Goal: Task Accomplishment & Management: Use online tool/utility

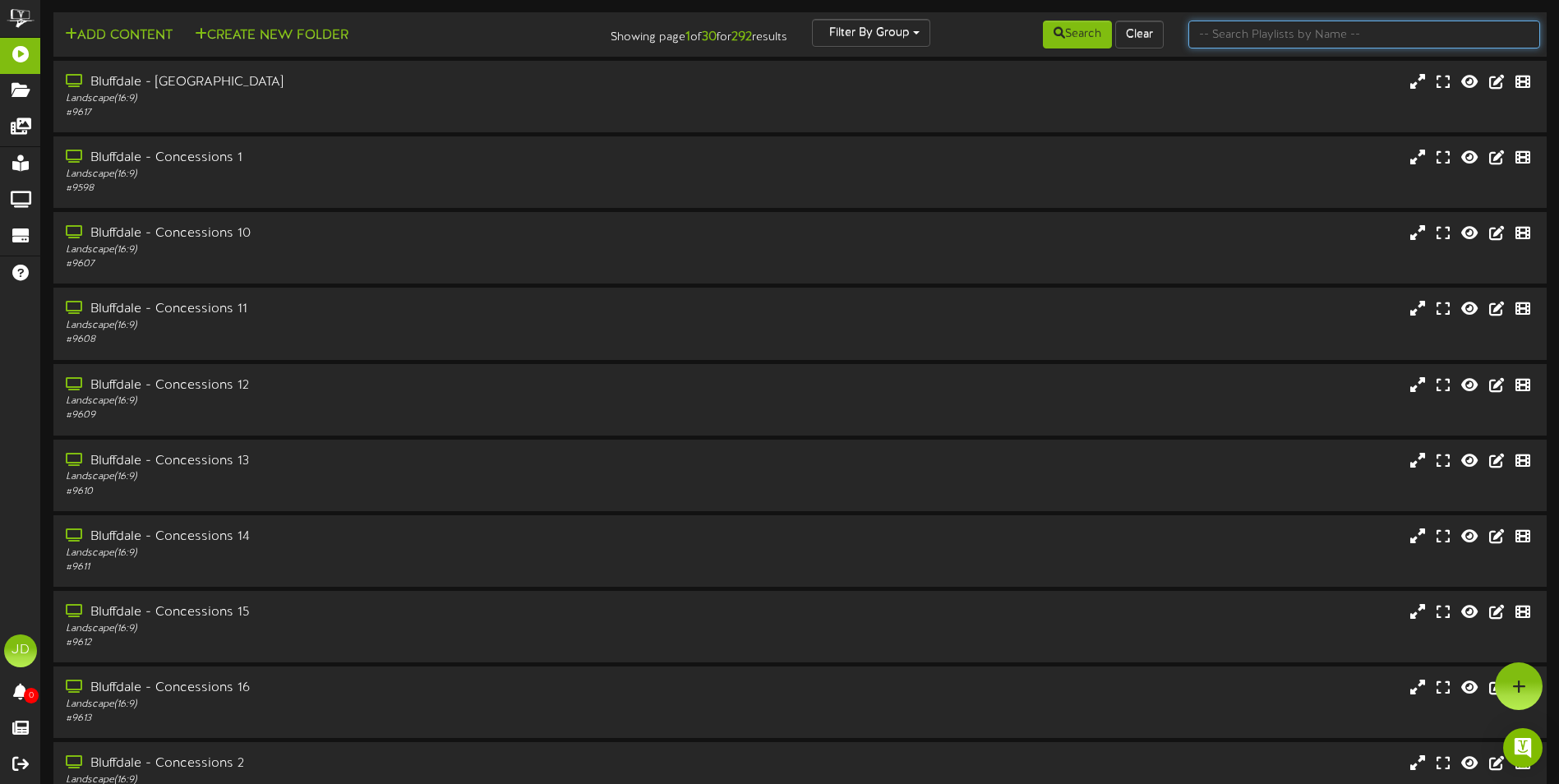
click at [1302, 48] on input "text" at bounding box center [1365, 34] width 352 height 28
type input "surprise"
click at [1093, 38] on button "Search" at bounding box center [1078, 34] width 69 height 28
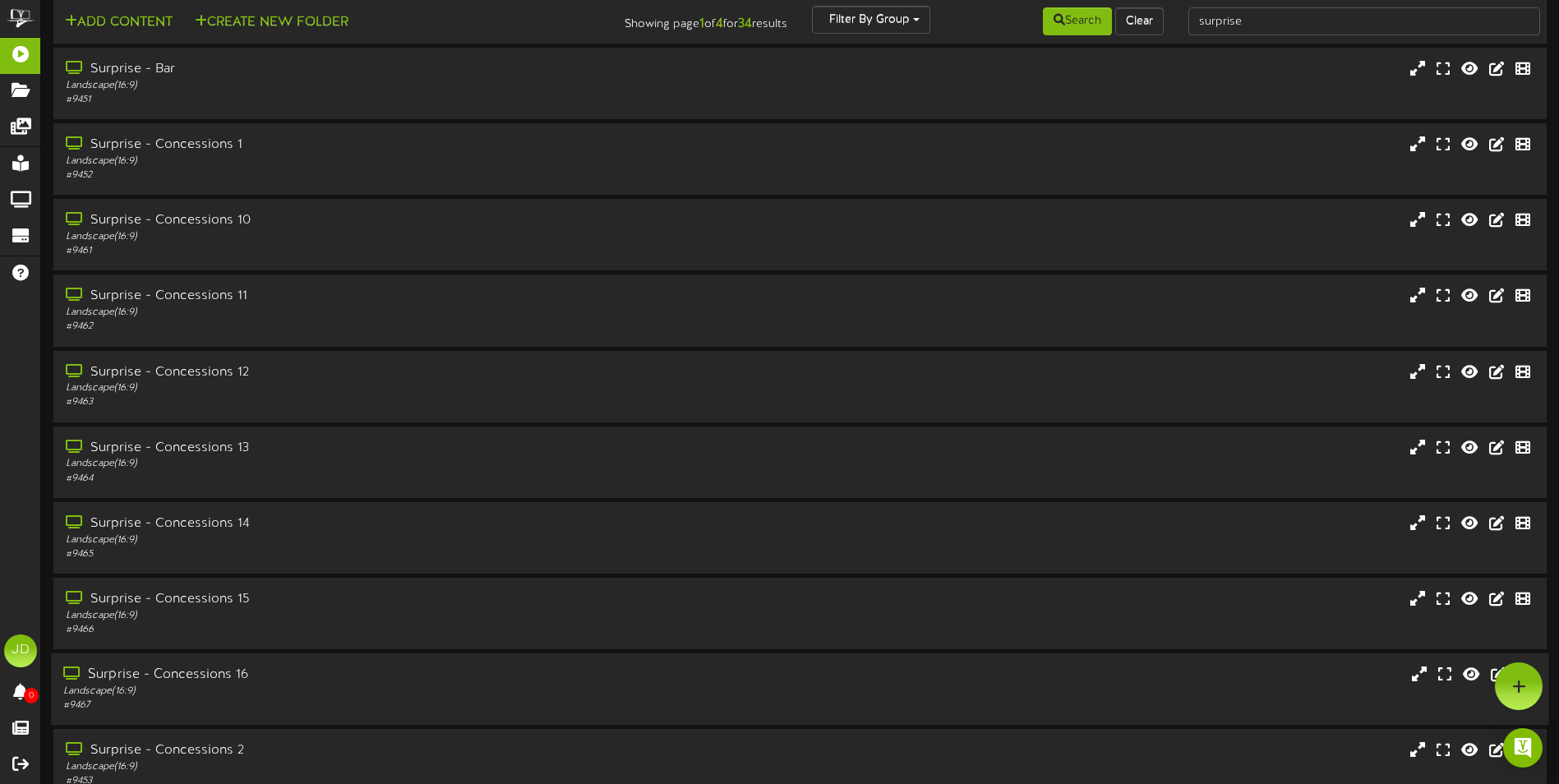
scroll to position [98, 0]
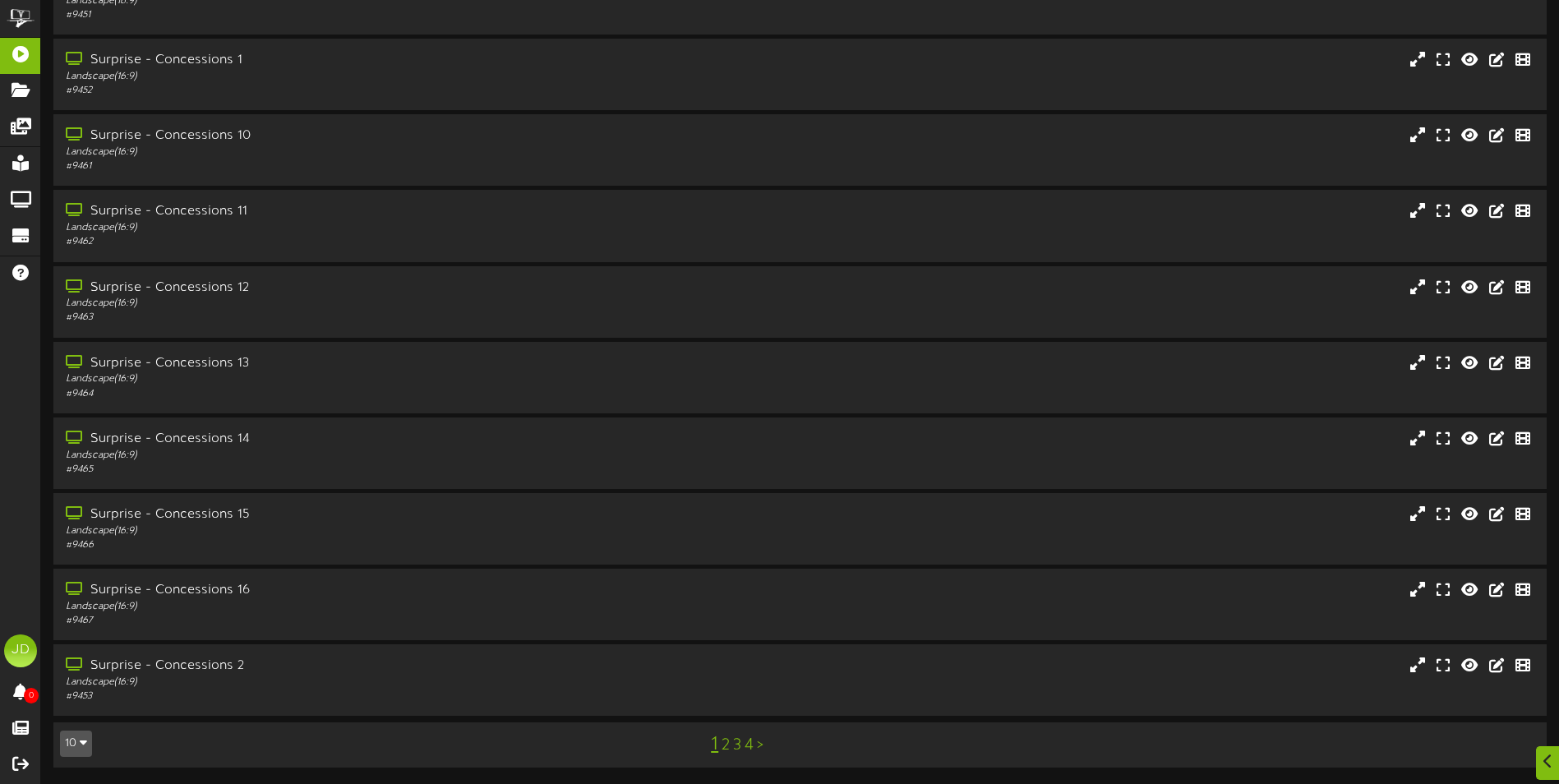
click at [736, 739] on link "3" at bounding box center [737, 744] width 8 height 18
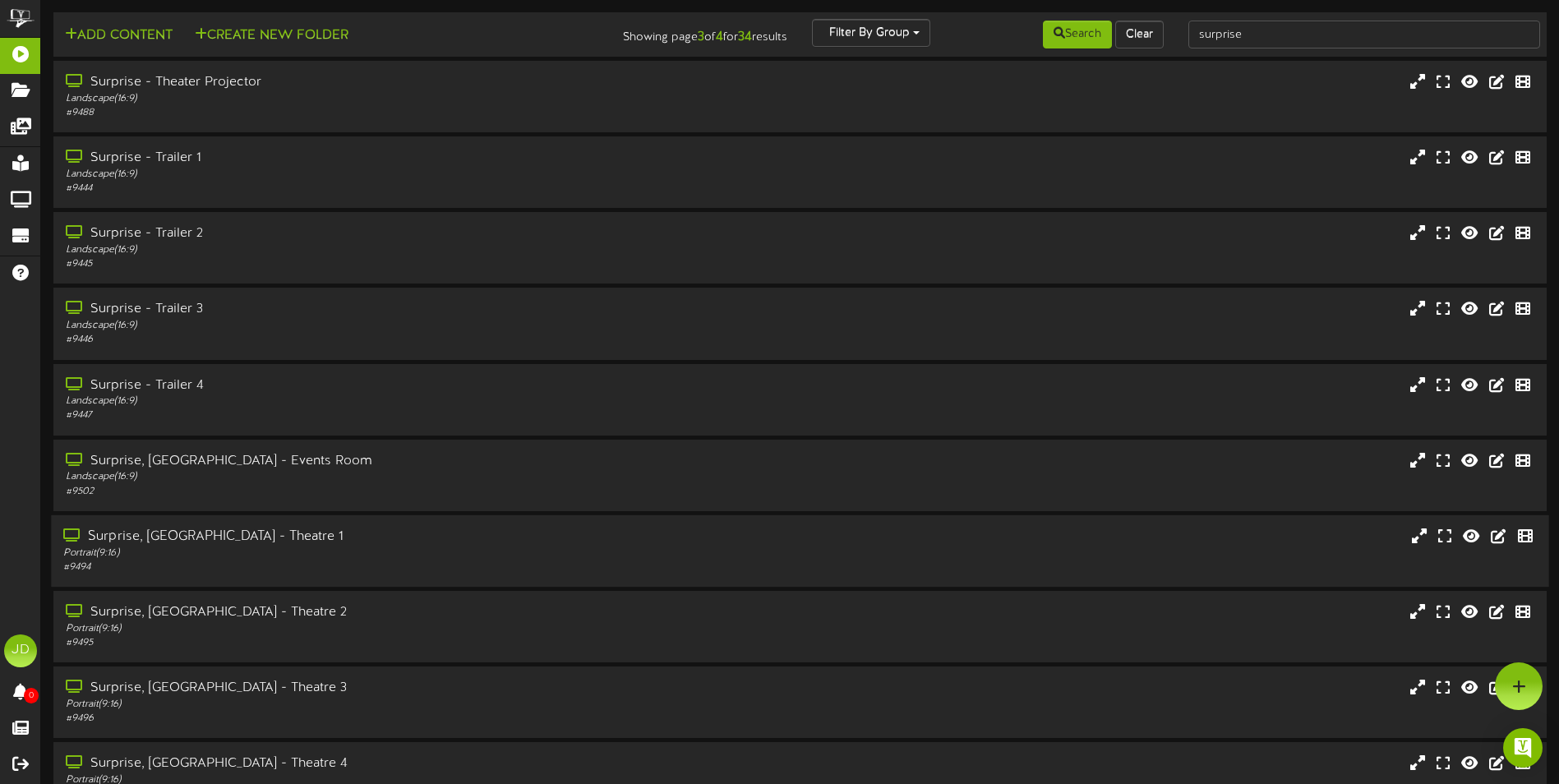
click at [351, 549] on div "Portrait ( 9:16 )" at bounding box center [363, 554] width 599 height 14
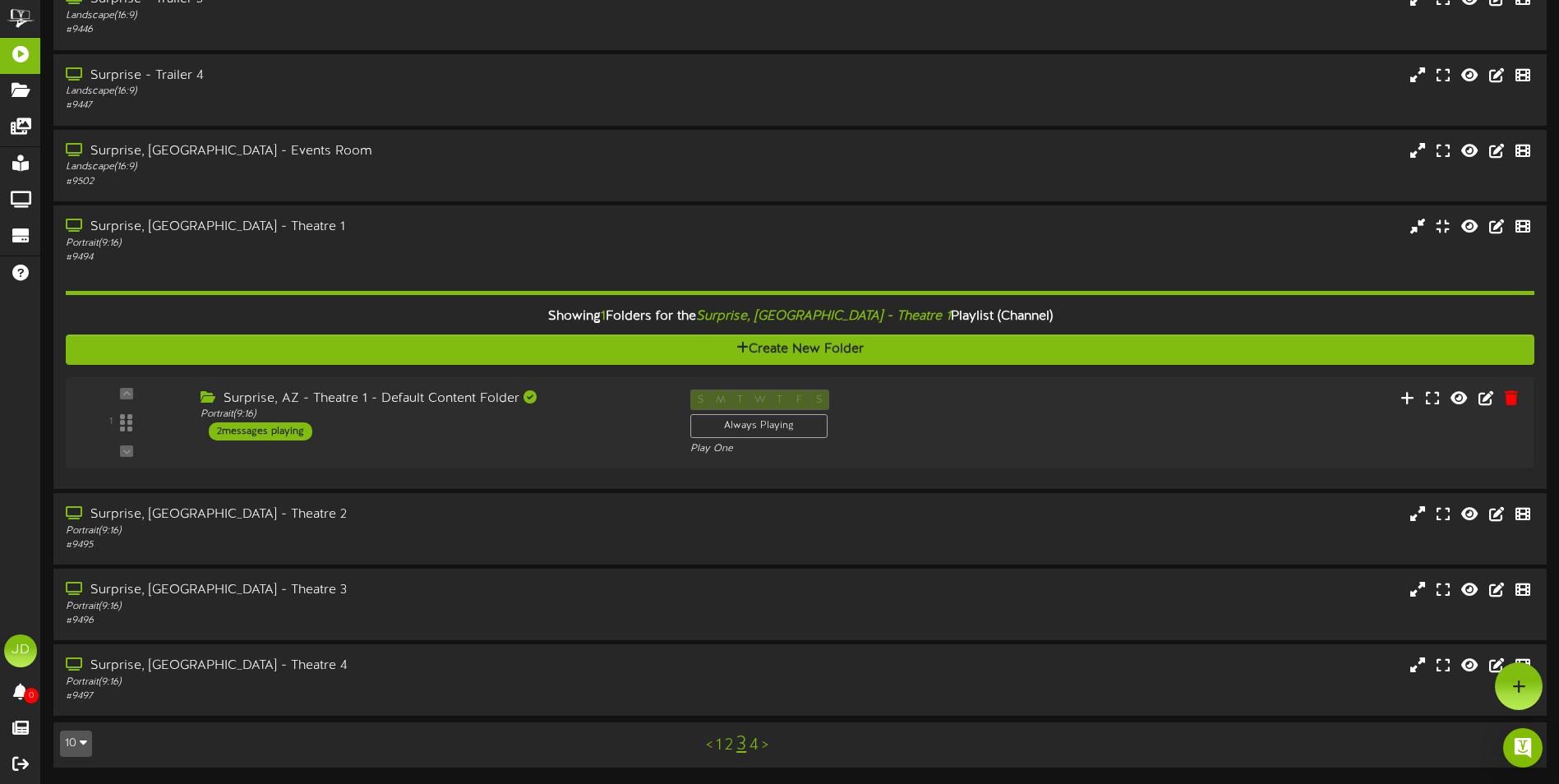
scroll to position [310, 0]
click at [587, 448] on div "1 ( 9:16" at bounding box center [799, 422] width 1487 height 67
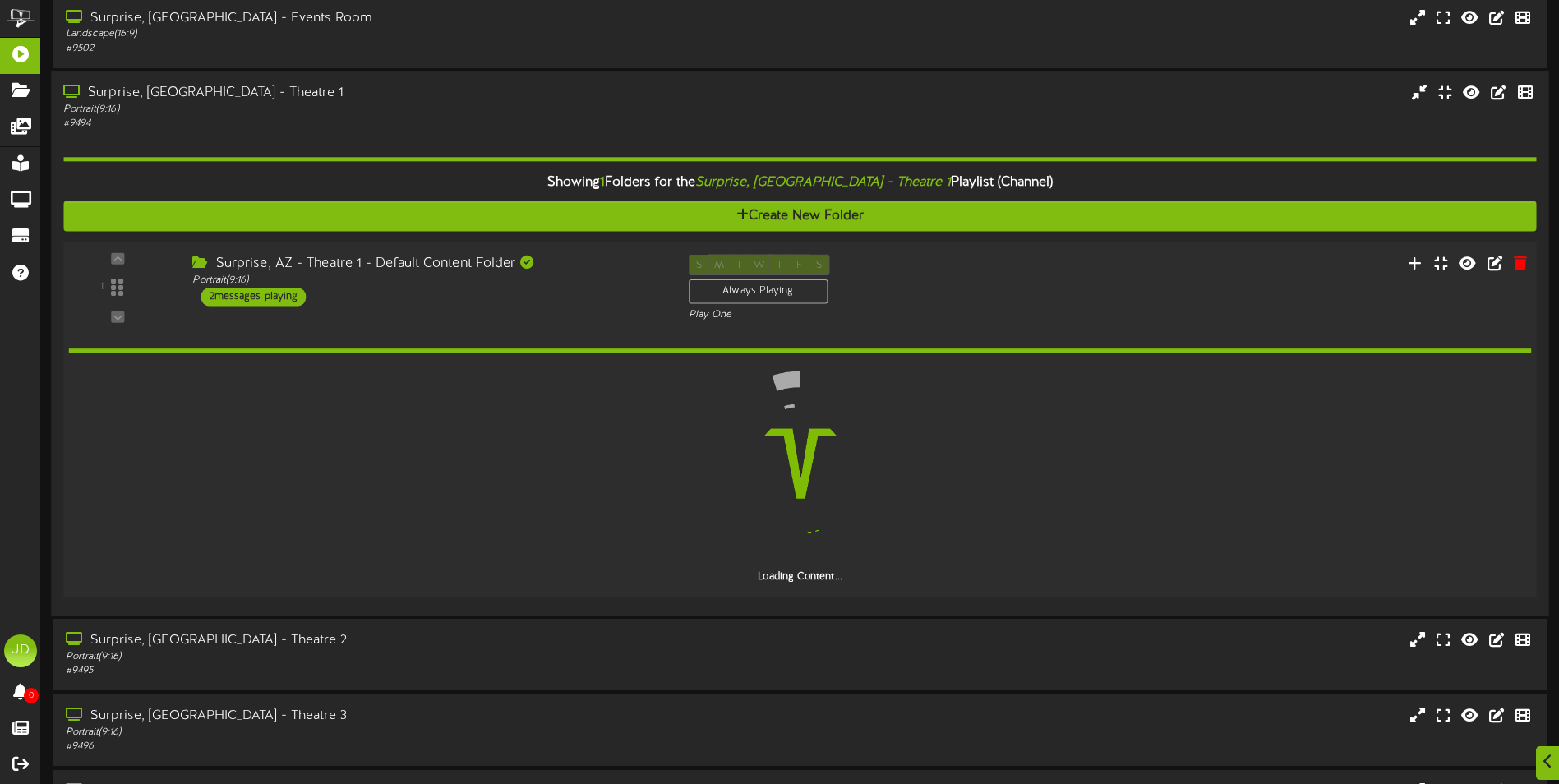
scroll to position [569, 0]
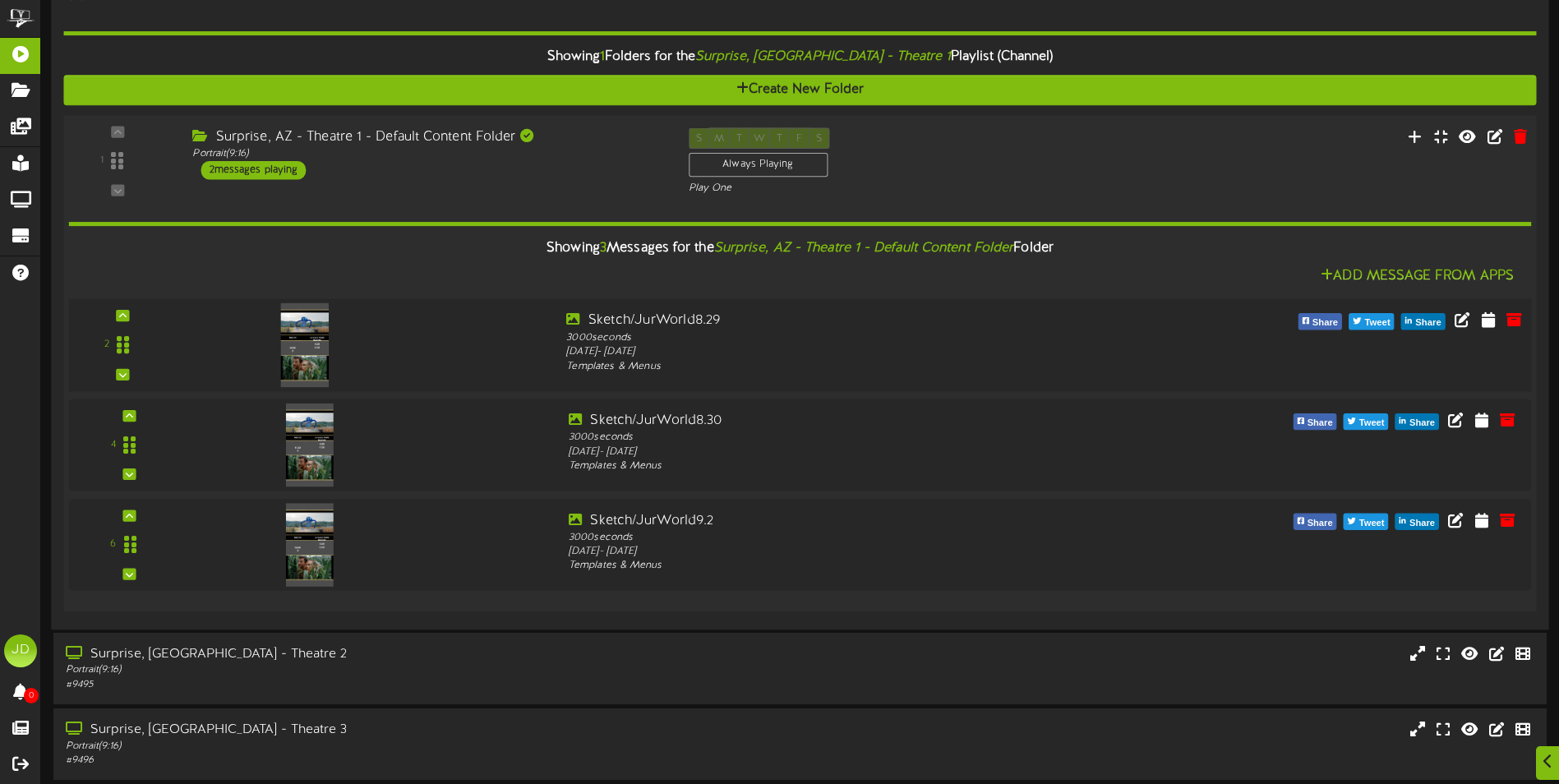
click at [302, 349] on img at bounding box center [305, 345] width 48 height 84
click at [316, 426] on img at bounding box center [305, 445] width 48 height 84
click at [321, 543] on img at bounding box center [305, 544] width 48 height 84
click at [312, 460] on img at bounding box center [305, 445] width 48 height 84
click at [319, 348] on img at bounding box center [305, 345] width 48 height 84
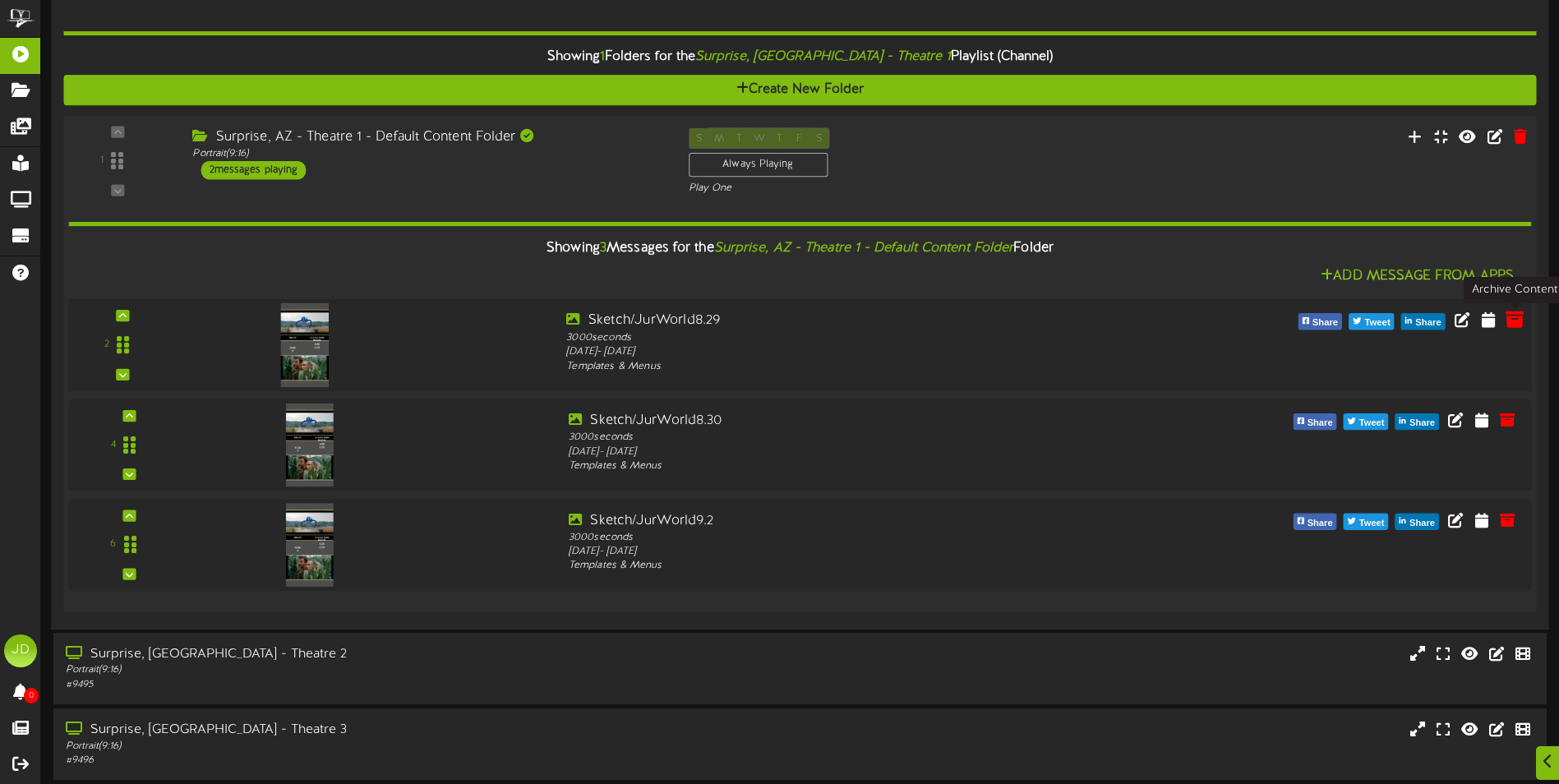
click at [1511, 321] on icon at bounding box center [1514, 318] width 18 height 18
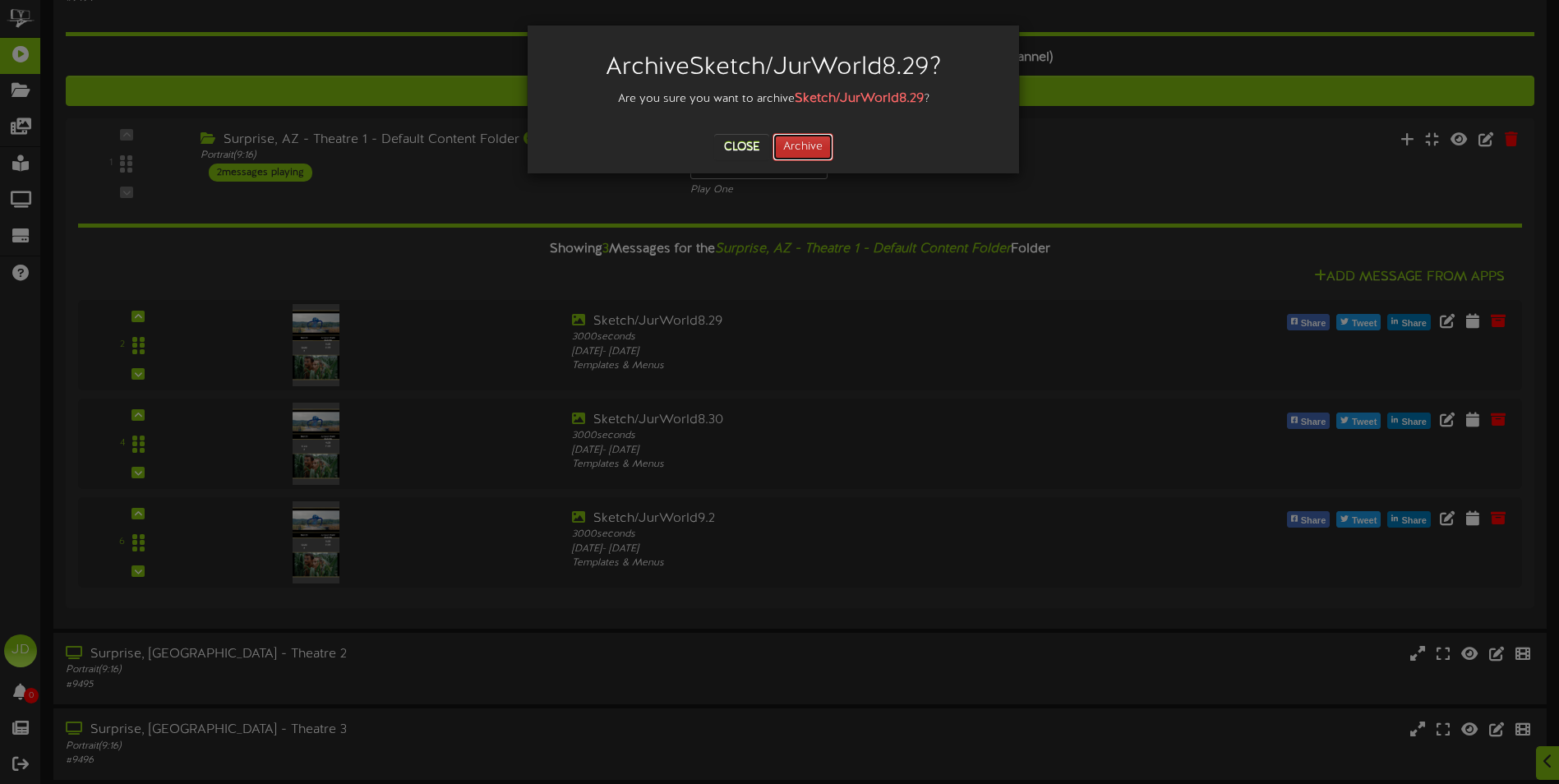
click at [829, 159] on button "Archive" at bounding box center [803, 146] width 61 height 28
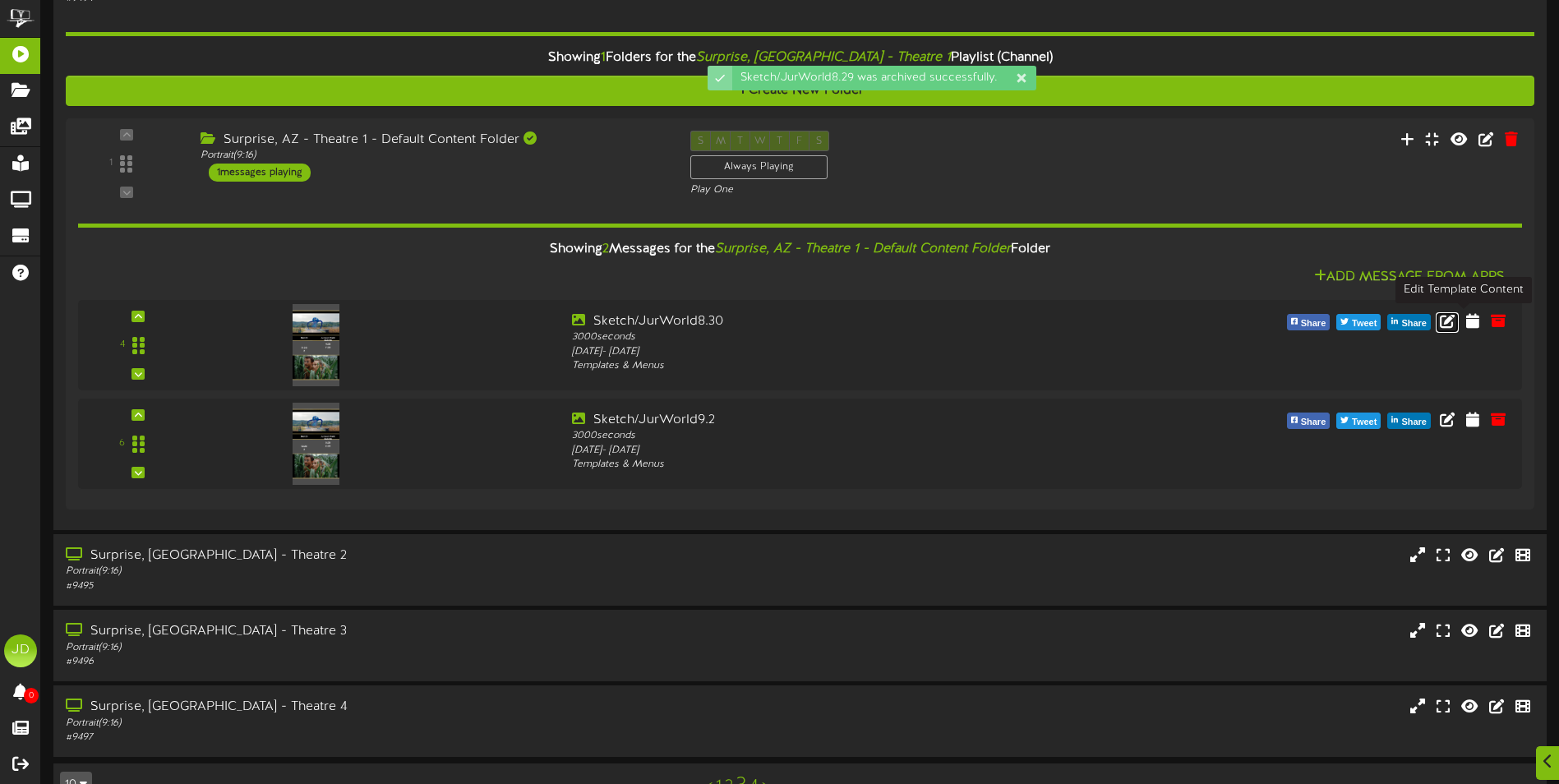
click at [1455, 326] on icon at bounding box center [1448, 320] width 15 height 15
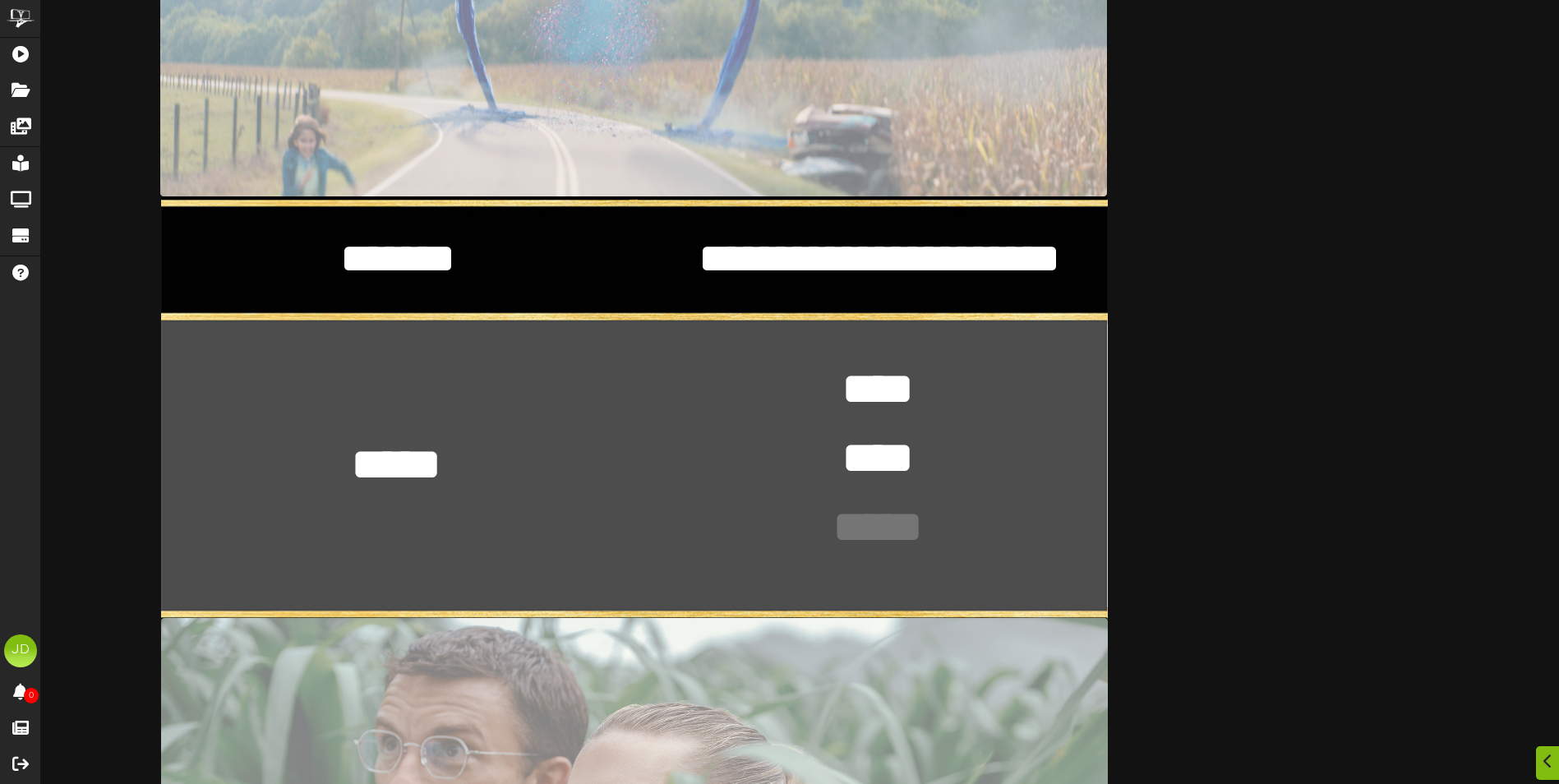
scroll to position [493, 0]
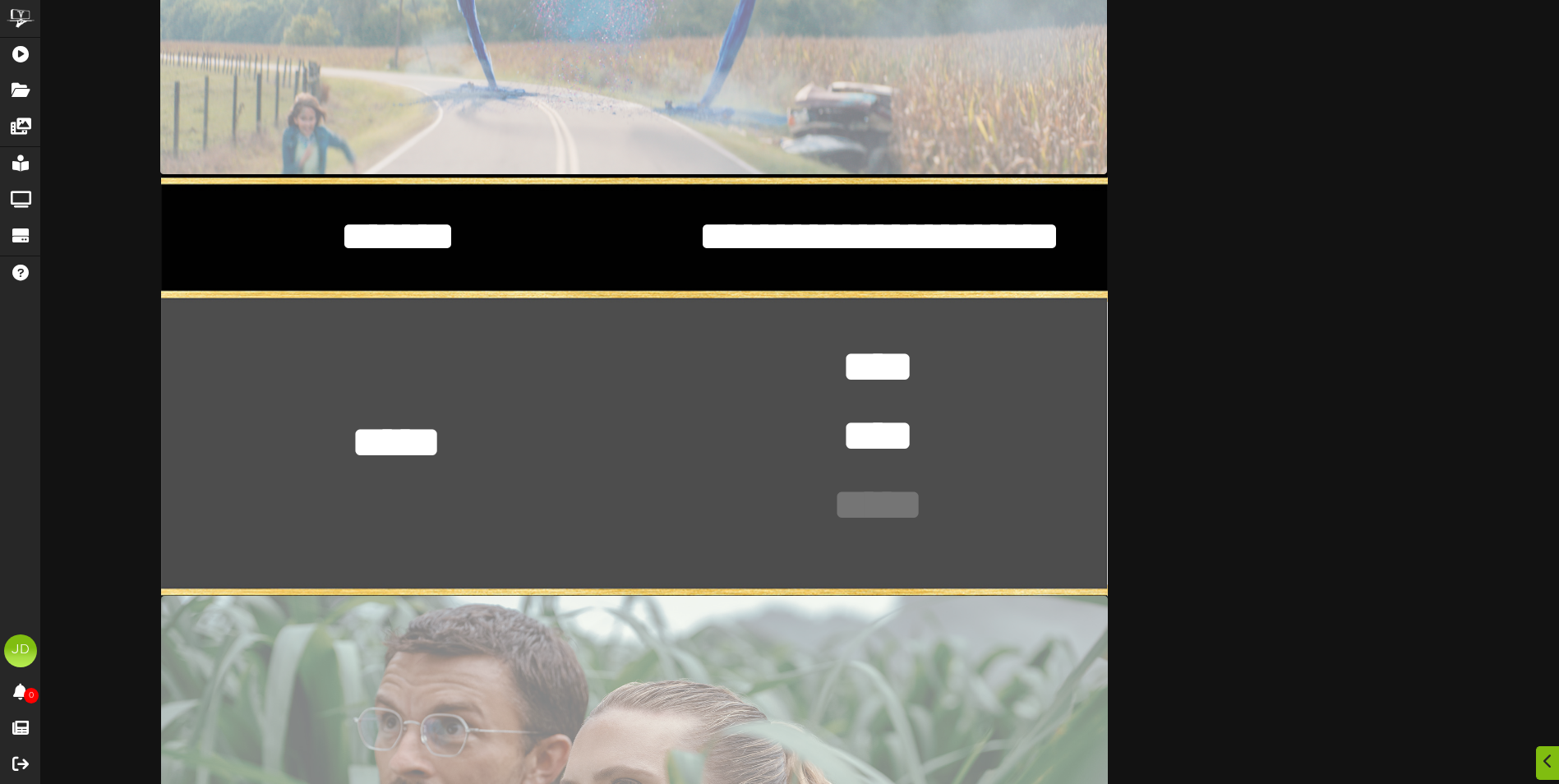
click at [459, 441] on div "**********" at bounding box center [634, 387] width 947 height 1683
click at [445, 441] on textarea "***** *" at bounding box center [396, 442] width 120 height 61
type textarea "***** ****"
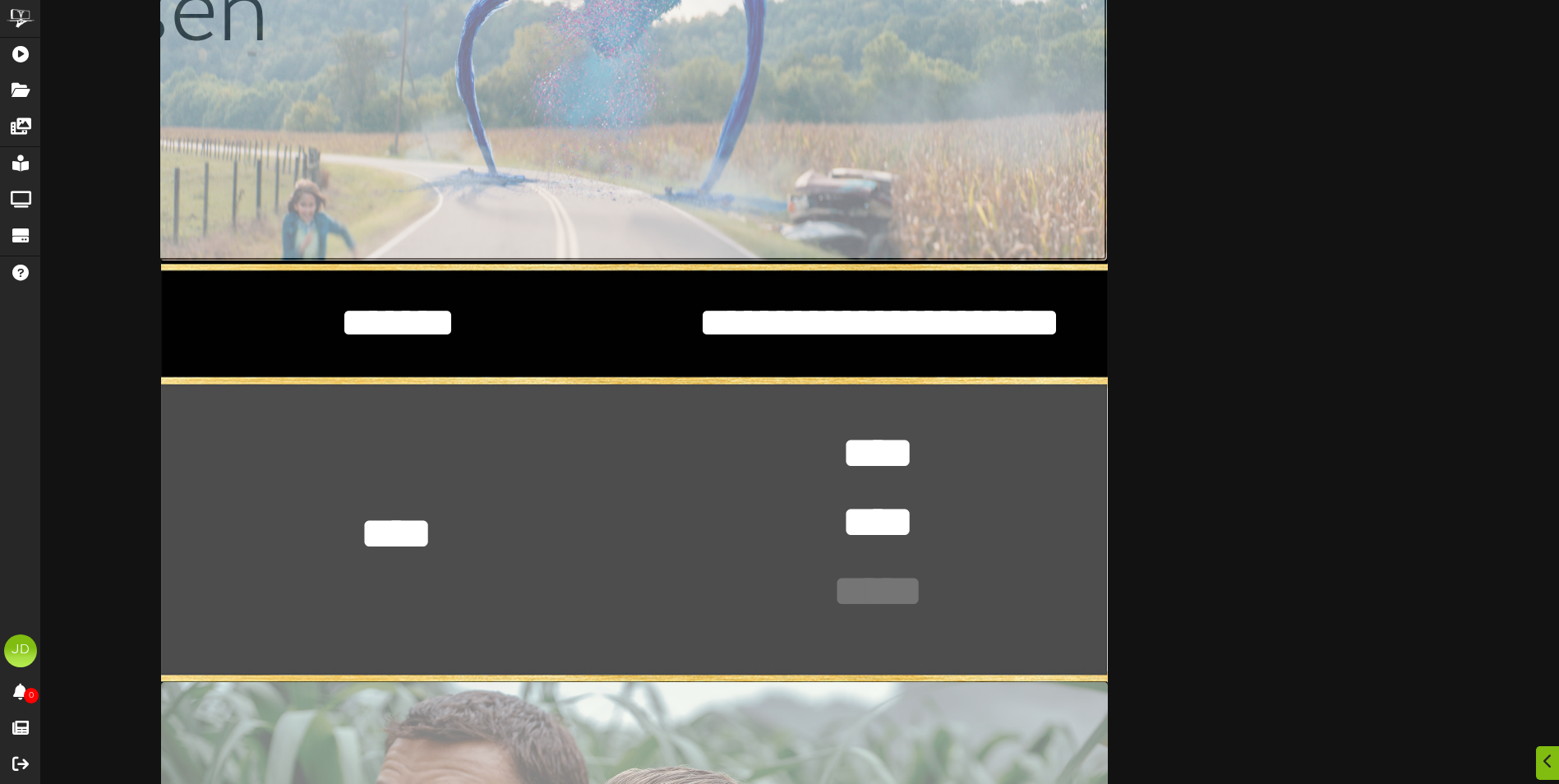
scroll to position [430, 0]
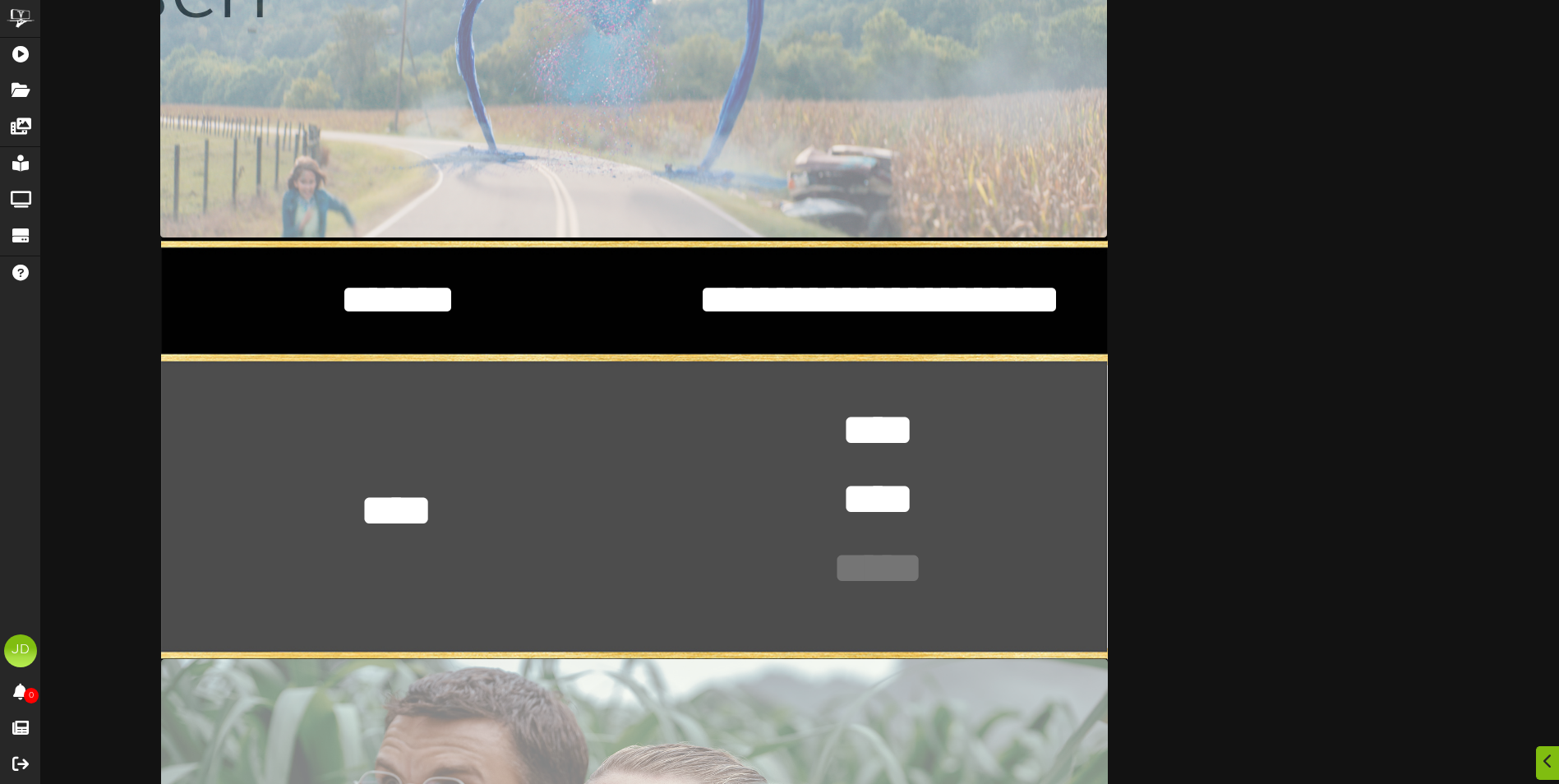
click at [477, 479] on div "**********" at bounding box center [634, 450] width 947 height 1683
click at [823, 429] on textarea "****" at bounding box center [878, 430] width 120 height 61
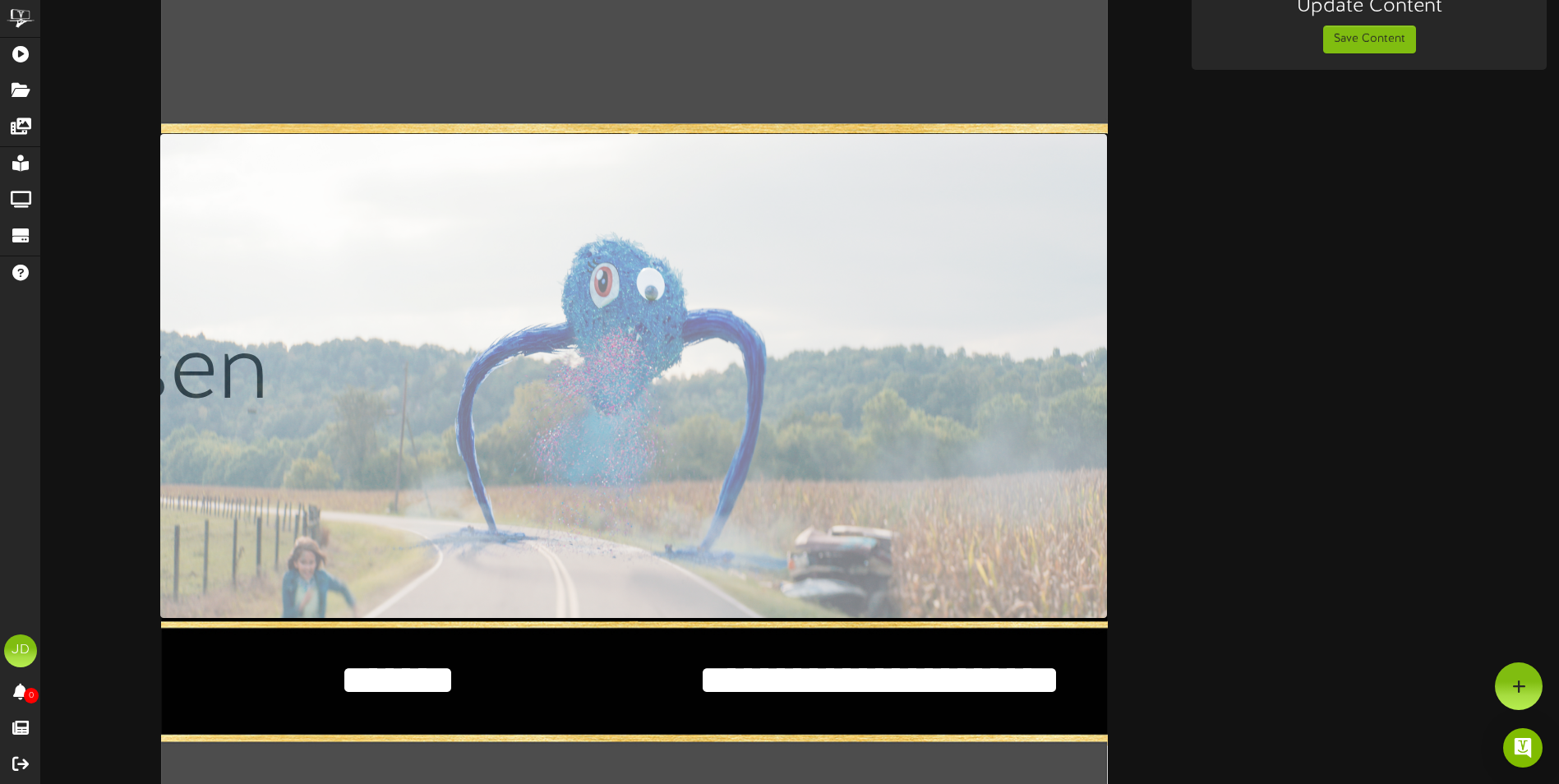
scroll to position [0, 0]
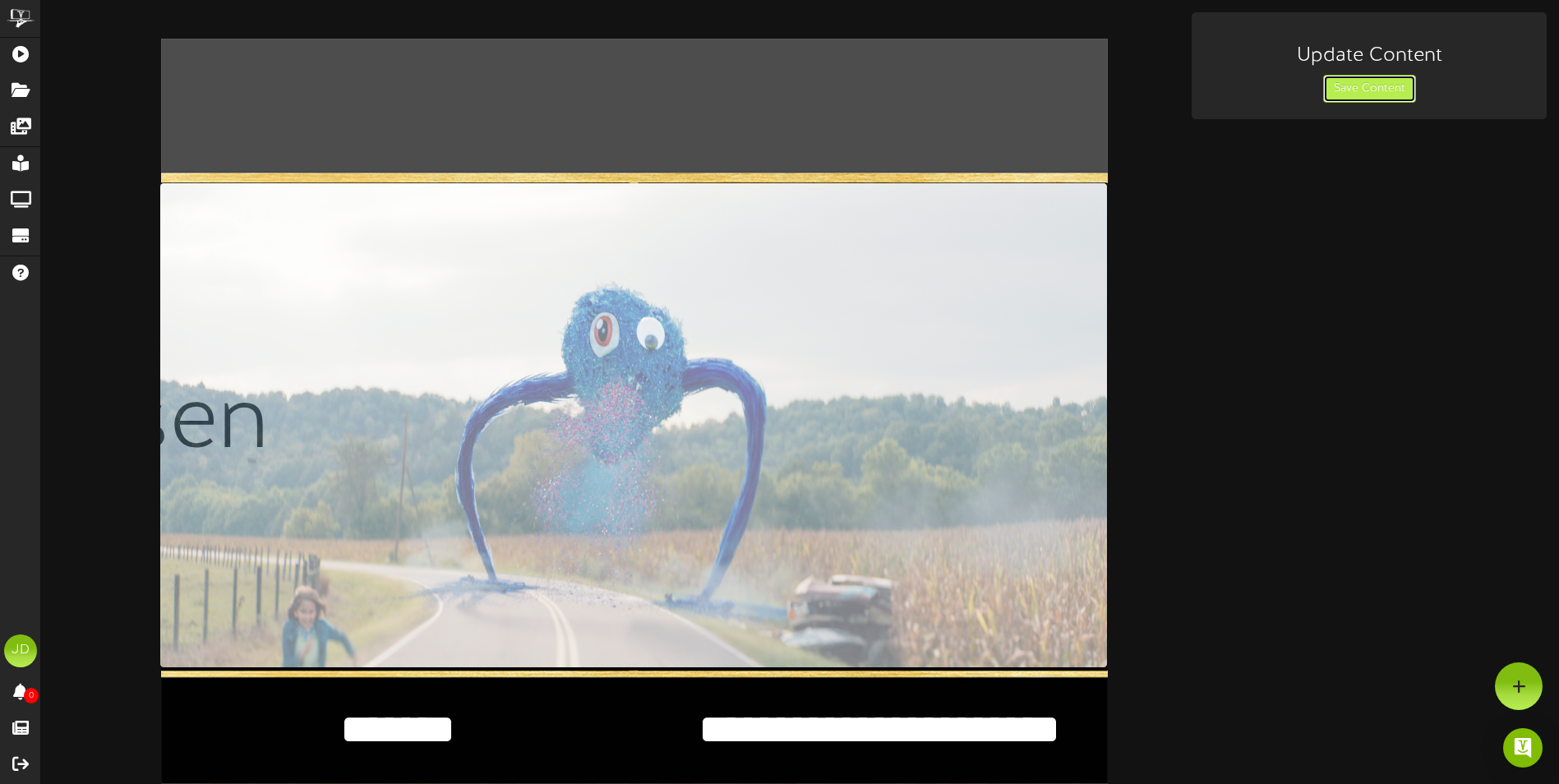
click at [1346, 98] on button "Save Content" at bounding box center [1370, 88] width 93 height 28
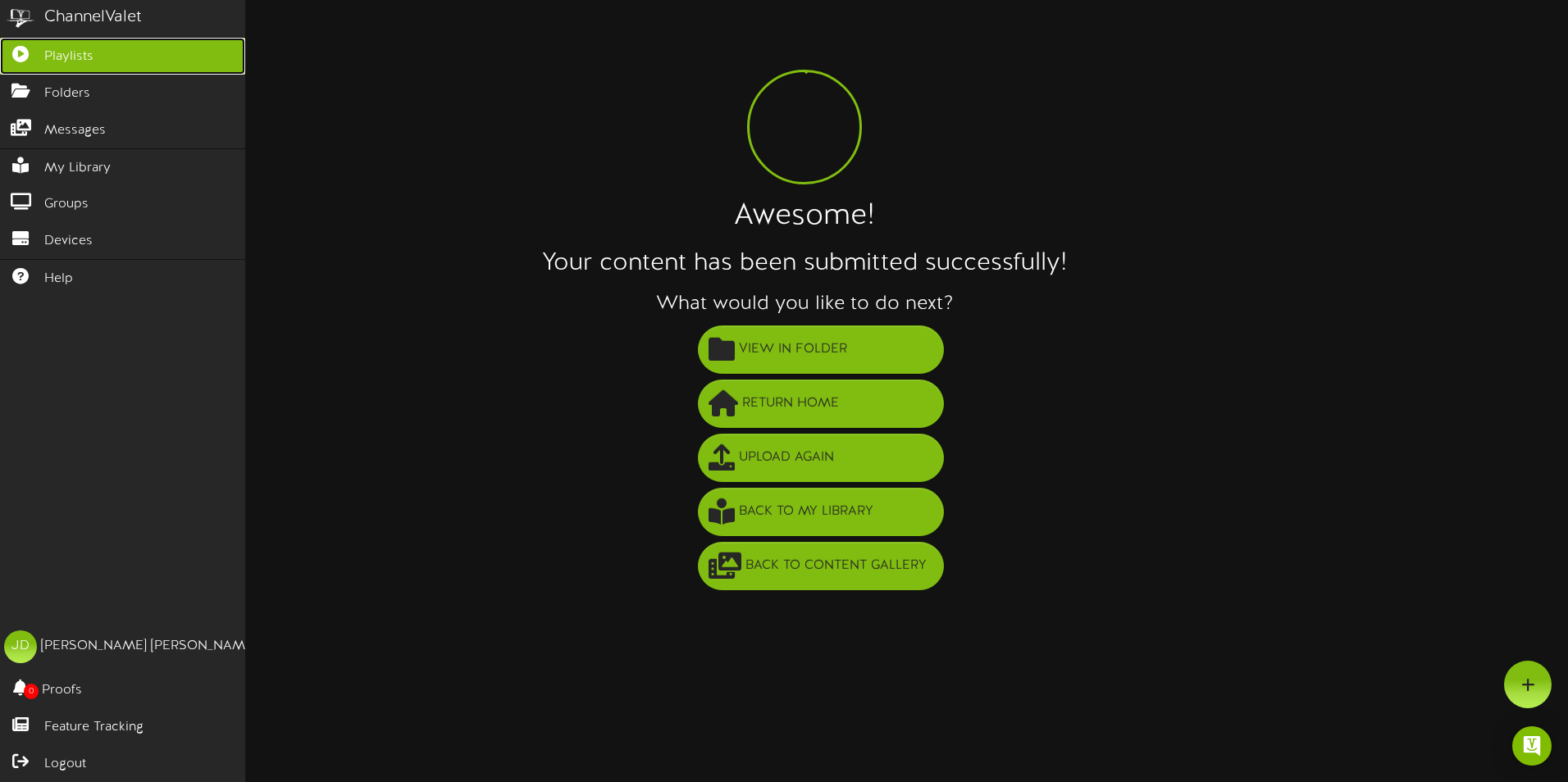
click at [85, 56] on span "Playlists" at bounding box center [69, 57] width 50 height 18
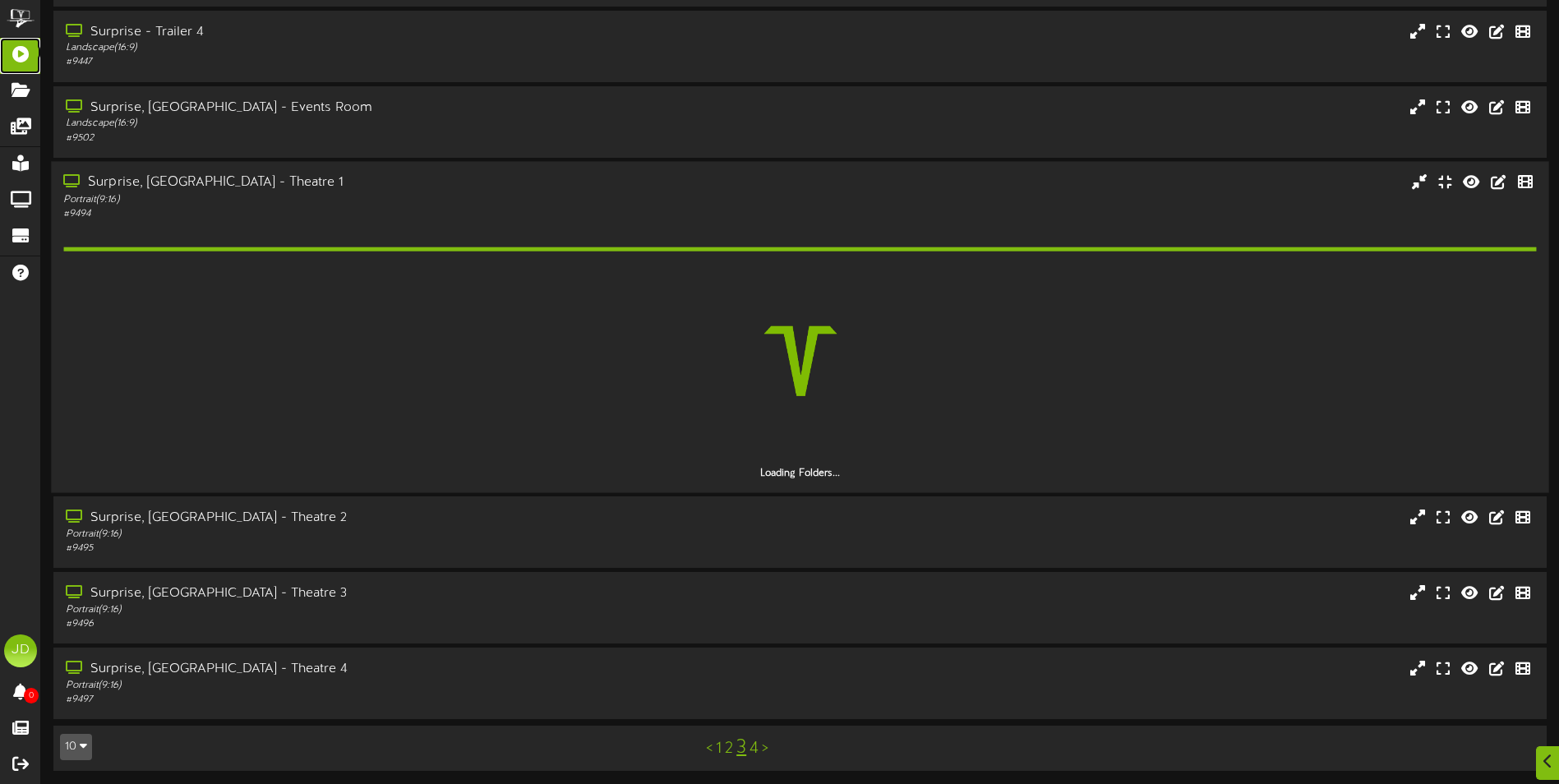
scroll to position [357, 0]
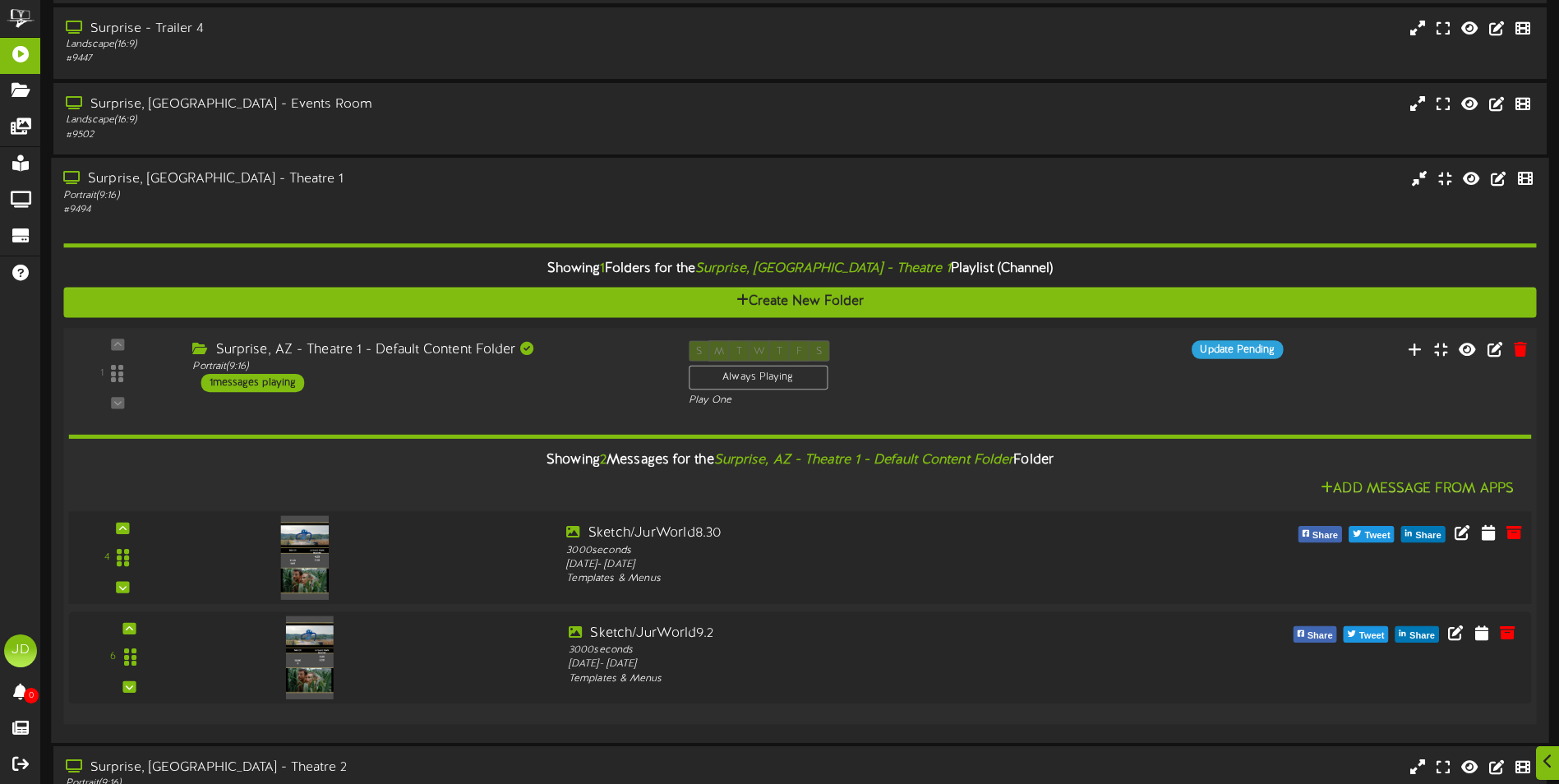
click at [313, 559] on img at bounding box center [305, 558] width 48 height 84
click at [1467, 536] on icon at bounding box center [1461, 531] width 18 height 18
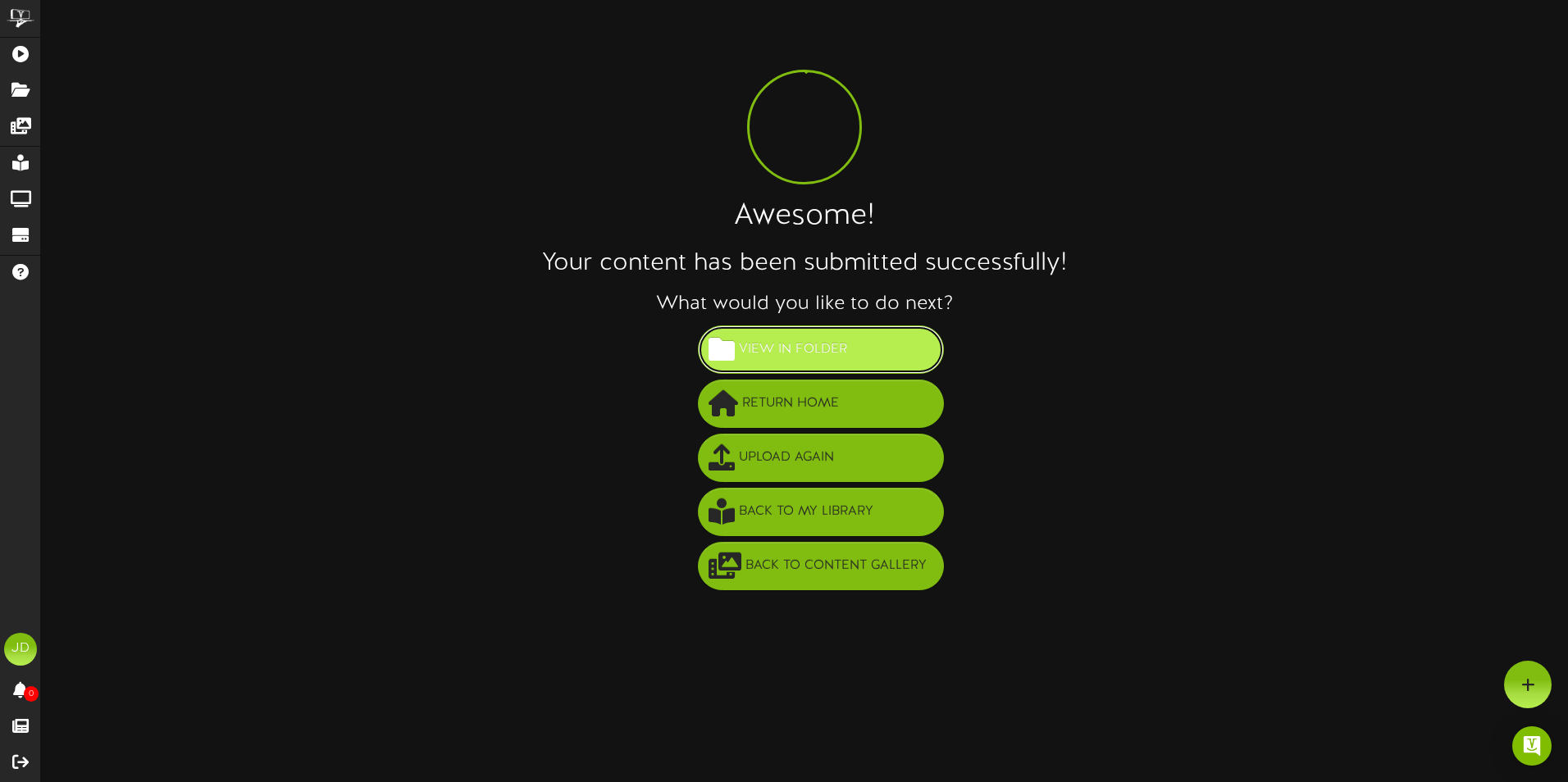
click at [867, 332] on button "View in Folder" at bounding box center [820, 350] width 246 height 49
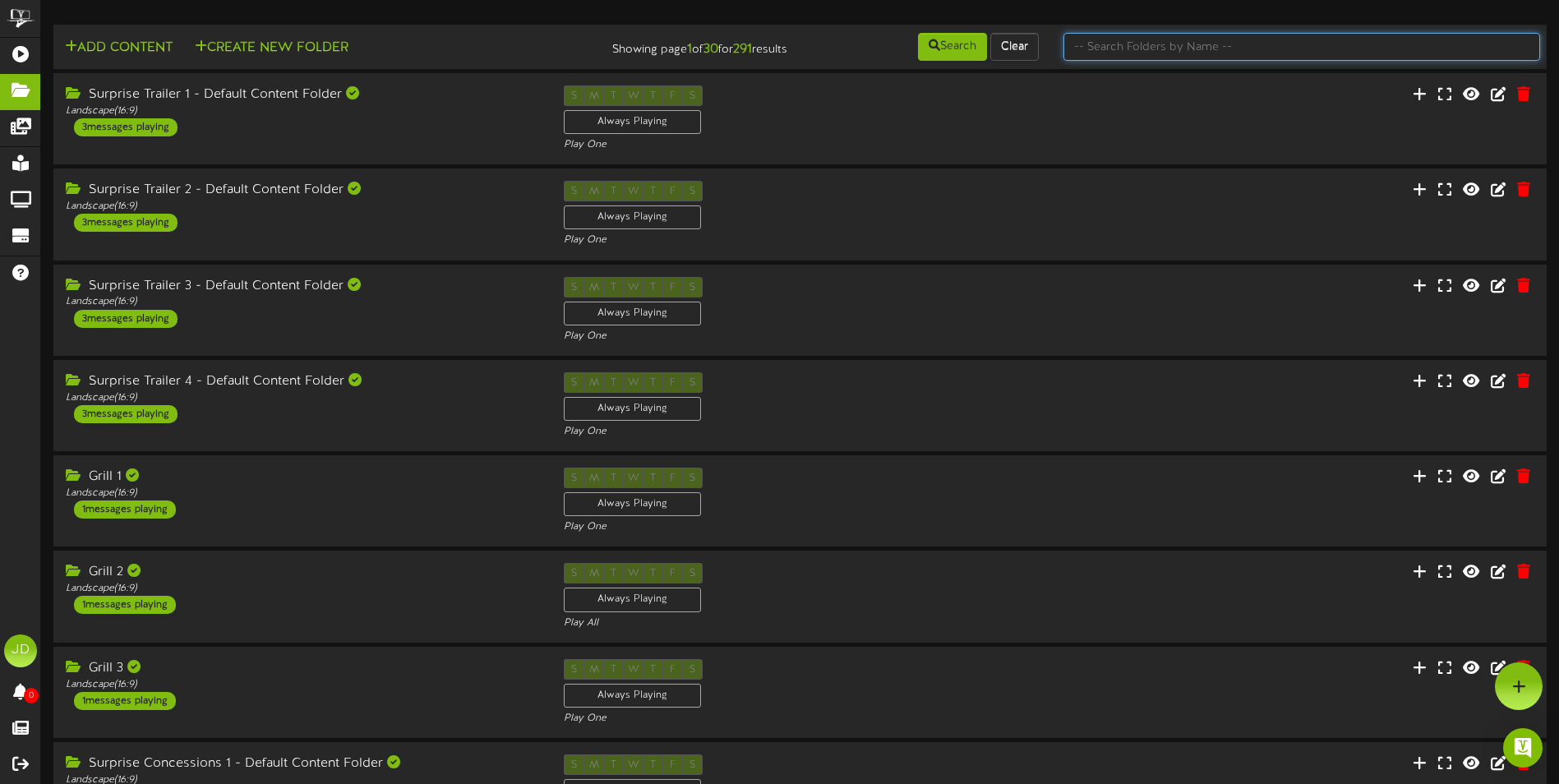
click at [1126, 47] on input "text" at bounding box center [1302, 46] width 477 height 28
type input "surprise"
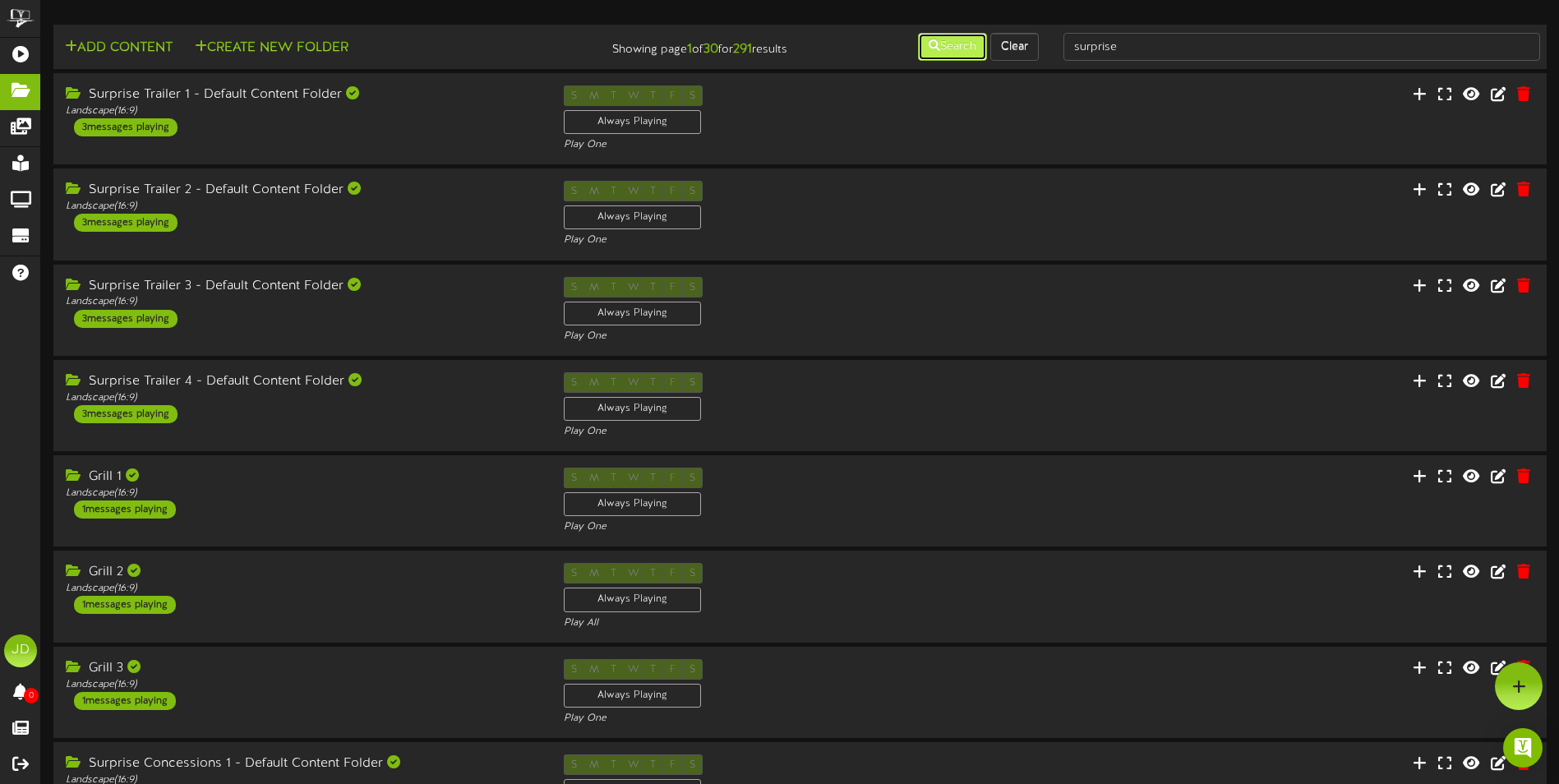
click at [936, 49] on button "Search" at bounding box center [952, 46] width 69 height 28
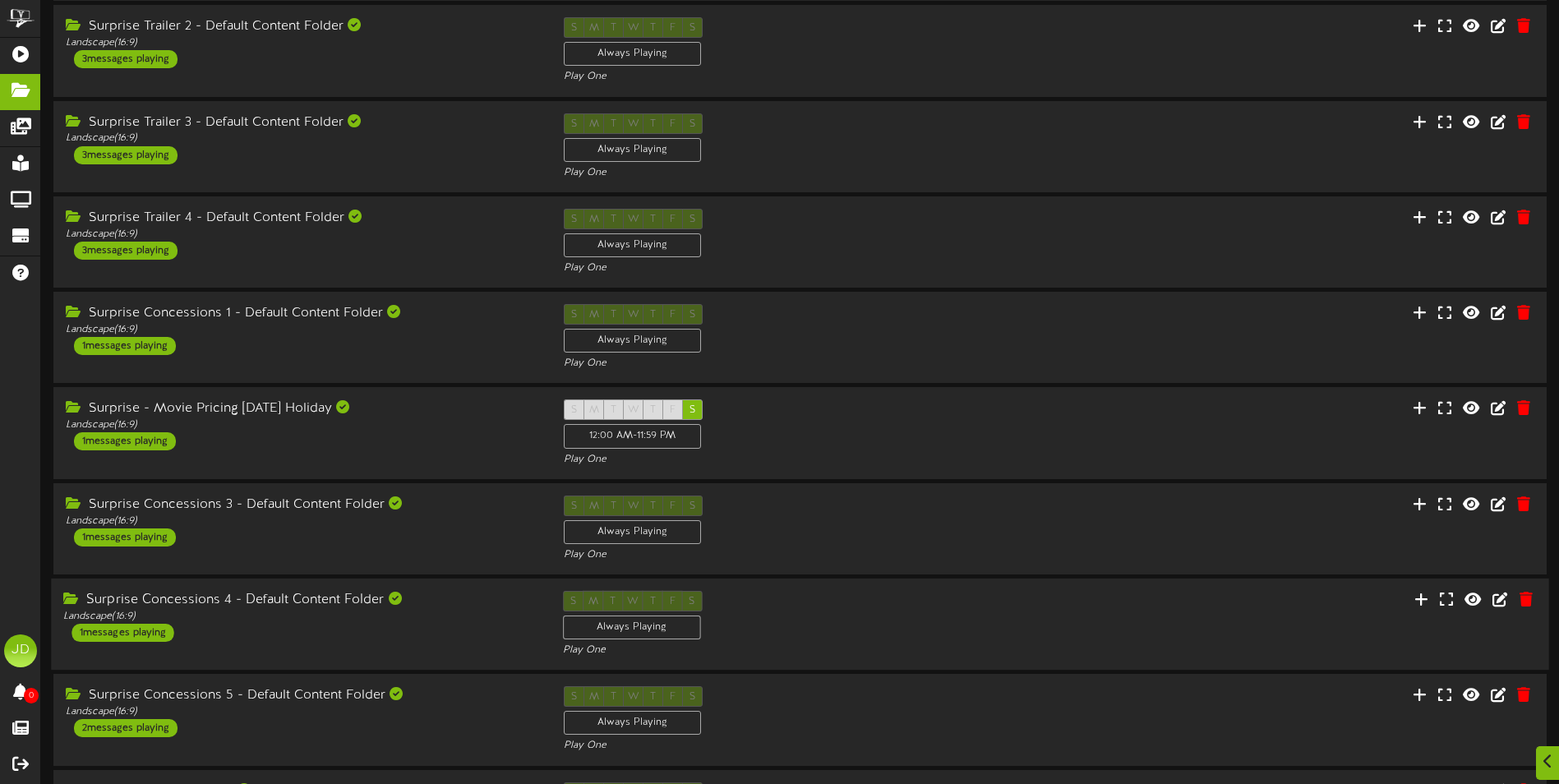
scroll to position [308, 0]
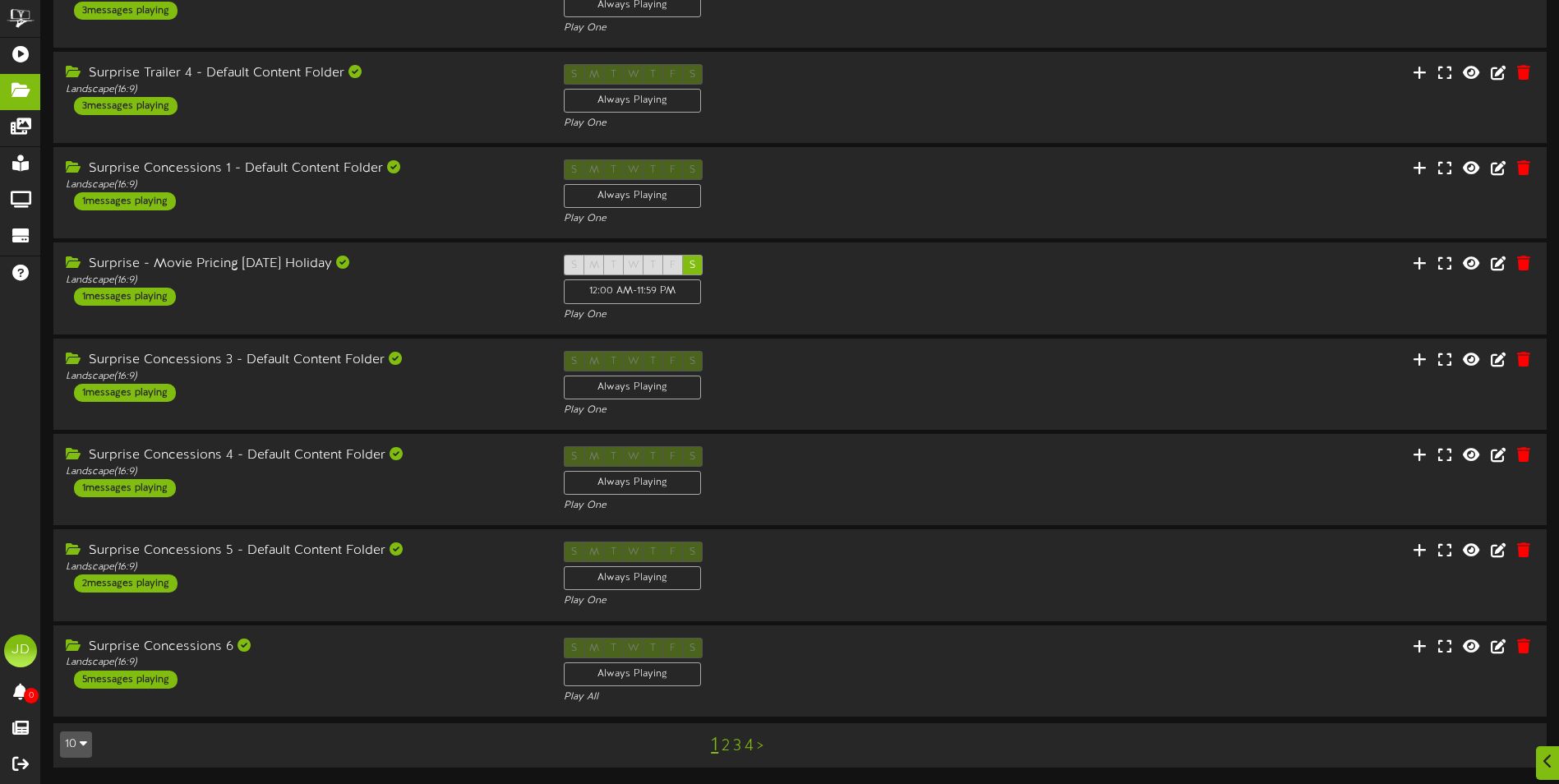
click at [736, 744] on link "3" at bounding box center [737, 745] width 8 height 18
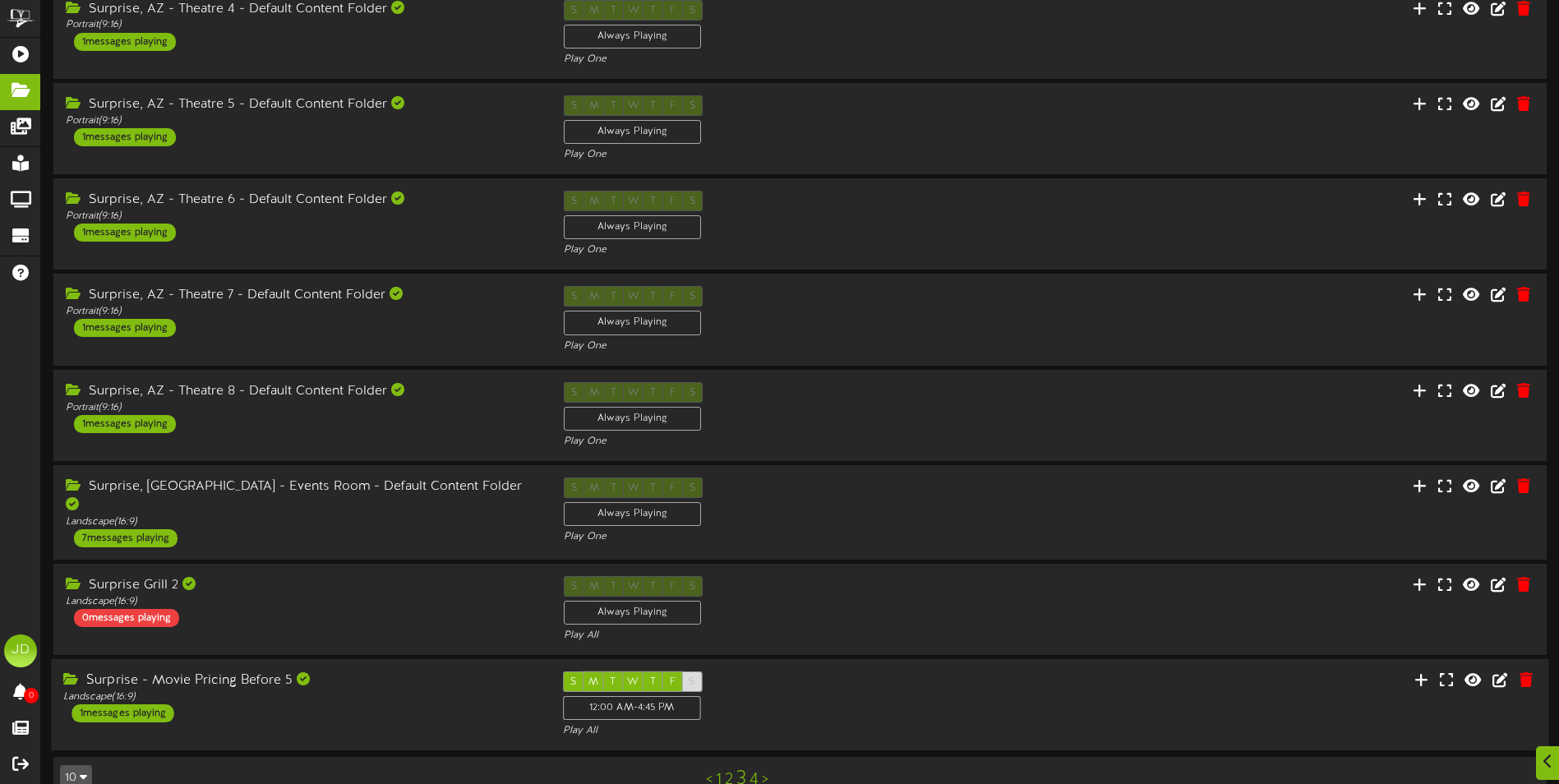
scroll to position [308, 0]
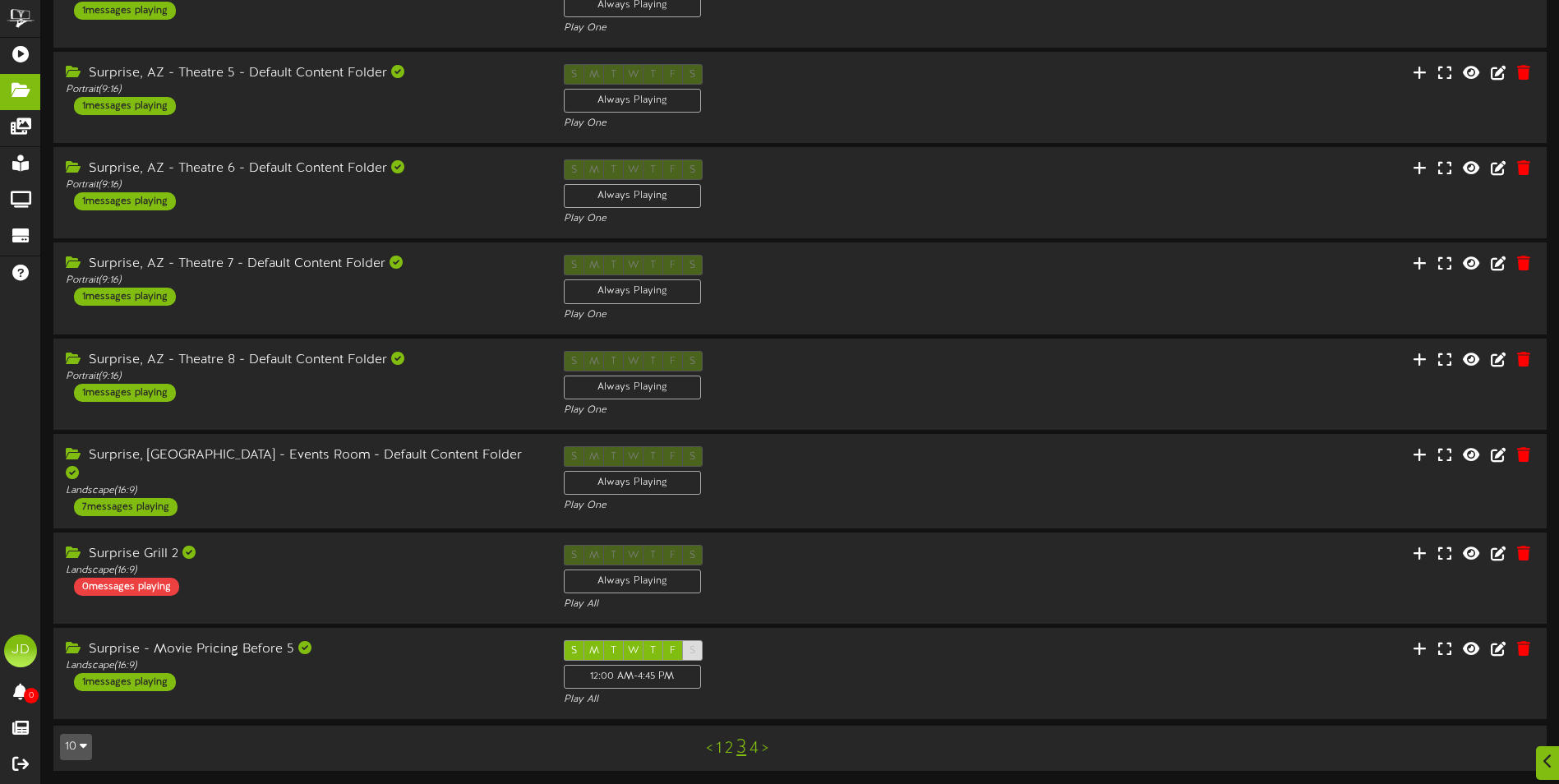
click at [757, 742] on link "4" at bounding box center [754, 748] width 9 height 18
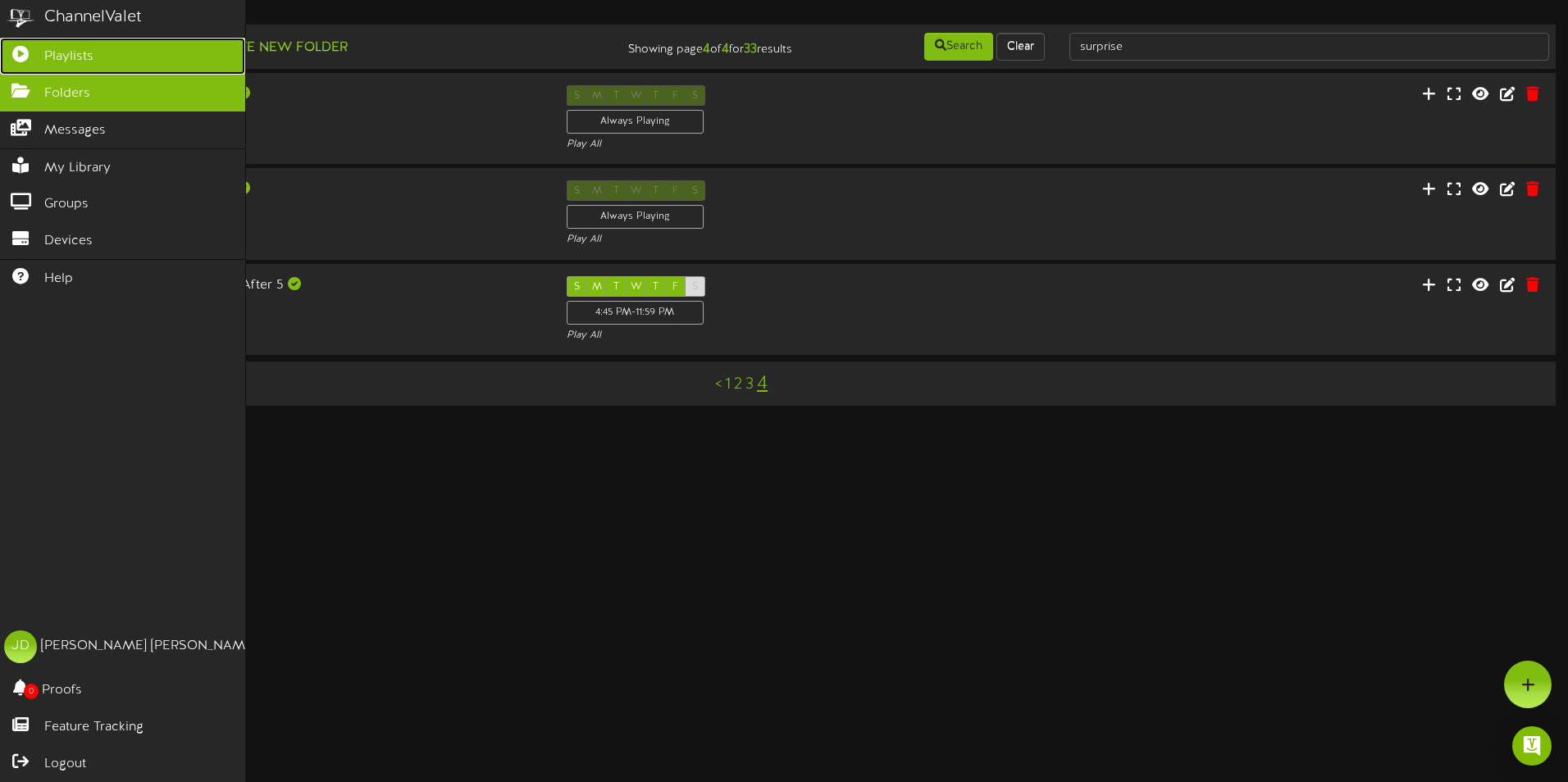
click at [66, 56] on span "Playlists" at bounding box center [69, 57] width 50 height 18
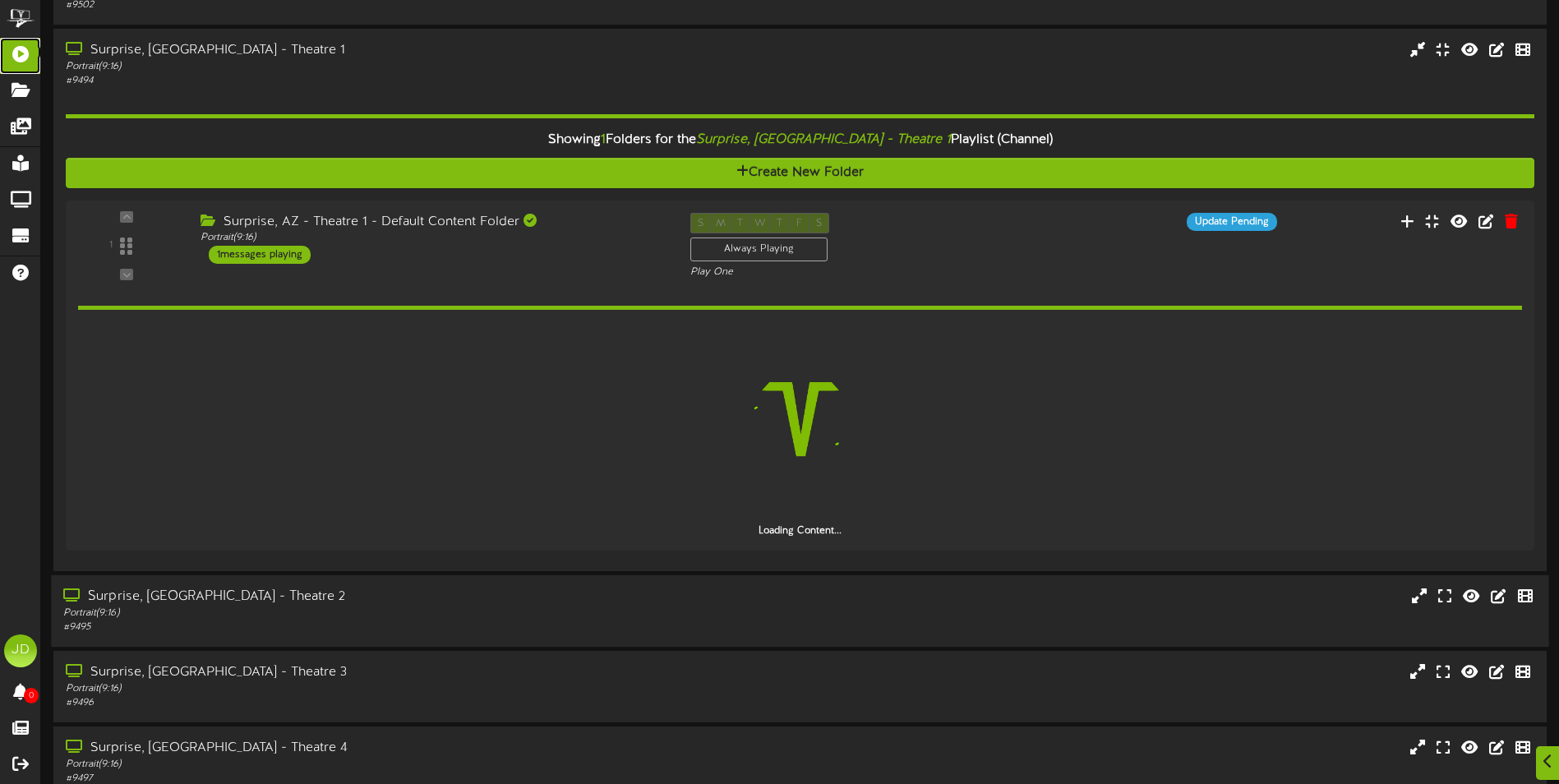
scroll to position [569, 0]
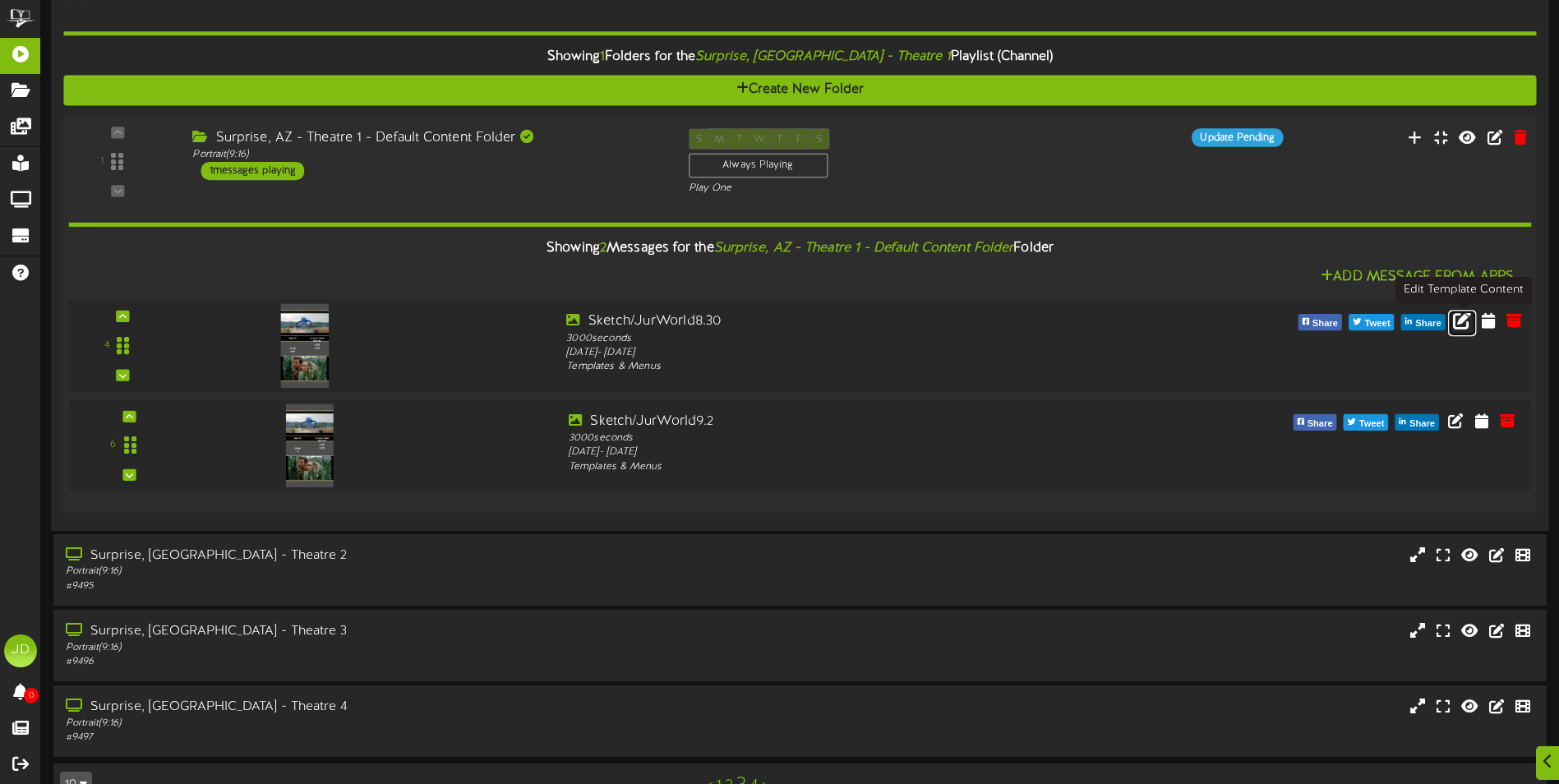
click at [1465, 326] on icon at bounding box center [1461, 319] width 18 height 18
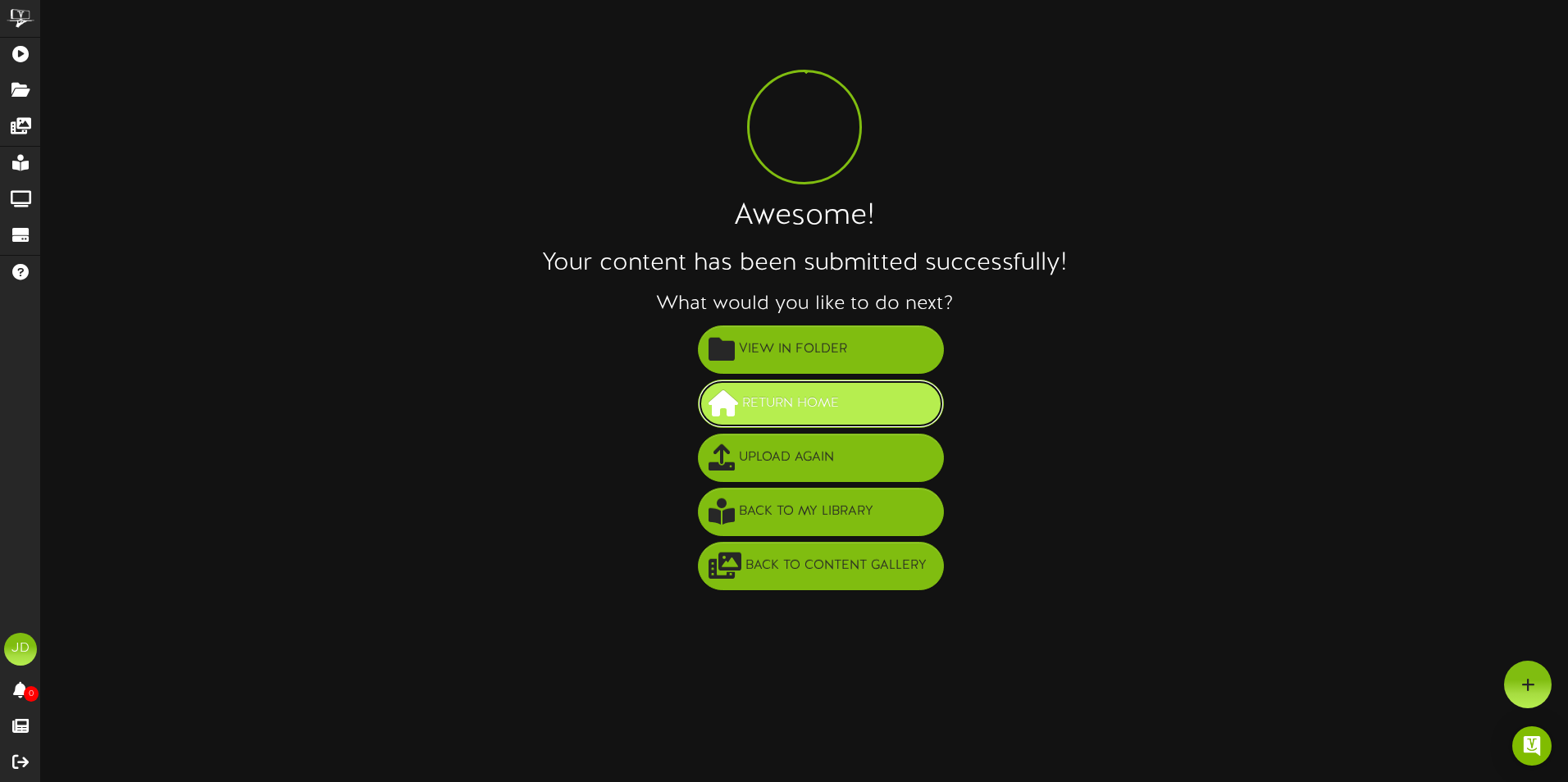
click at [820, 425] on button "Return Home" at bounding box center [820, 404] width 246 height 49
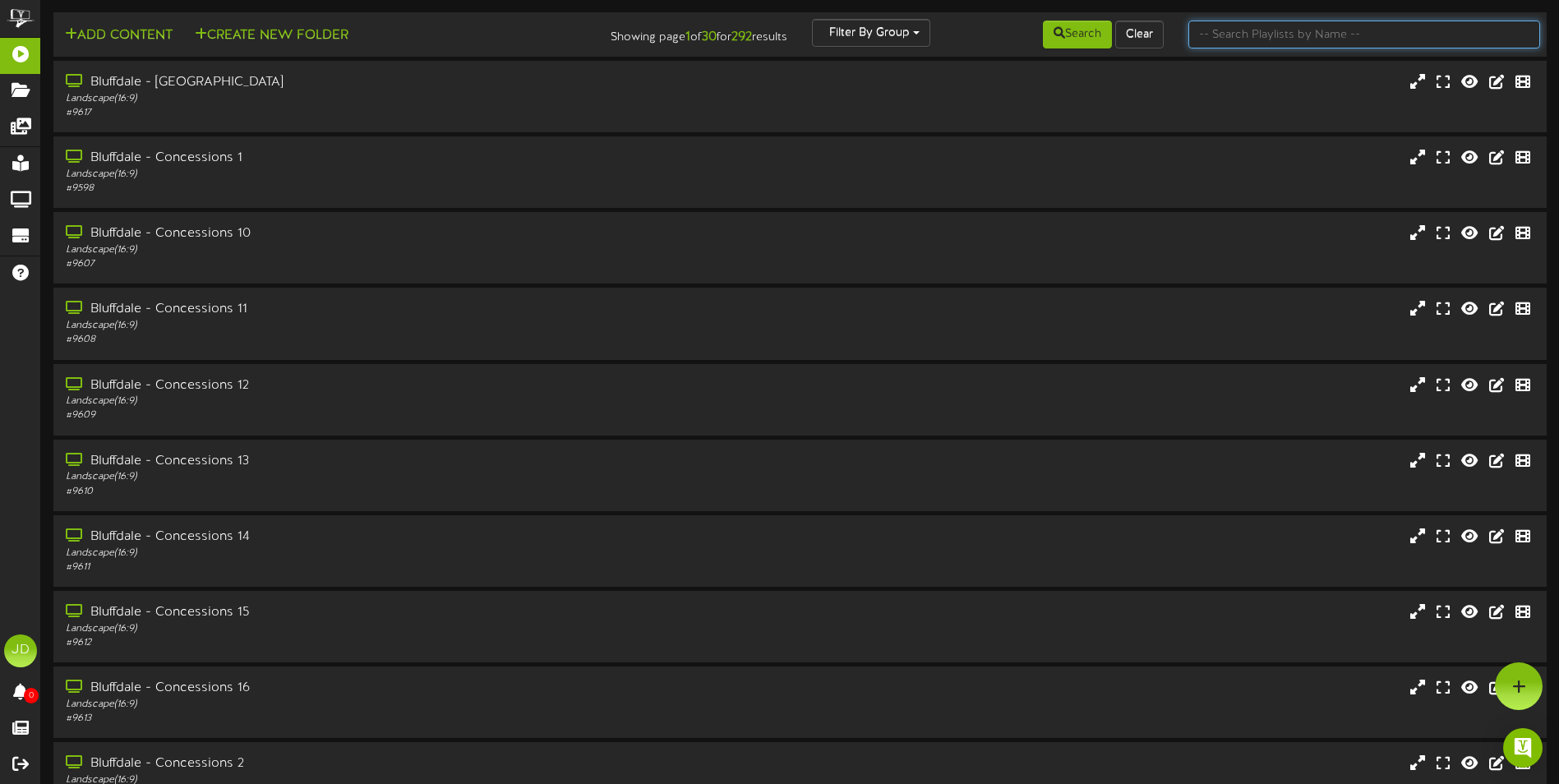
click at [1233, 32] on input "text" at bounding box center [1365, 34] width 352 height 28
type input "surprise"
click at [1058, 34] on icon at bounding box center [1060, 33] width 12 height 12
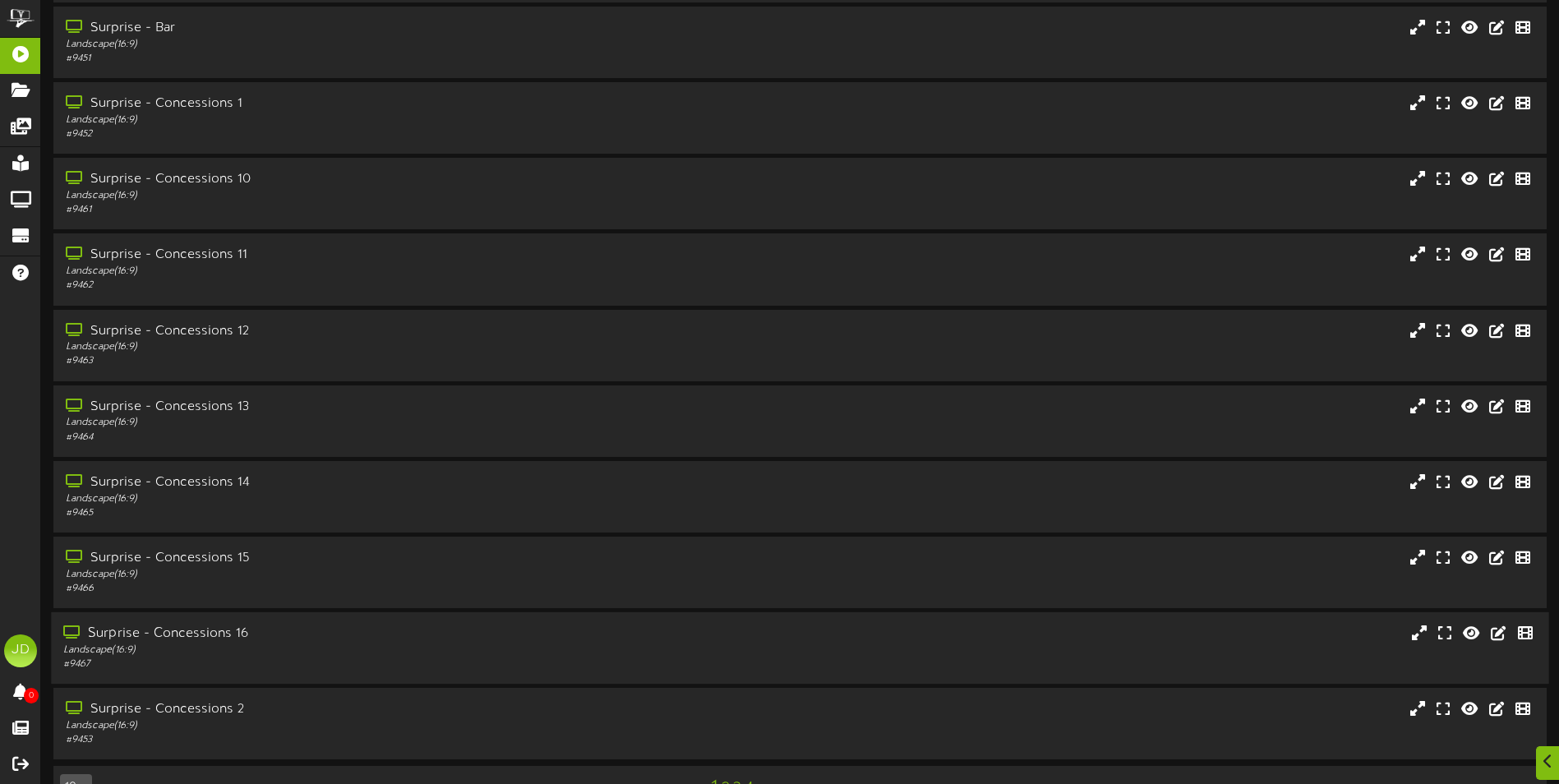
scroll to position [98, 0]
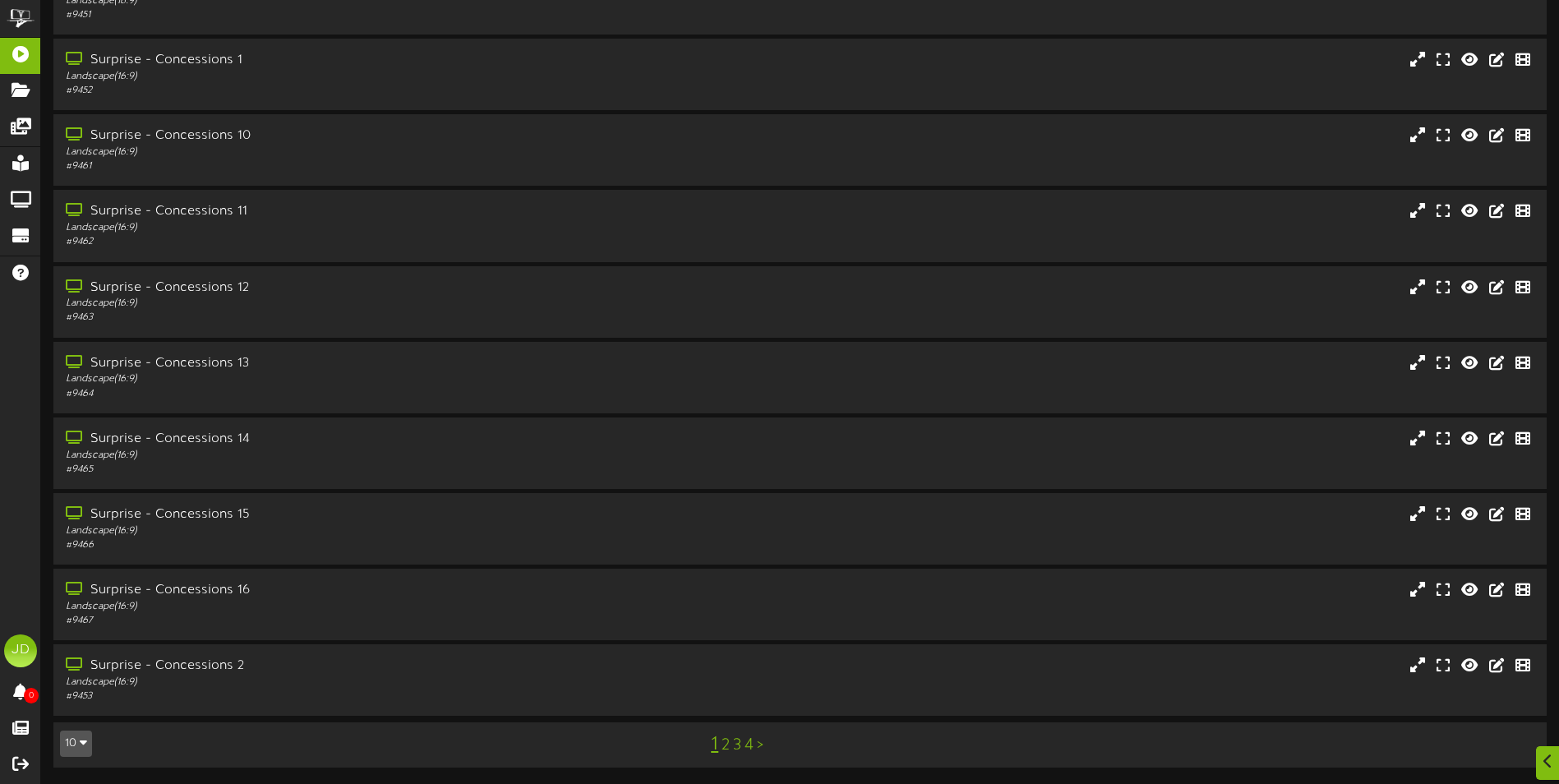
click at [740, 746] on link "3" at bounding box center [737, 744] width 8 height 18
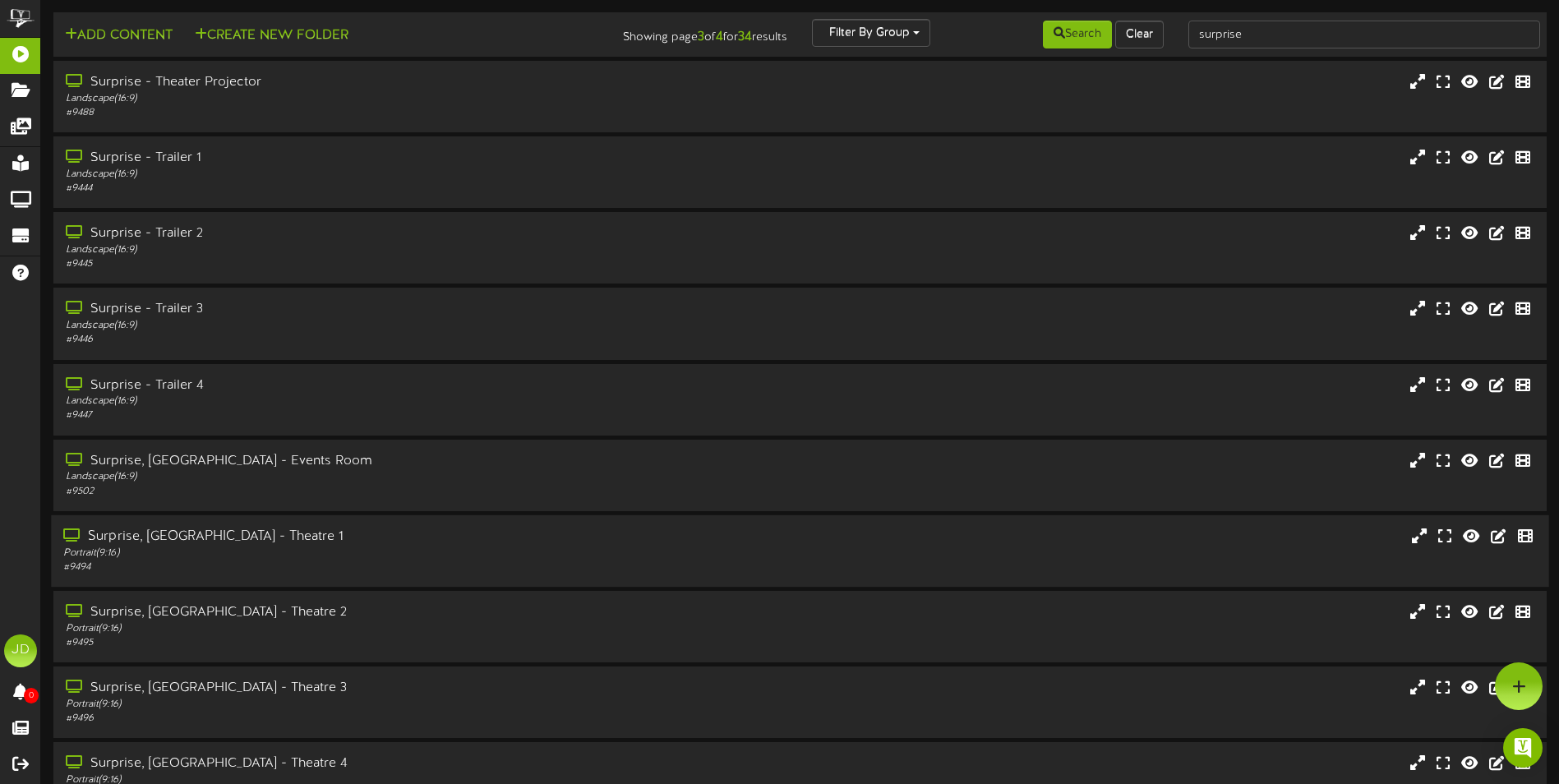
click at [369, 567] on div "# 9494" at bounding box center [363, 567] width 599 height 14
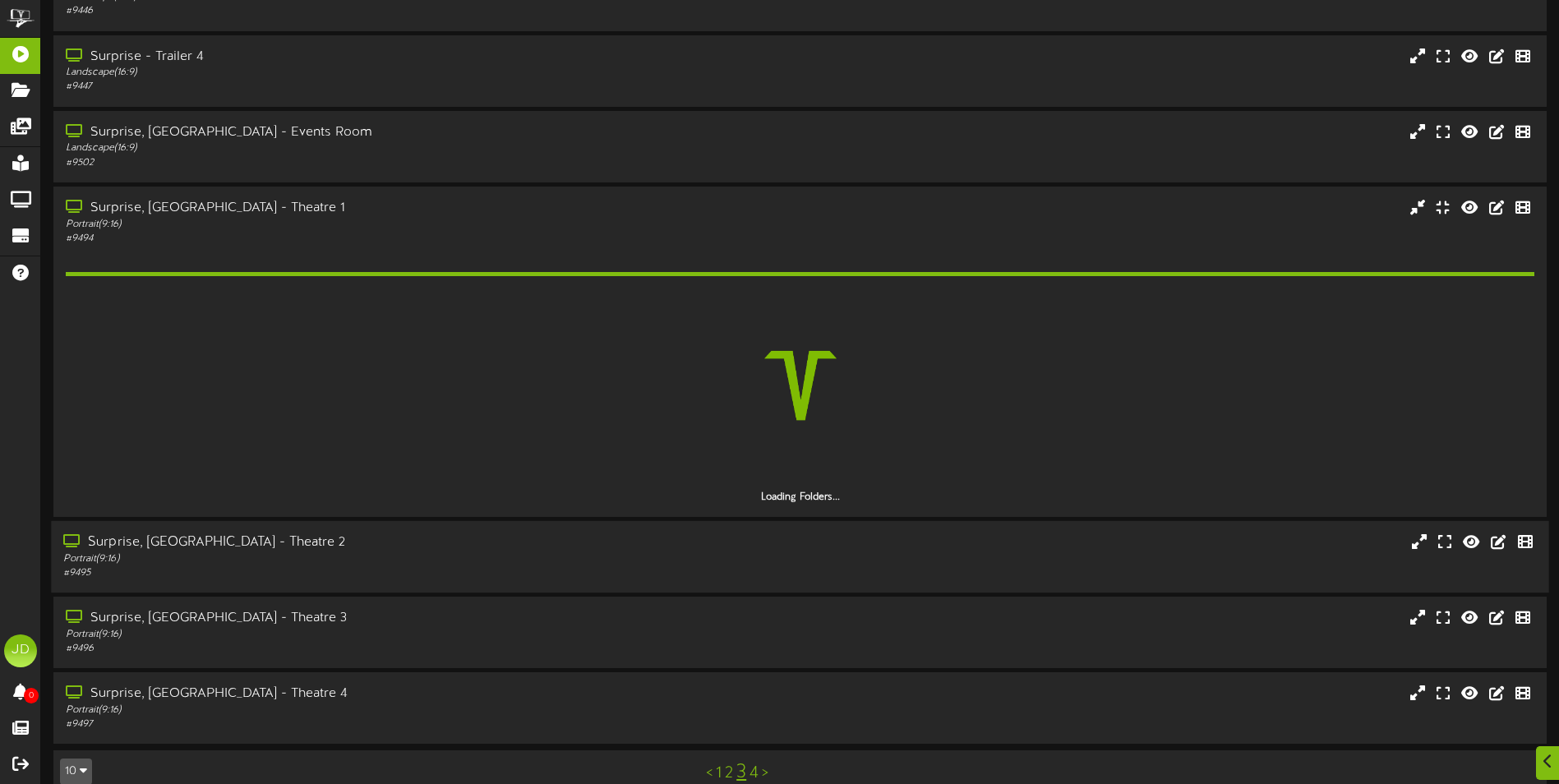
scroll to position [310, 0]
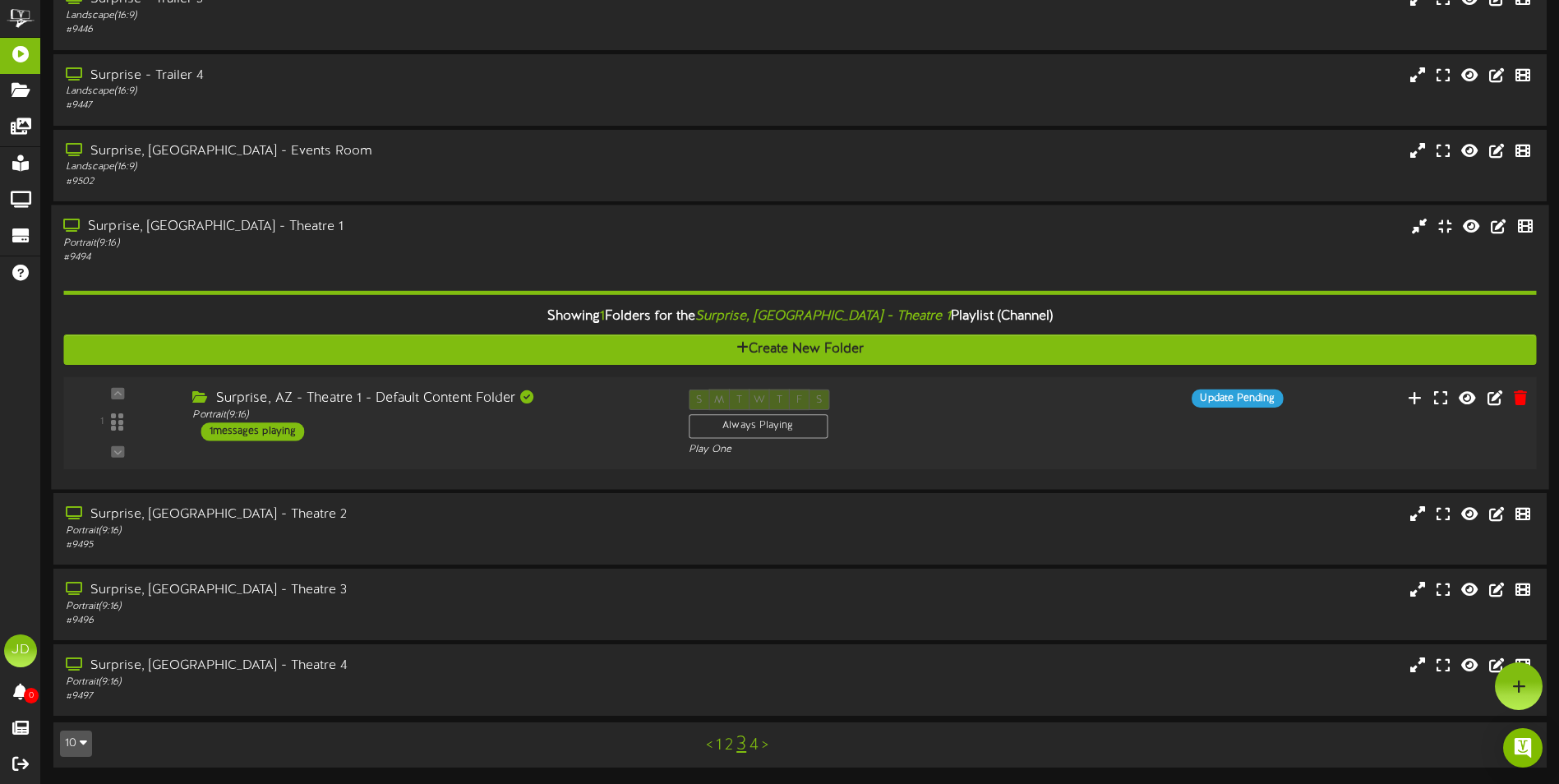
click at [1137, 437] on div "1 ( 9:16" at bounding box center [799, 422] width 1487 height 67
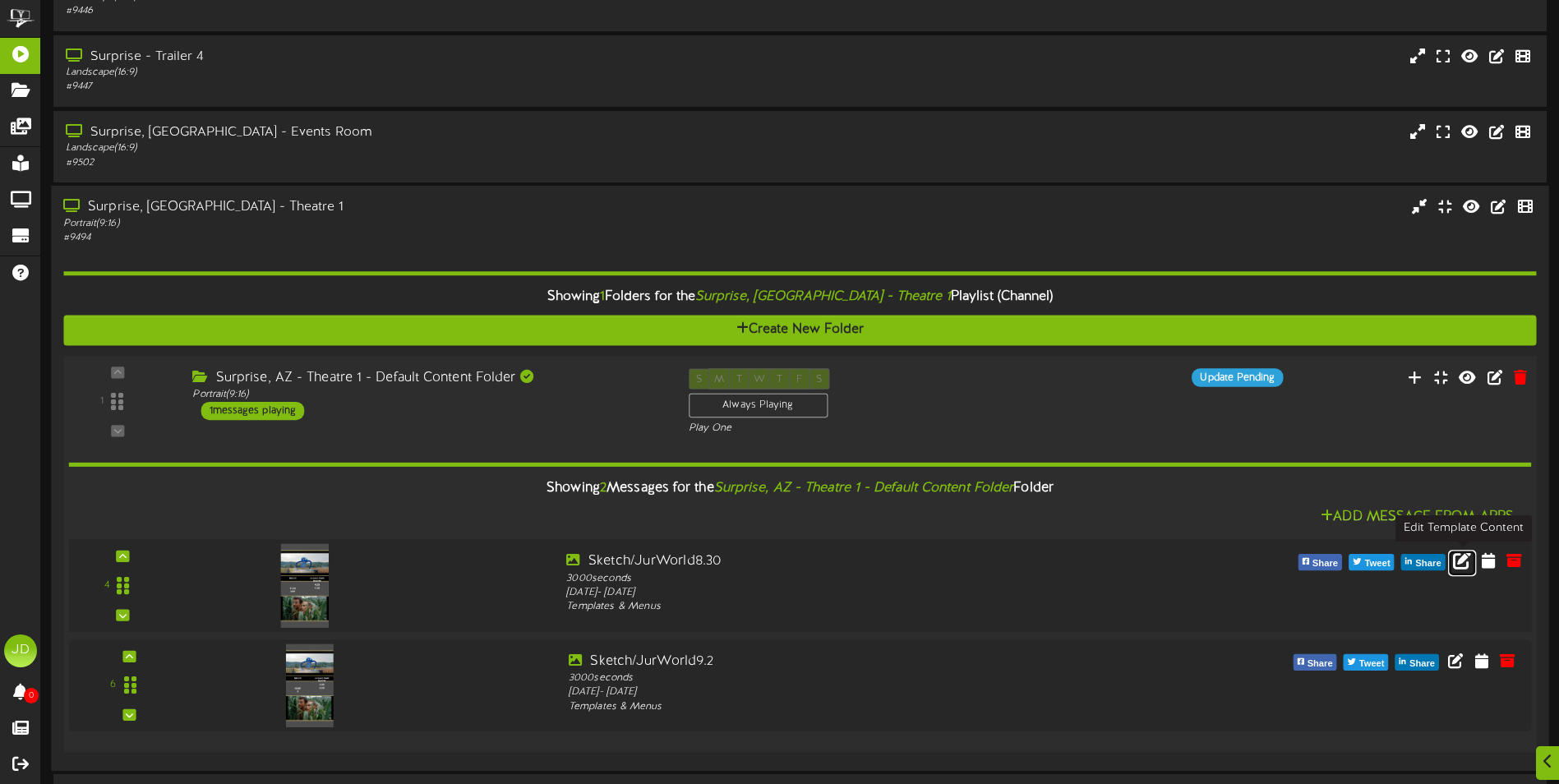
click at [1457, 563] on icon at bounding box center [1461, 559] width 18 height 18
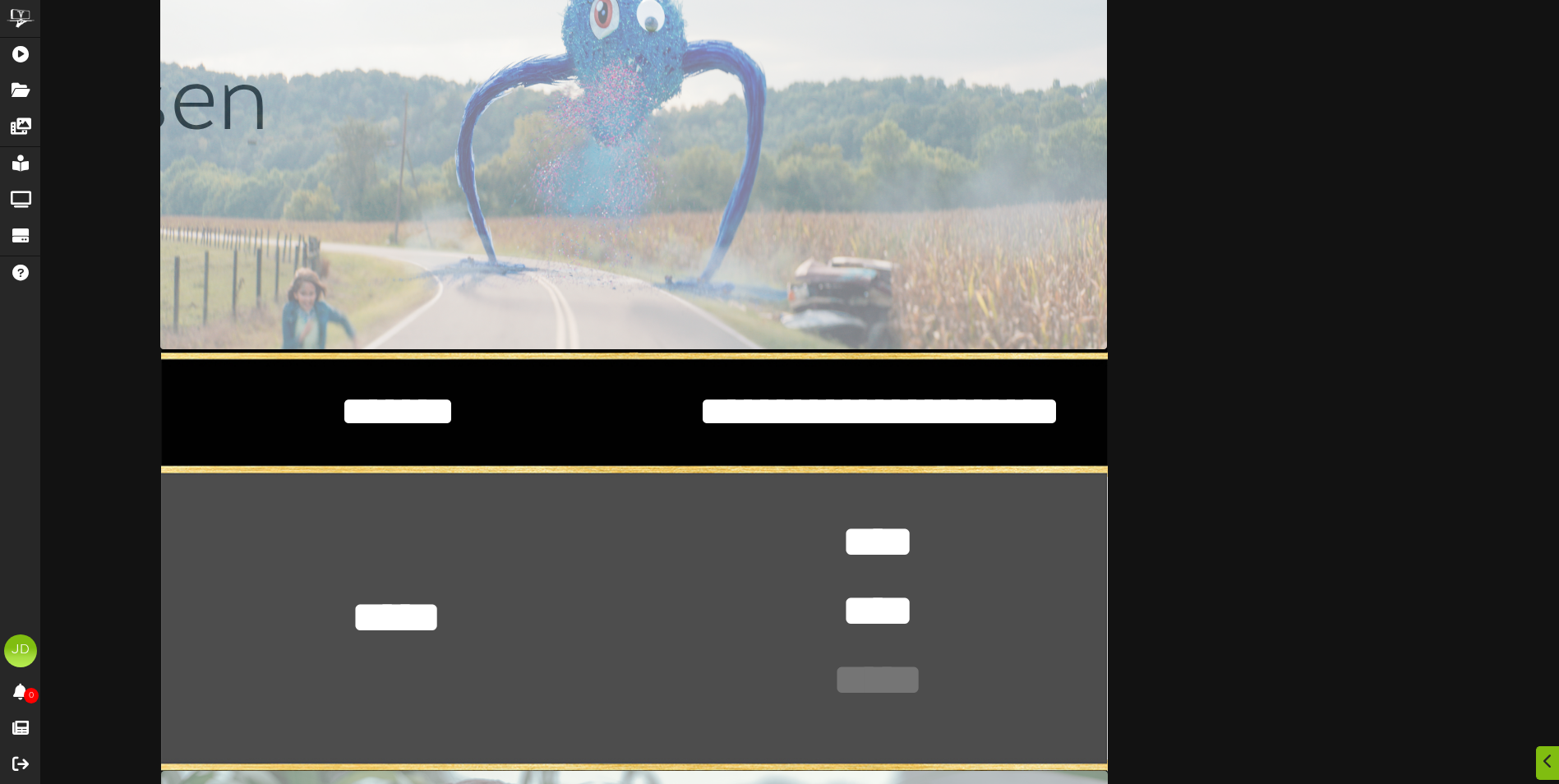
scroll to position [329, 0]
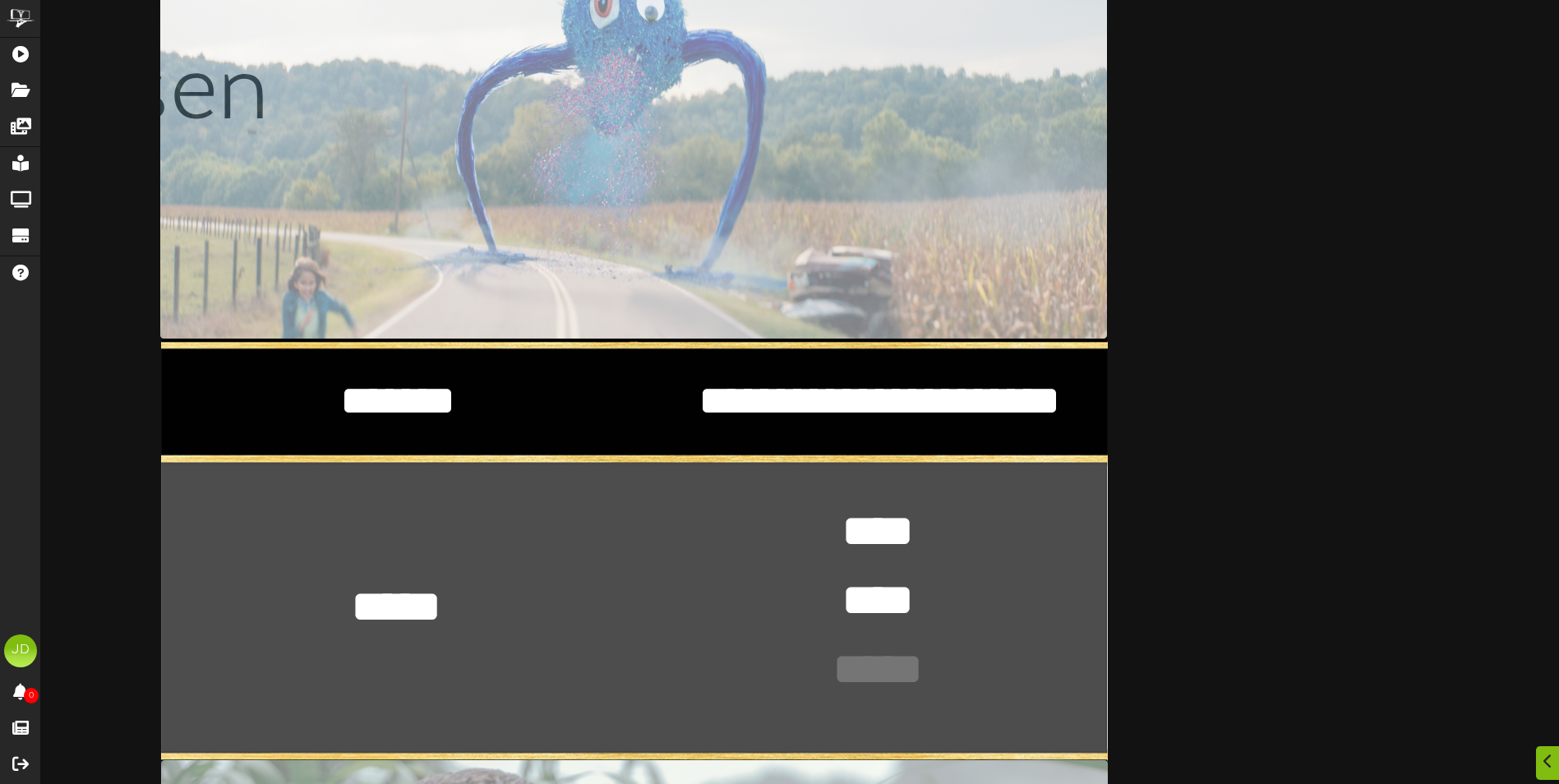
drag, startPoint x: 936, startPoint y: 406, endPoint x: 1055, endPoint y: 407, distance: 119.0
click at [1055, 407] on textarea "**********" at bounding box center [879, 400] width 410 height 56
type textarea "**********"
drag, startPoint x: 1401, startPoint y: 395, endPoint x: 1376, endPoint y: 405, distance: 26.9
click at [1399, 395] on div "**********" at bounding box center [800, 538] width 1519 height 1709
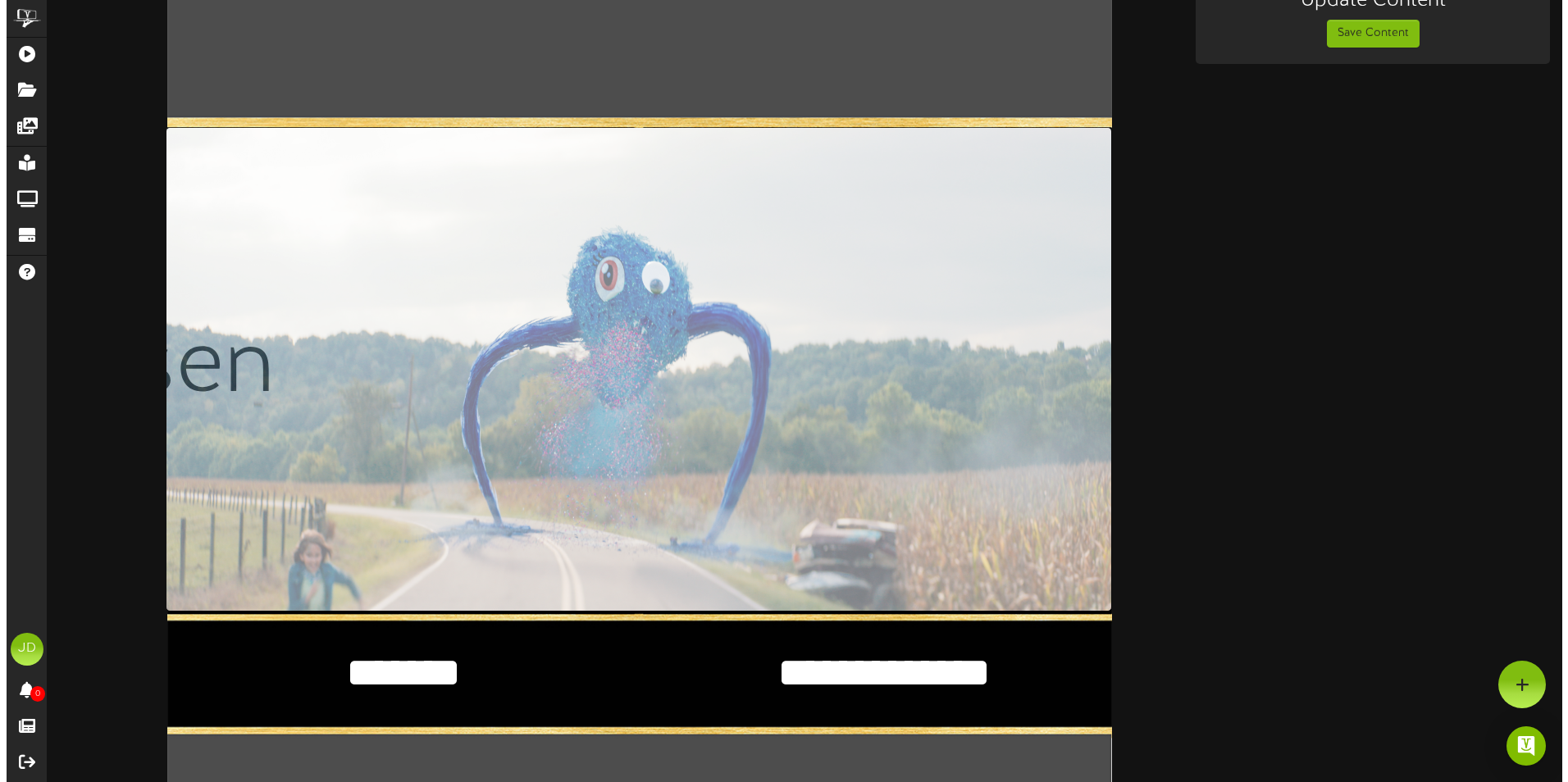
scroll to position [0, 0]
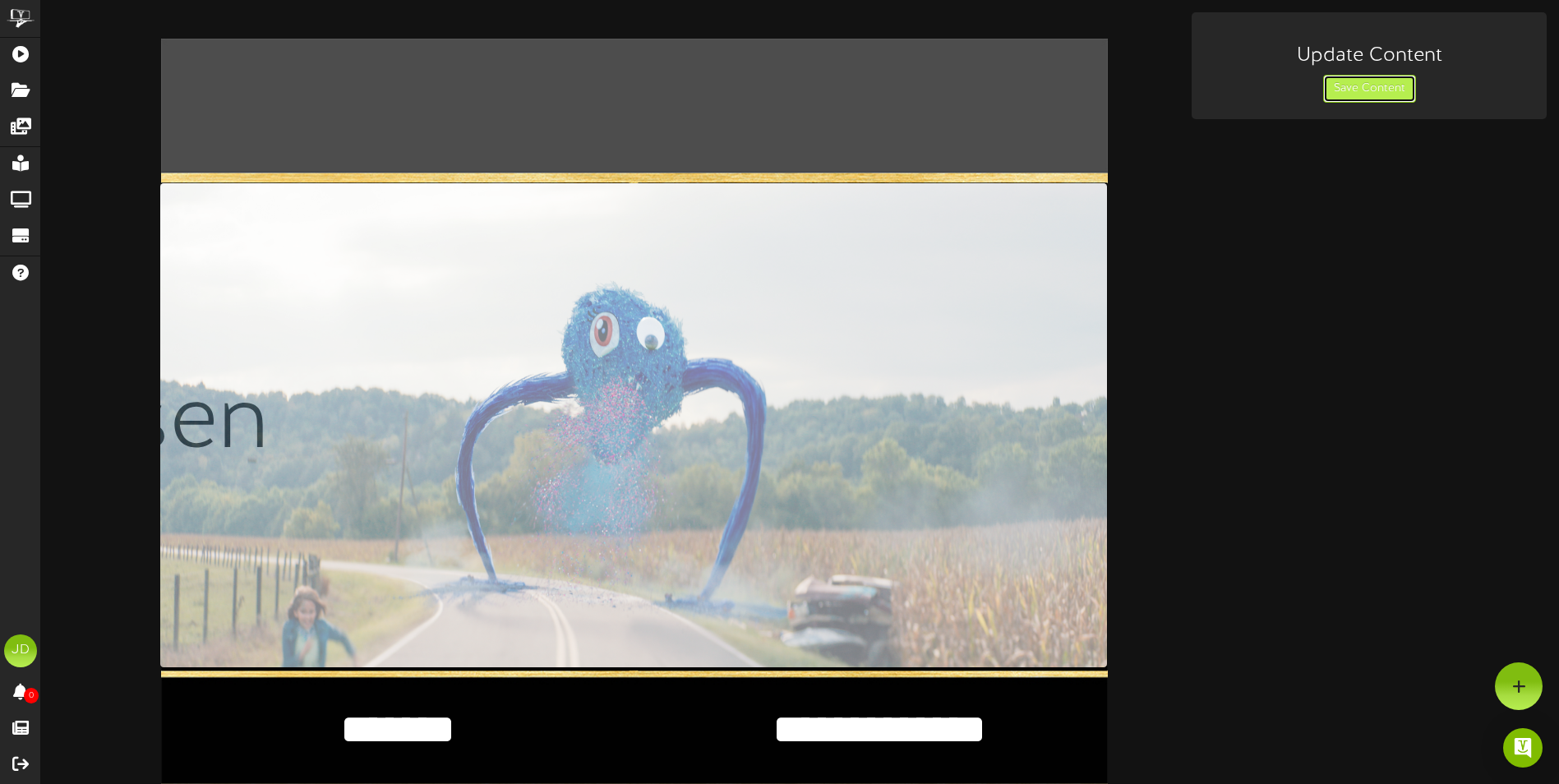
click at [1340, 88] on button "Save Content" at bounding box center [1370, 88] width 93 height 28
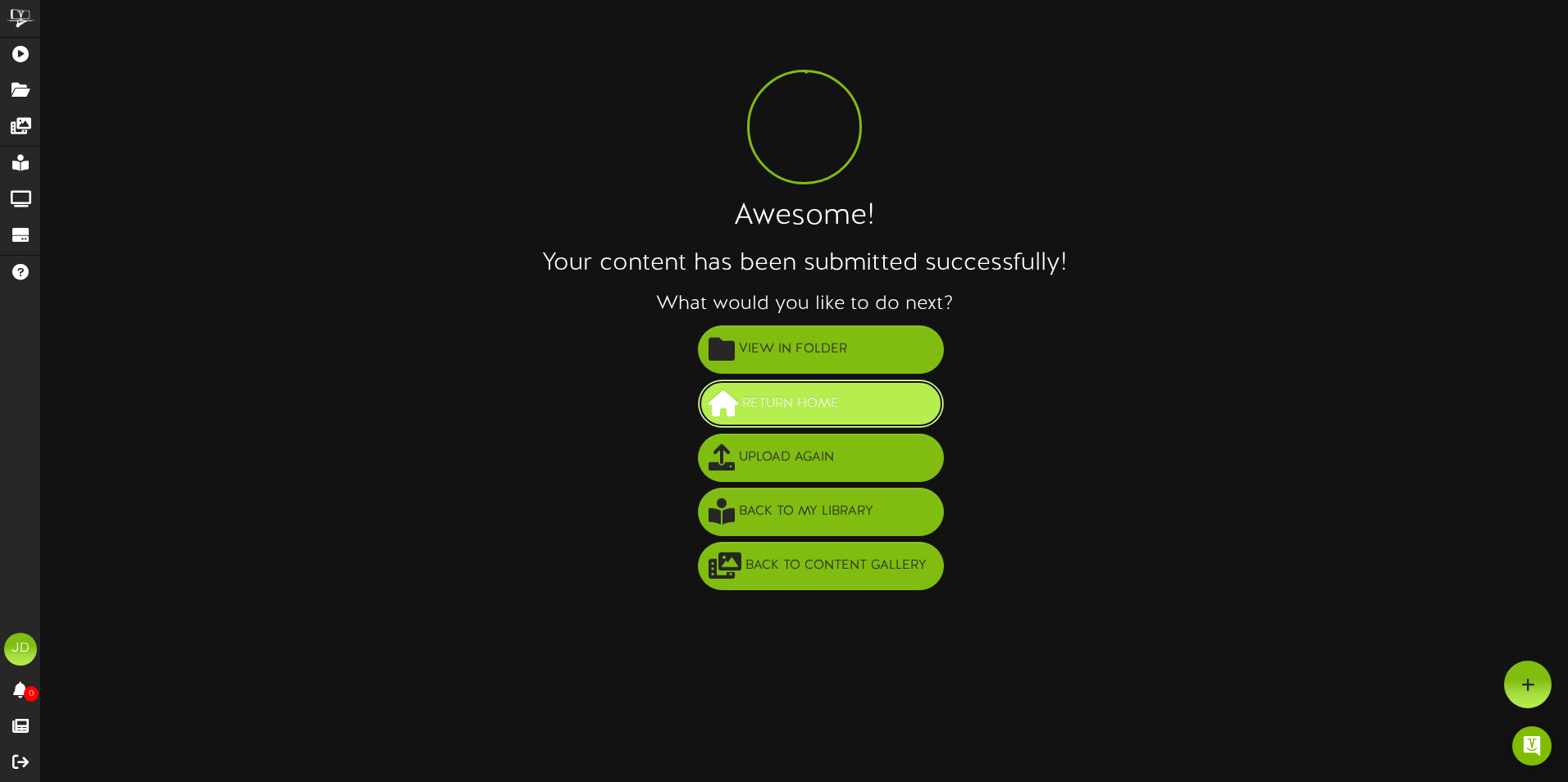
click at [764, 409] on span "Return Home" at bounding box center [790, 404] width 105 height 27
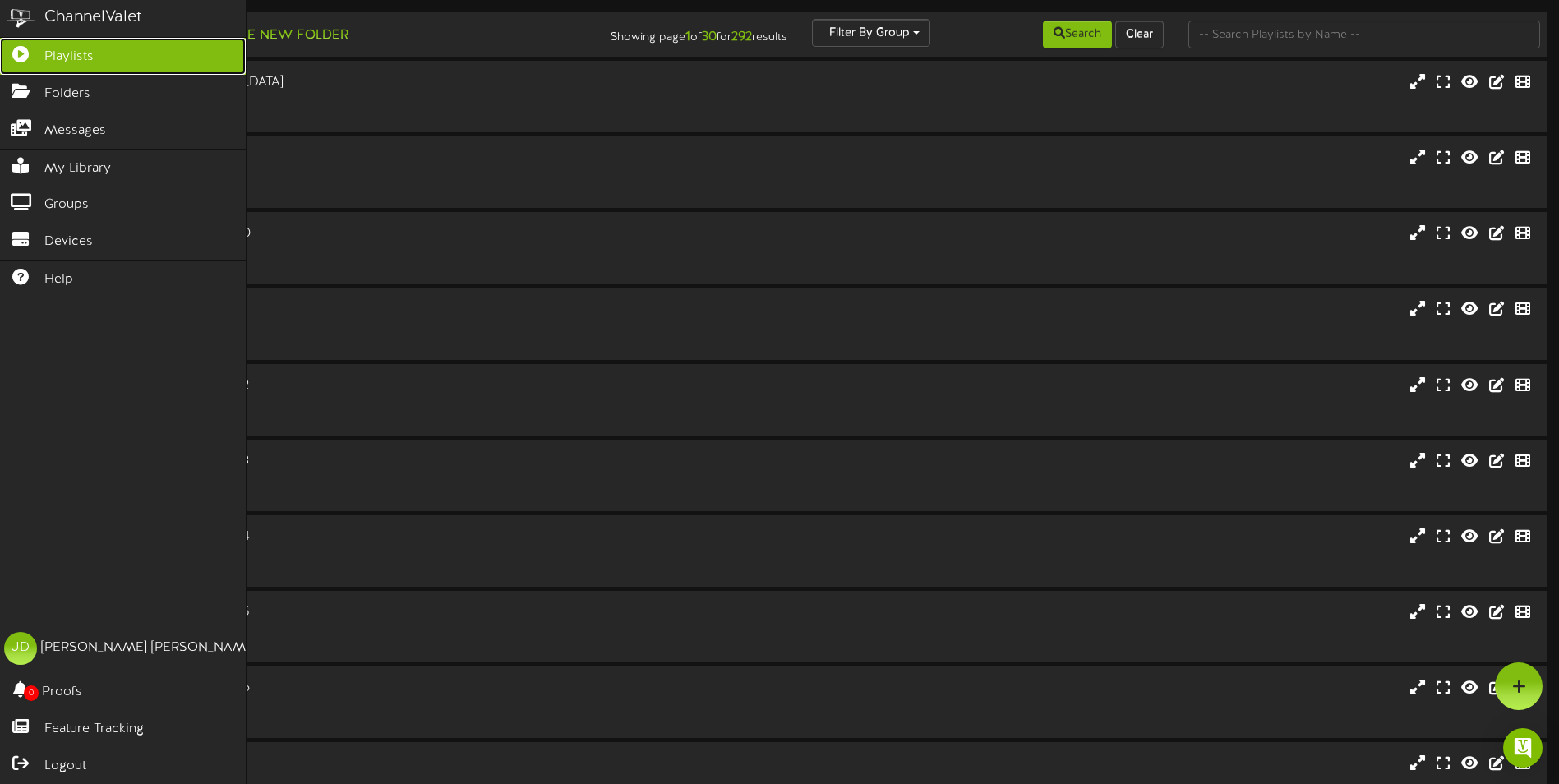
click at [64, 55] on span "Playlists" at bounding box center [69, 57] width 50 height 19
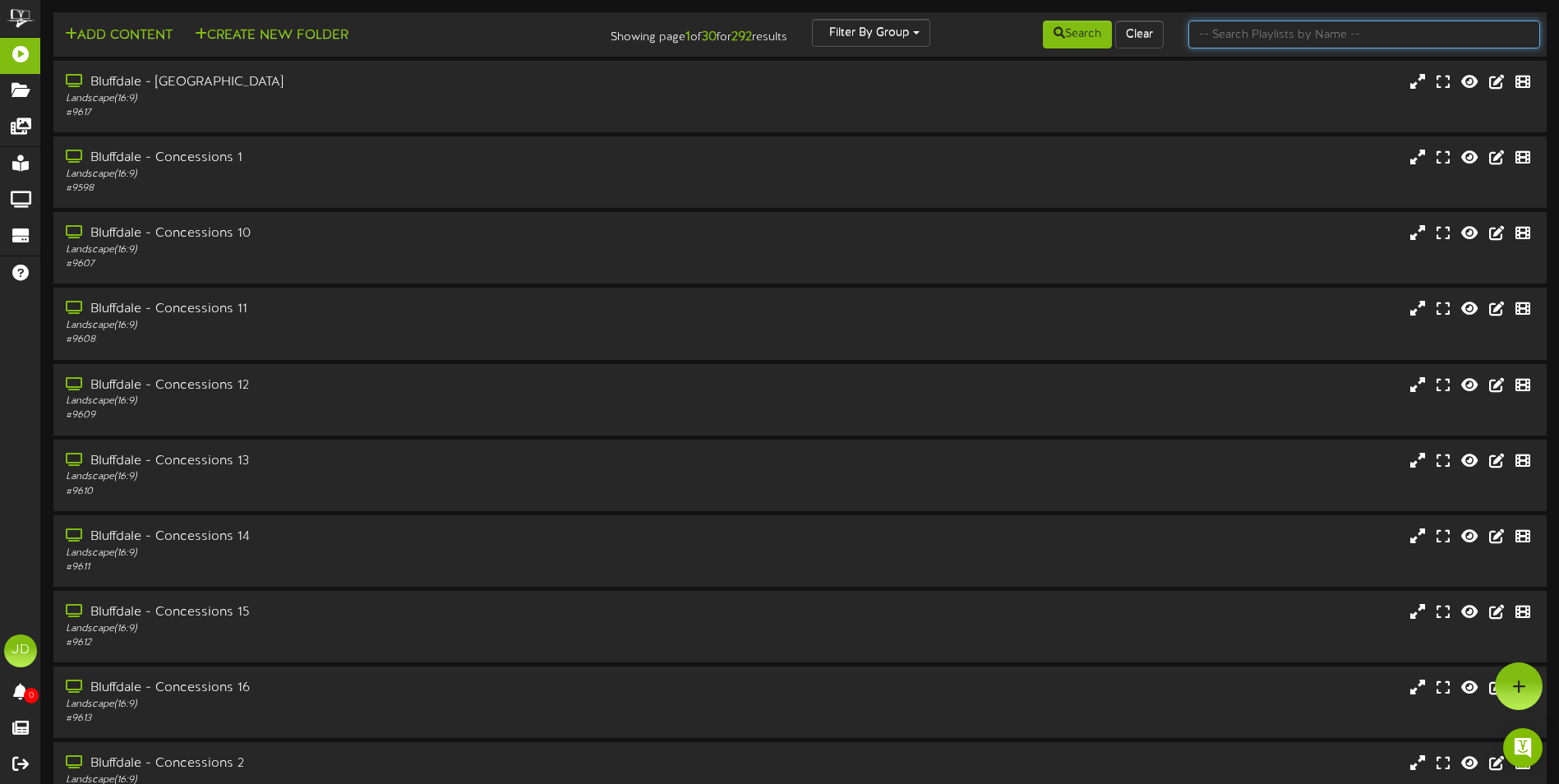
click at [1313, 39] on input "text" at bounding box center [1365, 34] width 352 height 28
type input "surprise"
click at [1070, 35] on button "Search" at bounding box center [1078, 34] width 69 height 28
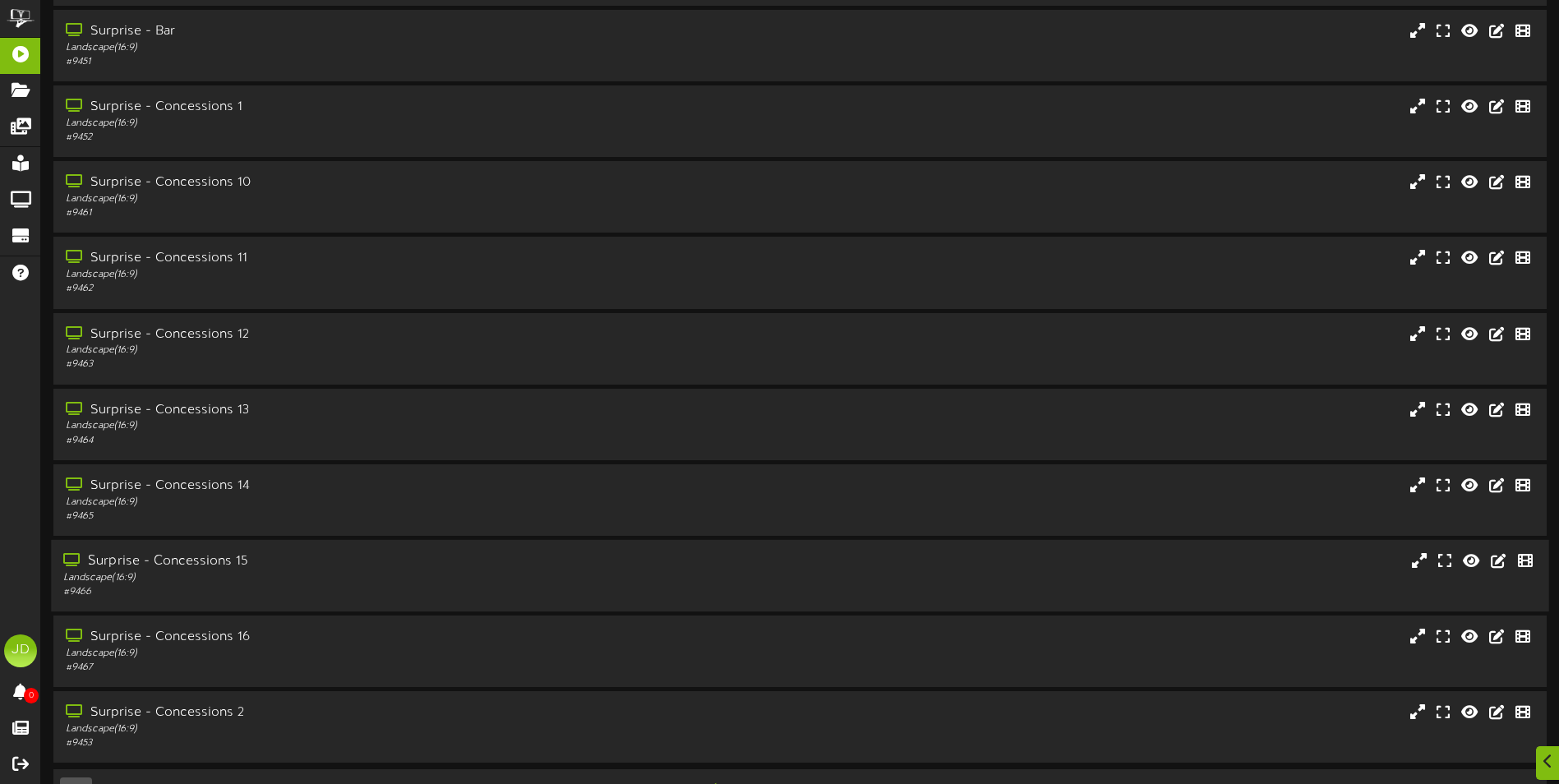
scroll to position [98, 0]
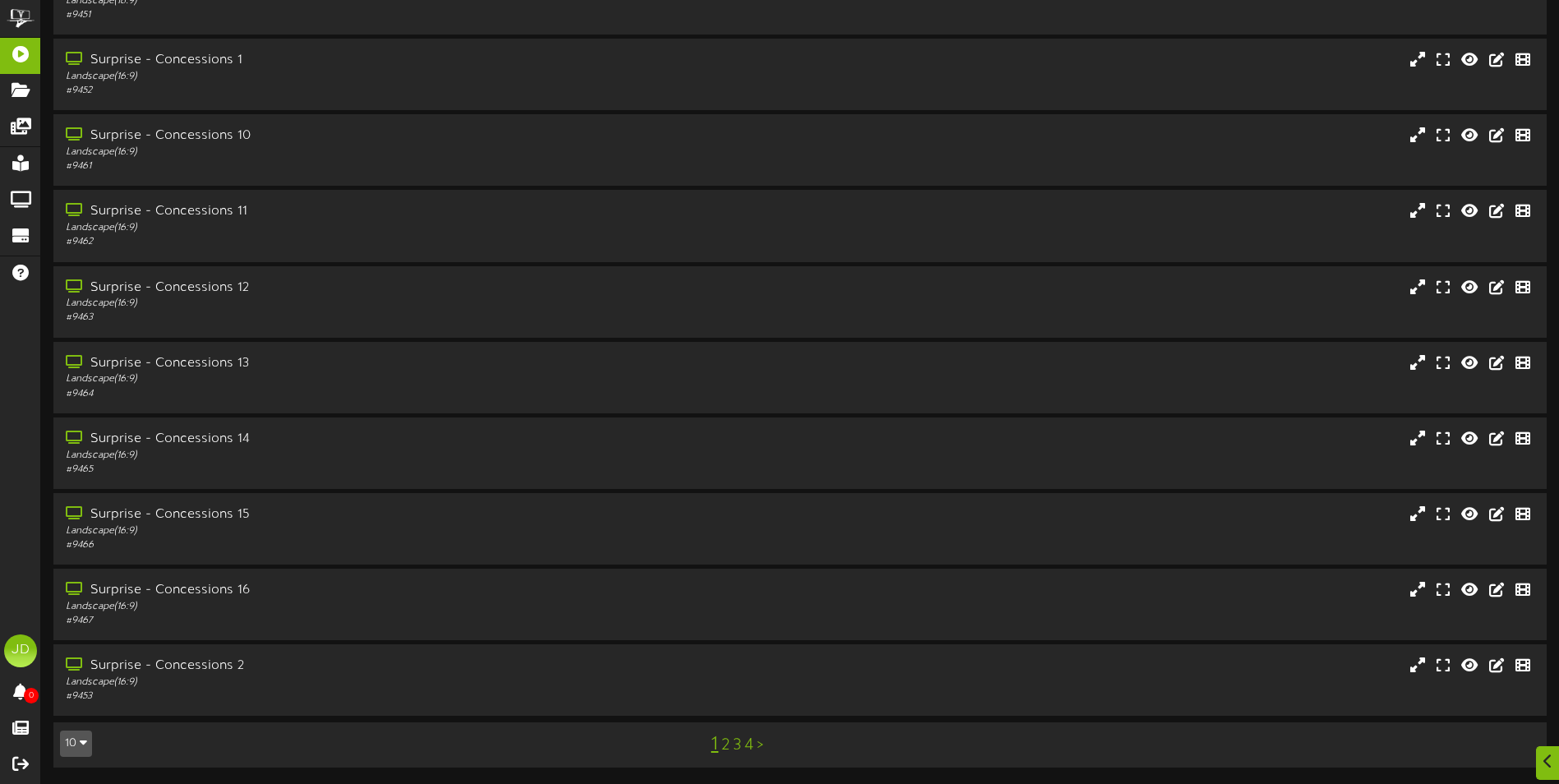
click at [737, 741] on link "3" at bounding box center [737, 744] width 8 height 18
click at [364, 531] on div "Portrait ( 9:16 )" at bounding box center [363, 531] width 599 height 14
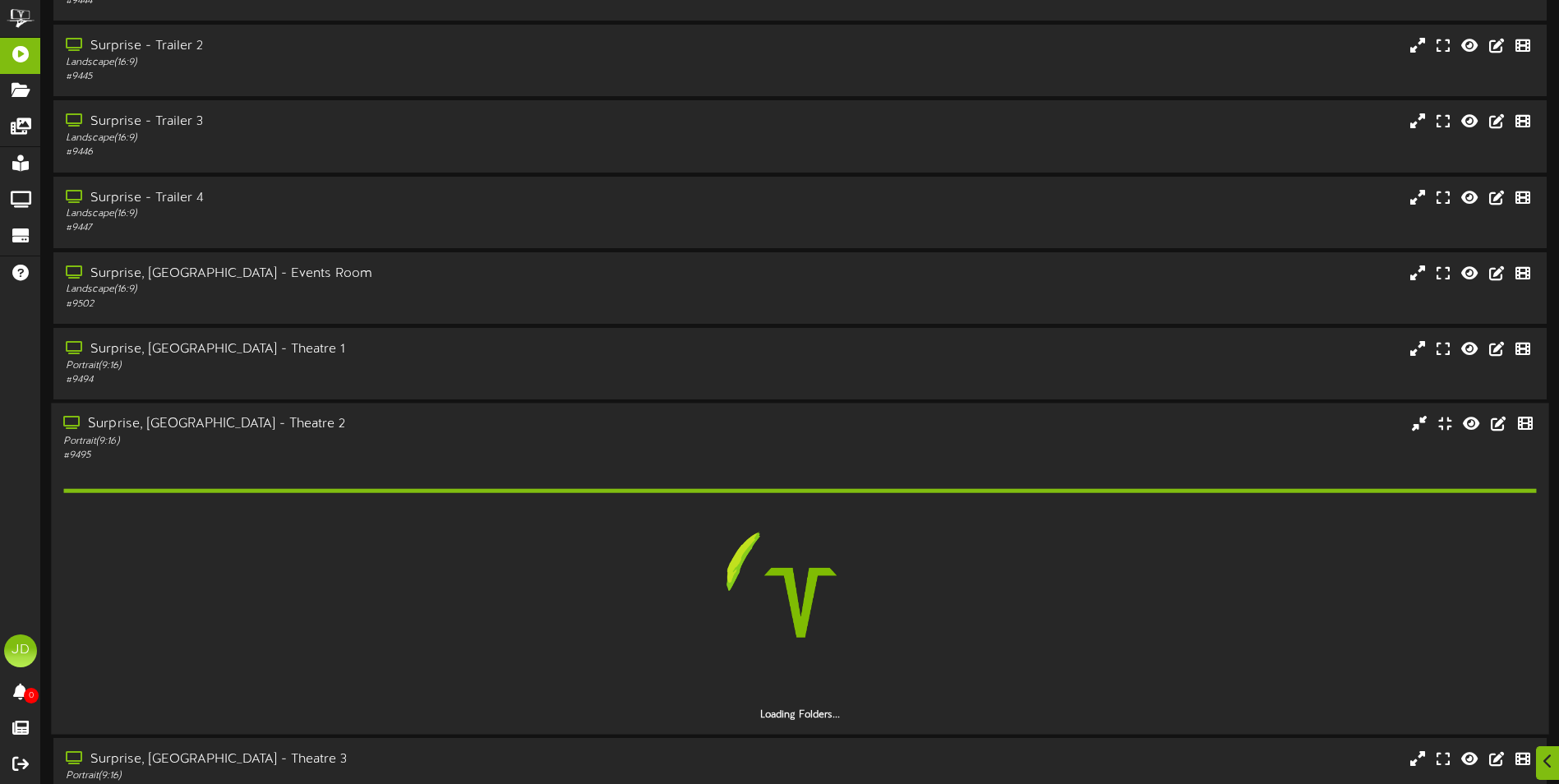
scroll to position [357, 0]
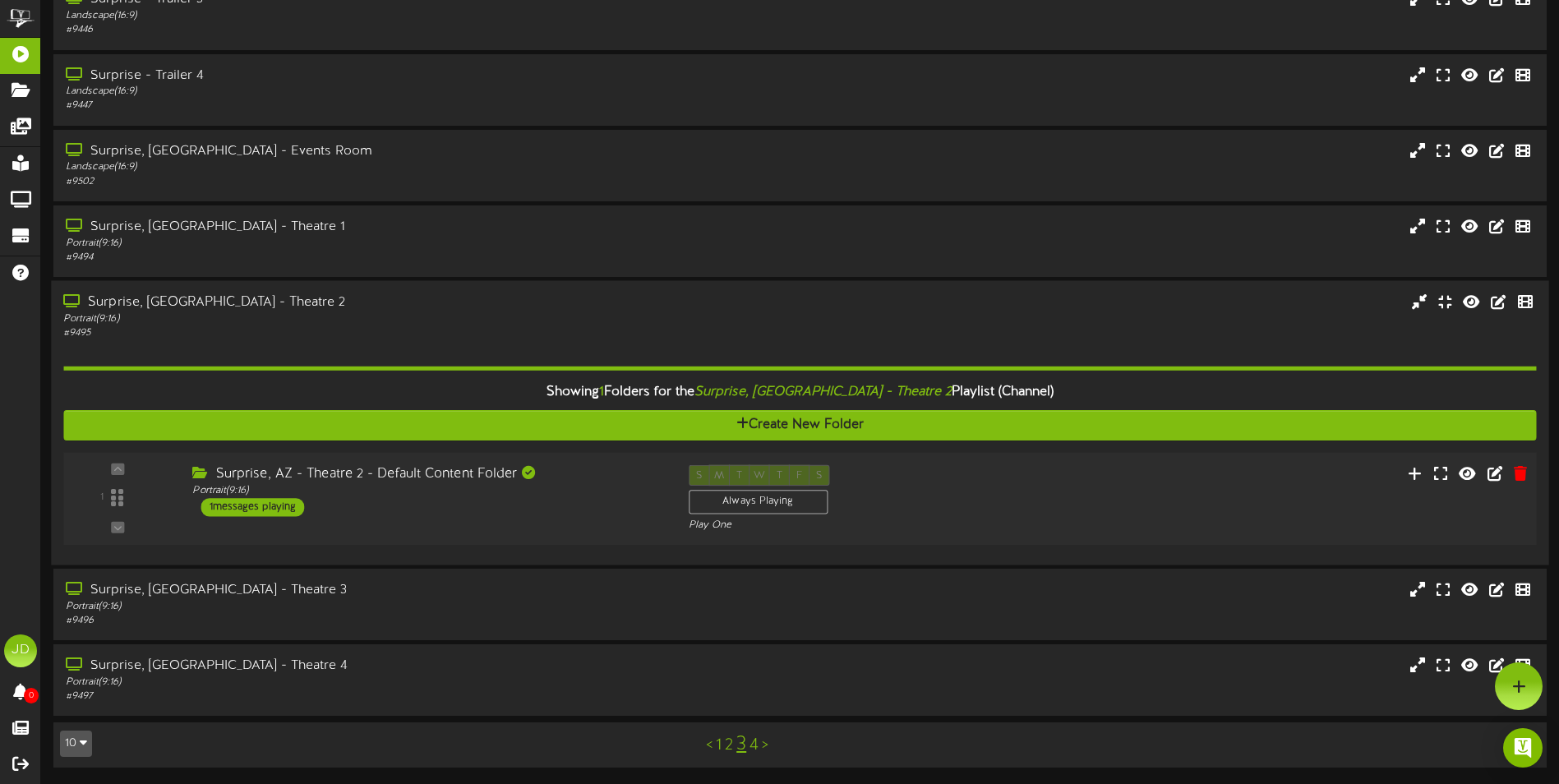
click at [409, 508] on div "Surprise, AZ - Theatre 2 - Default Content Folder Portrait ( 9:16 ) 1 messages …" at bounding box center [427, 490] width 496 height 52
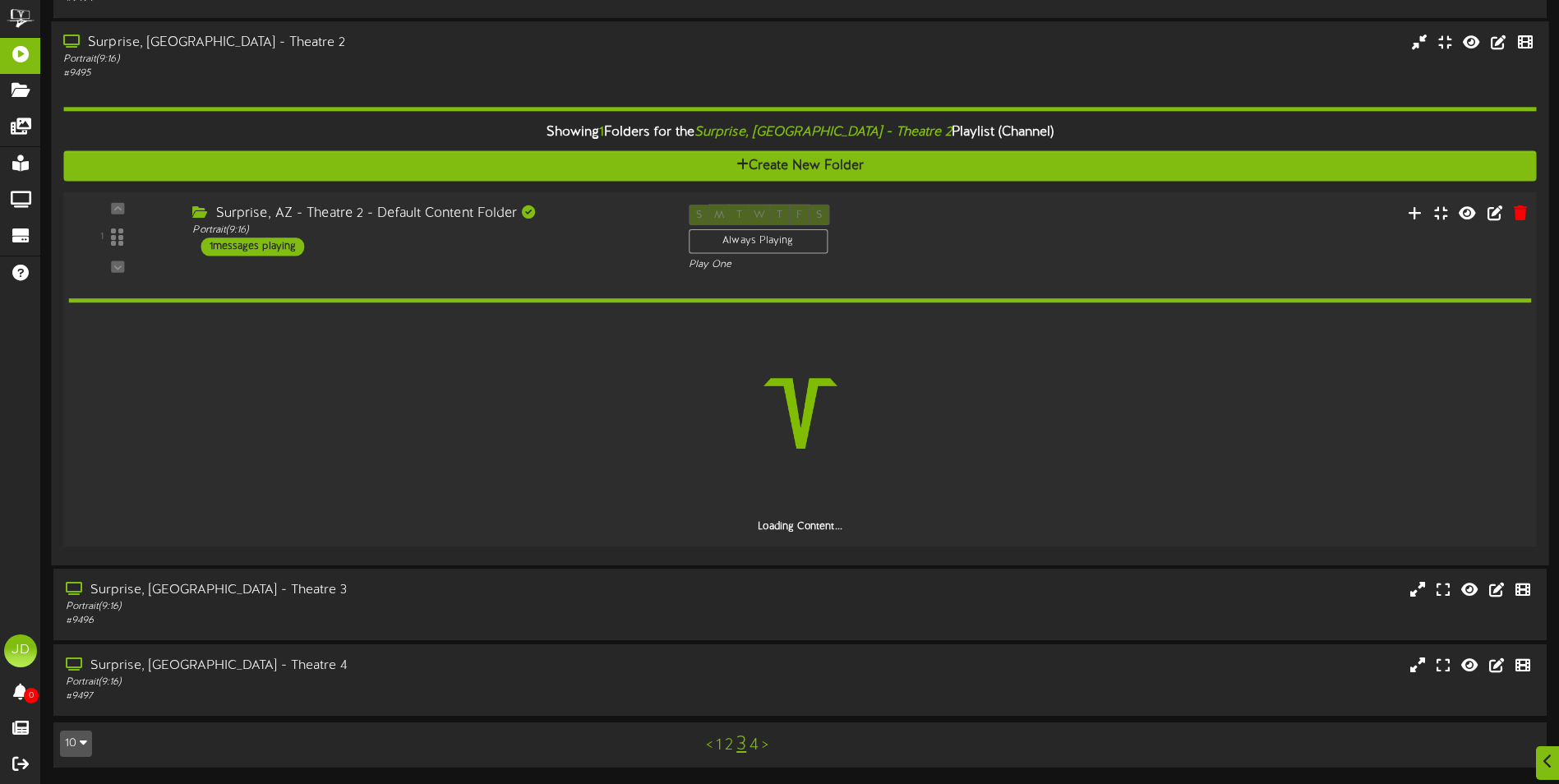
scroll to position [511, 0]
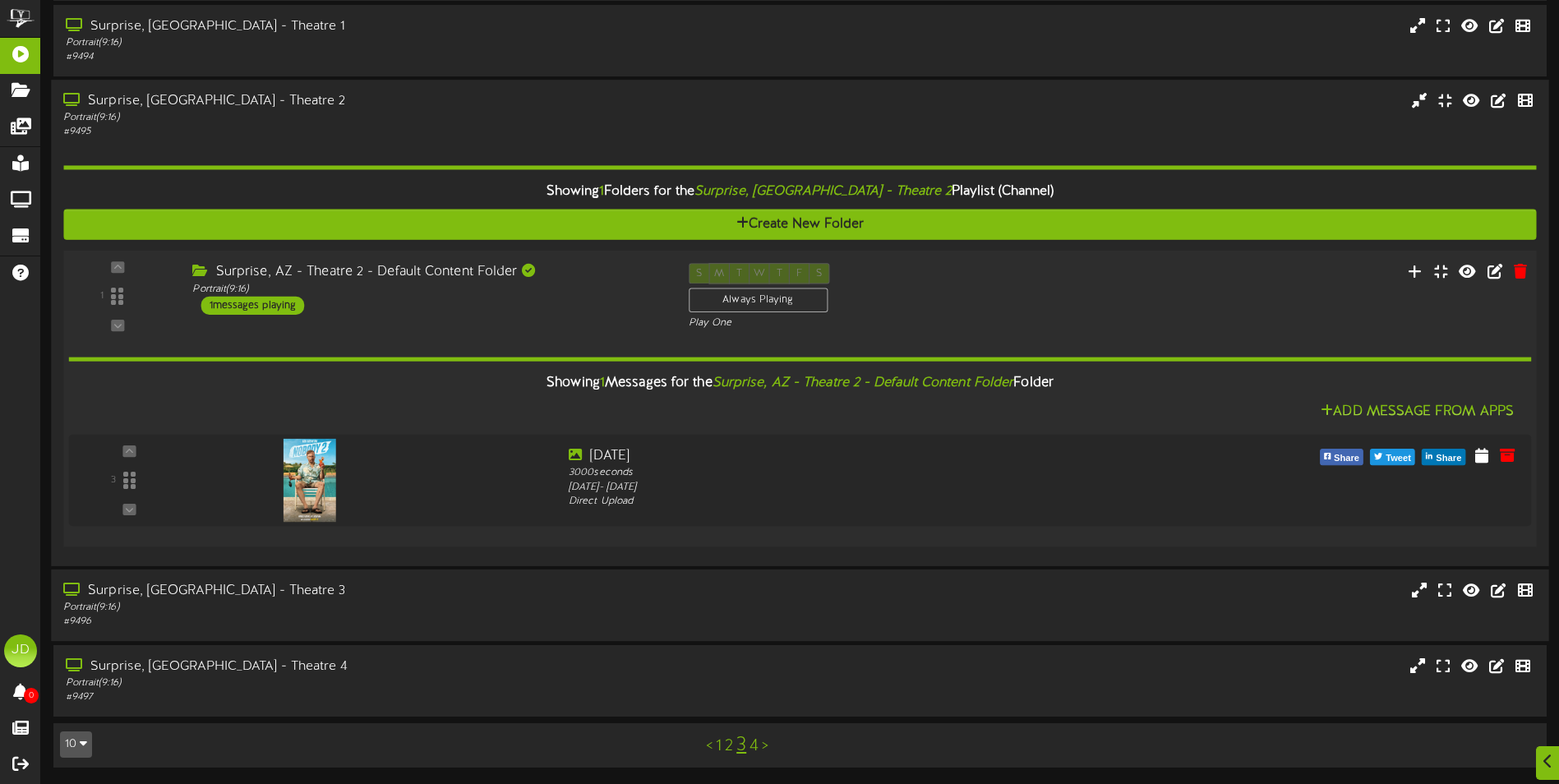
click at [505, 588] on div "Surprise, [GEOGRAPHIC_DATA] - Theatre 3" at bounding box center [363, 591] width 599 height 19
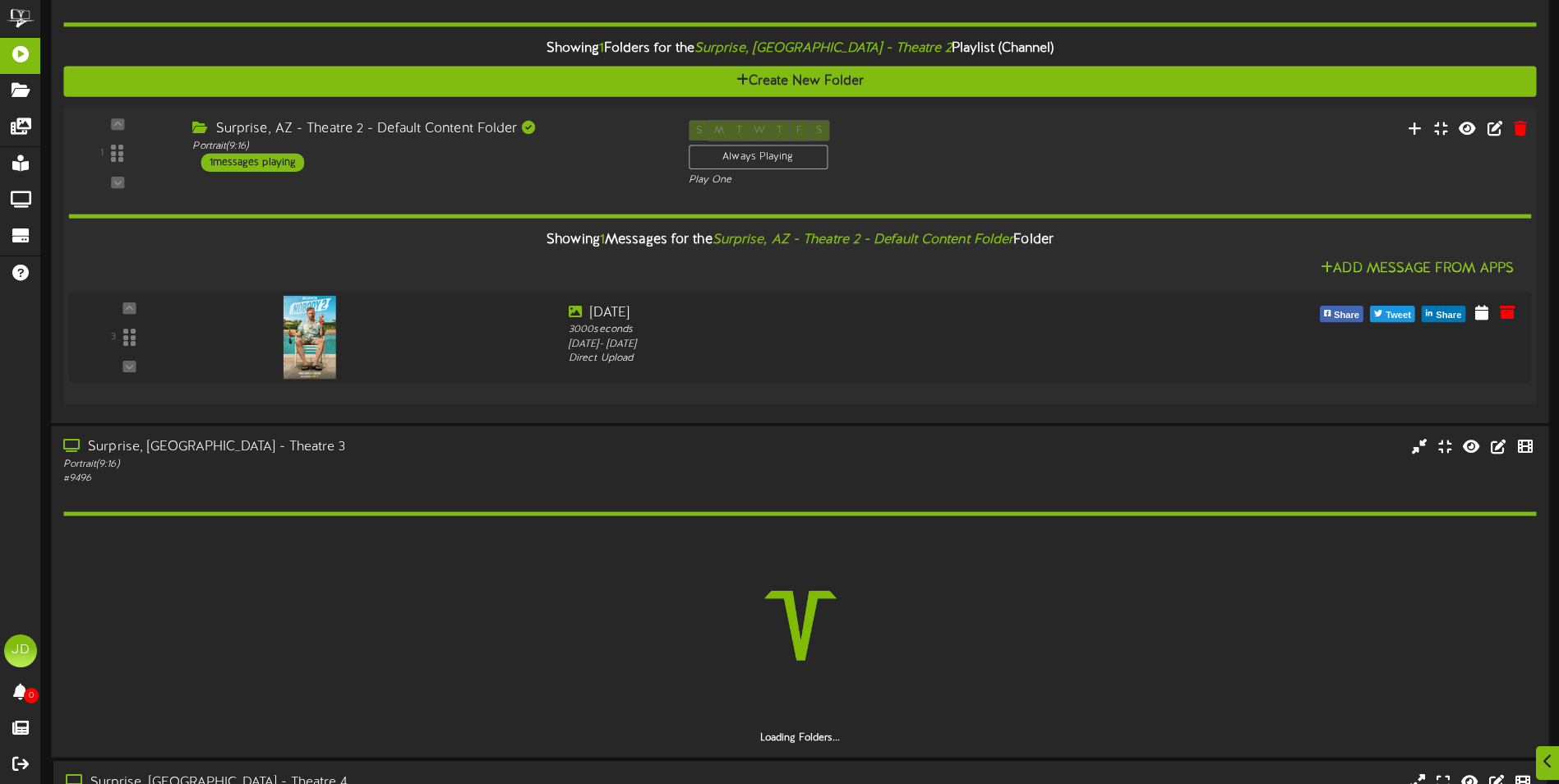
scroll to position [769, 0]
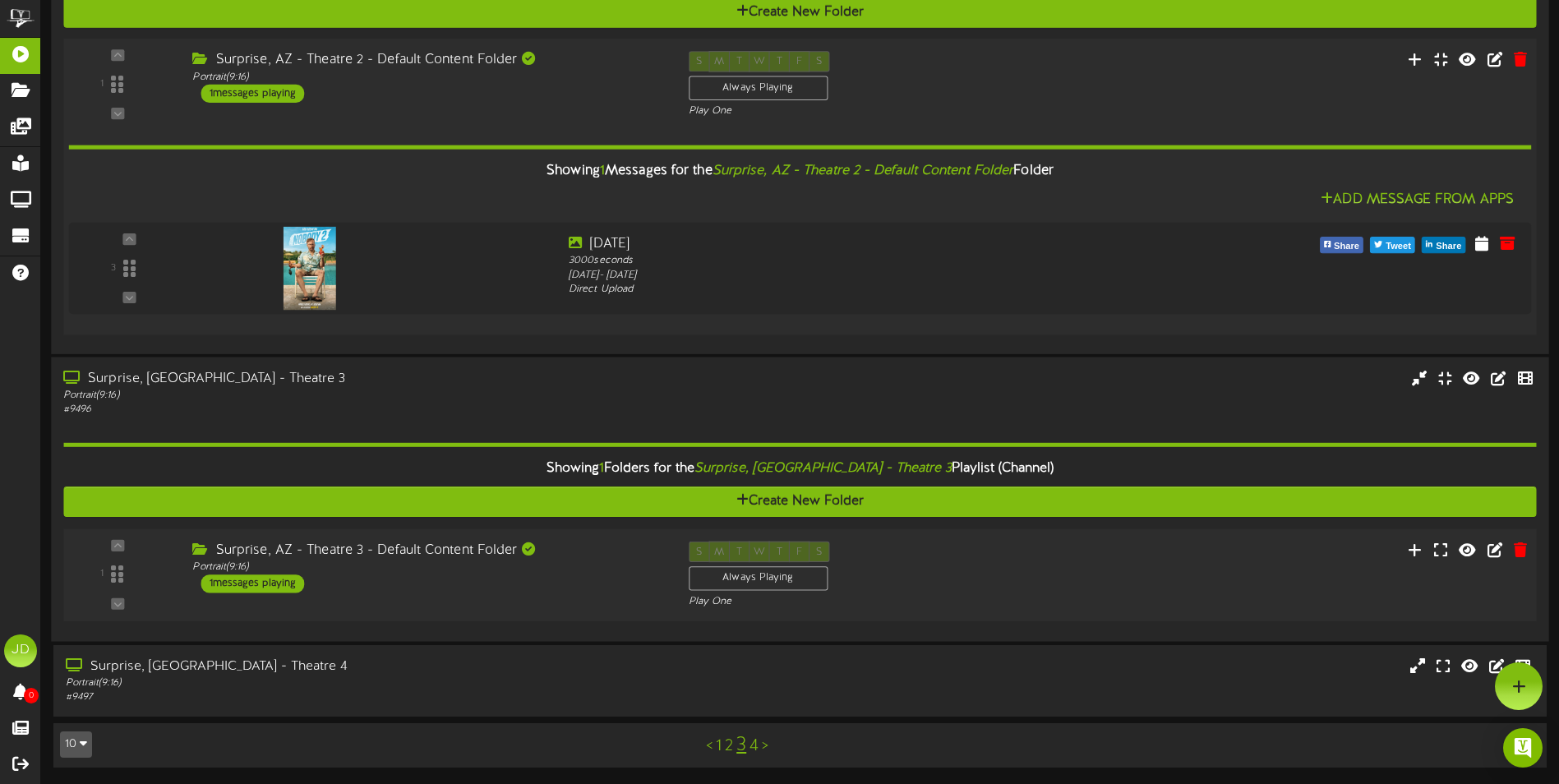
click at [557, 590] on div "Surprise, AZ - Theatre 3 - Default Content Folder Portrait ( 9:16 ) 1 messages …" at bounding box center [427, 567] width 496 height 52
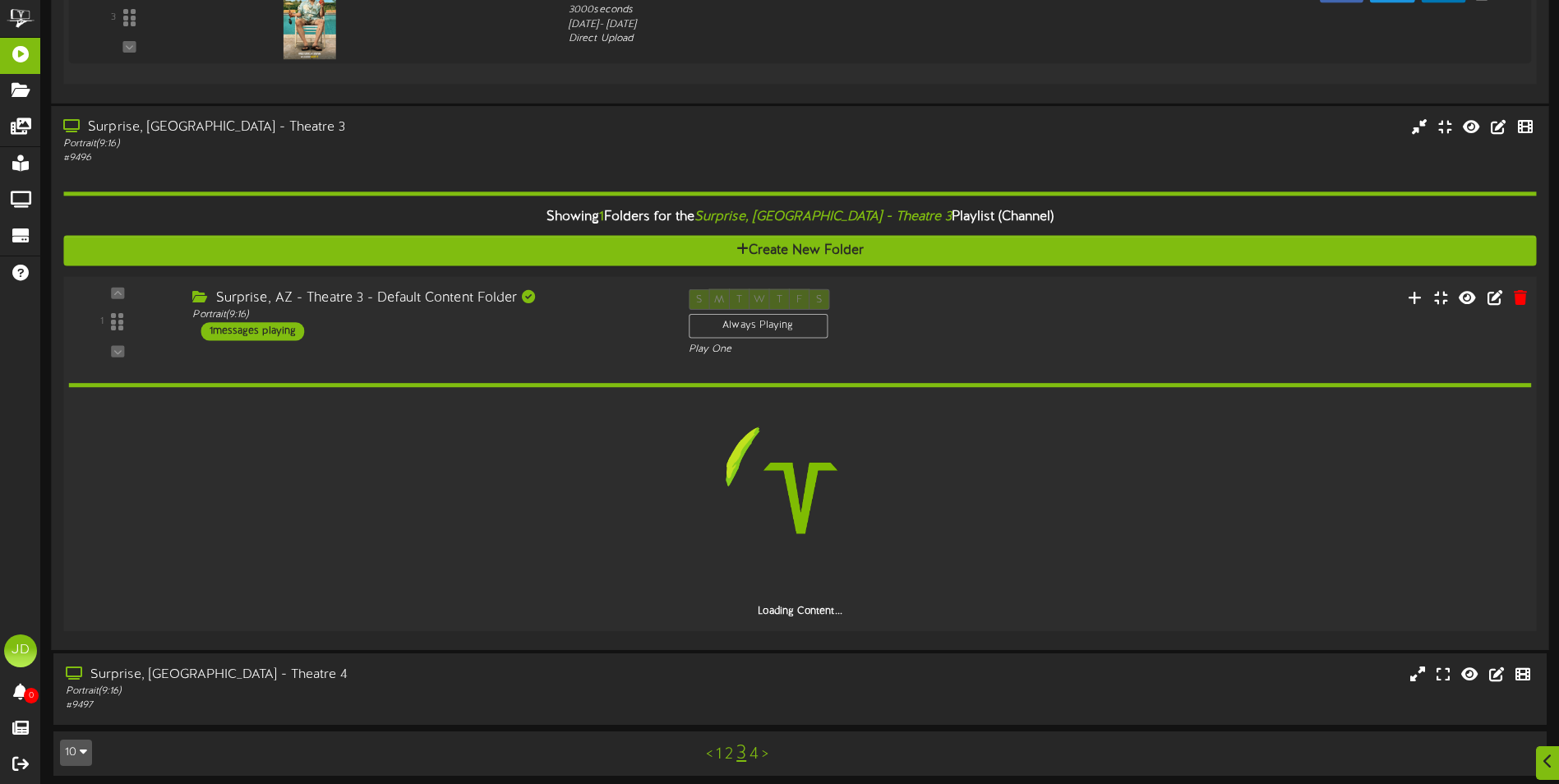
scroll to position [924, 0]
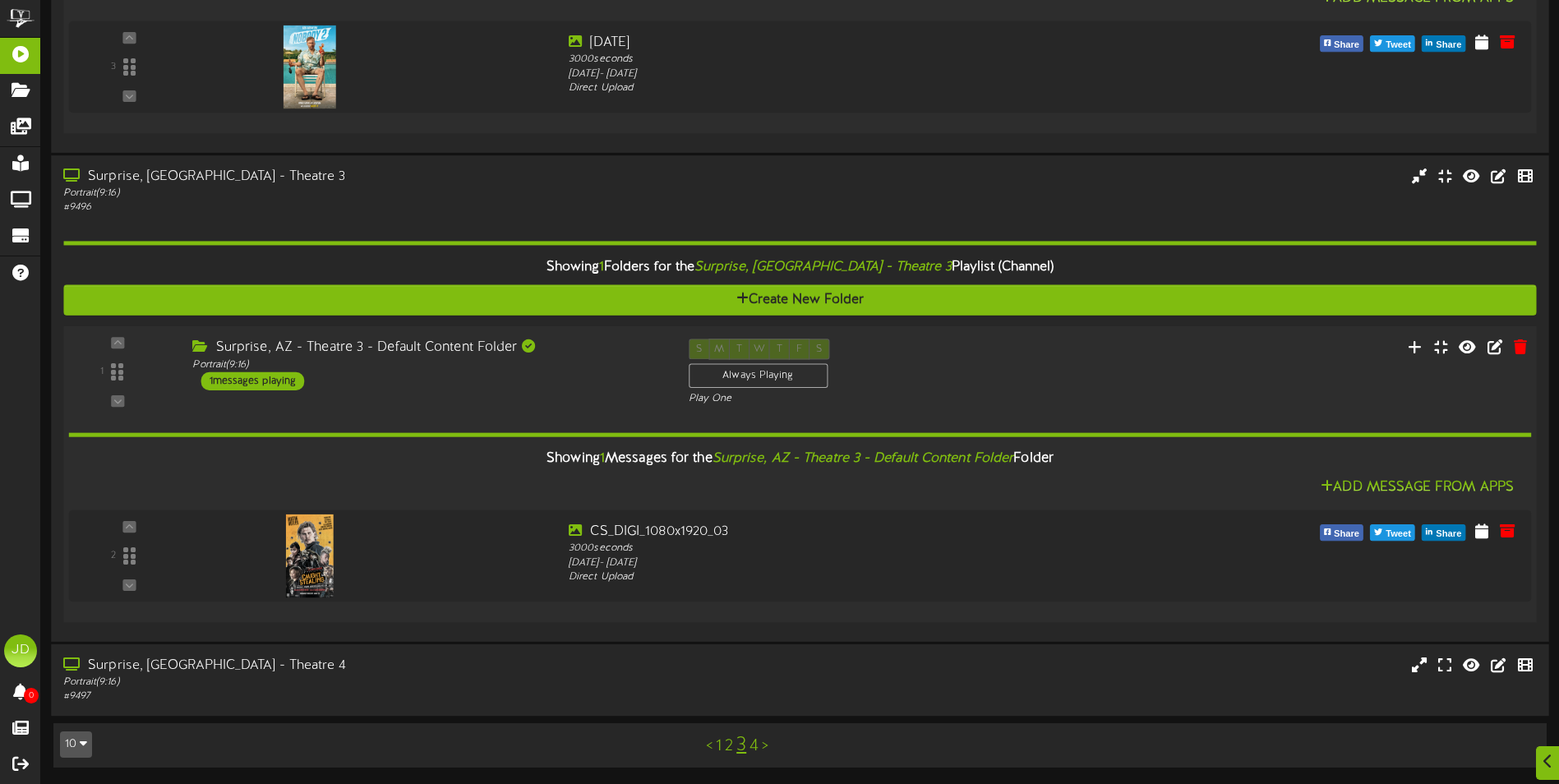
click at [523, 670] on div "Surprise, [GEOGRAPHIC_DATA] - Theatre 4" at bounding box center [363, 666] width 599 height 19
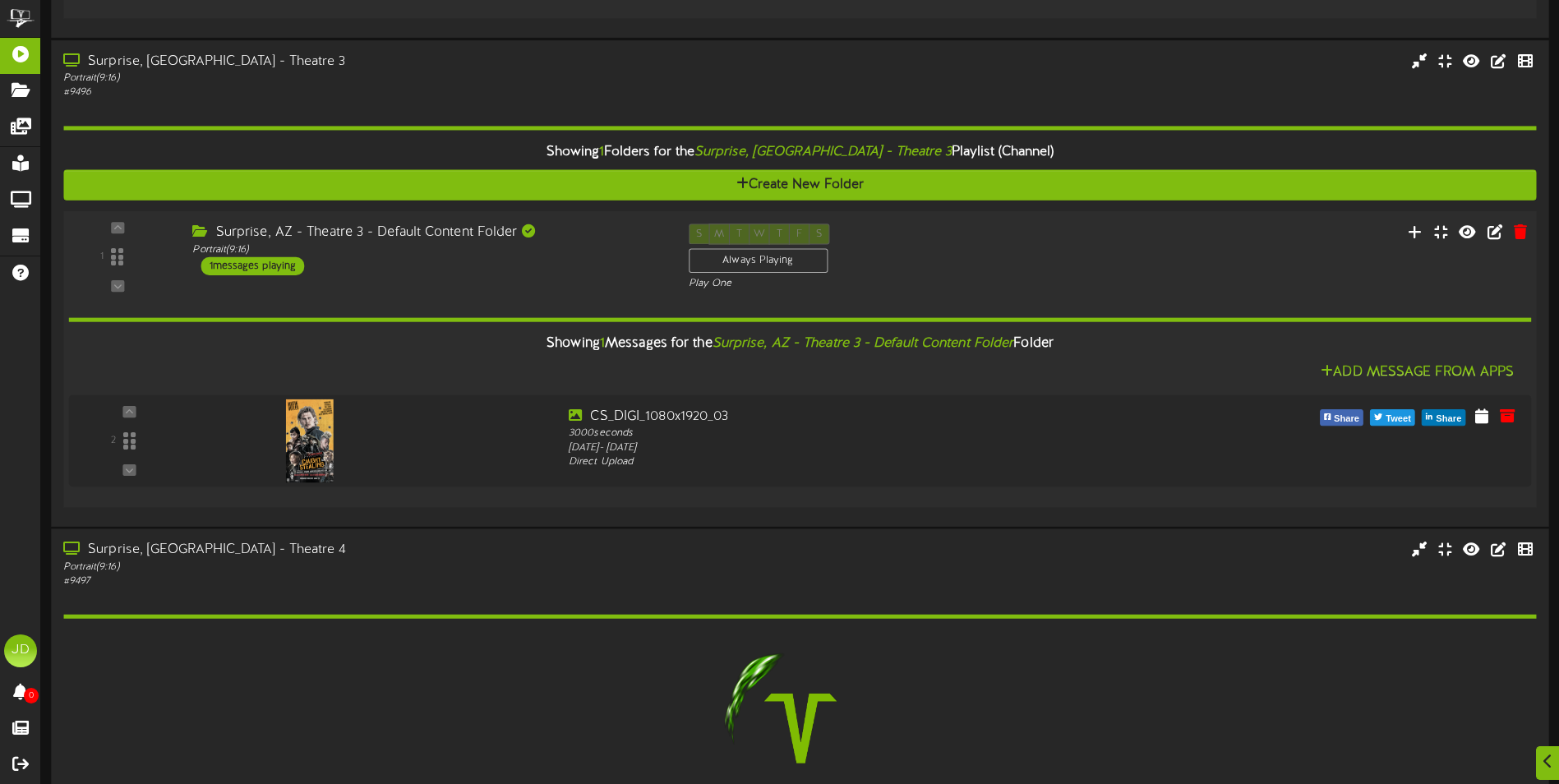
scroll to position [1183, 0]
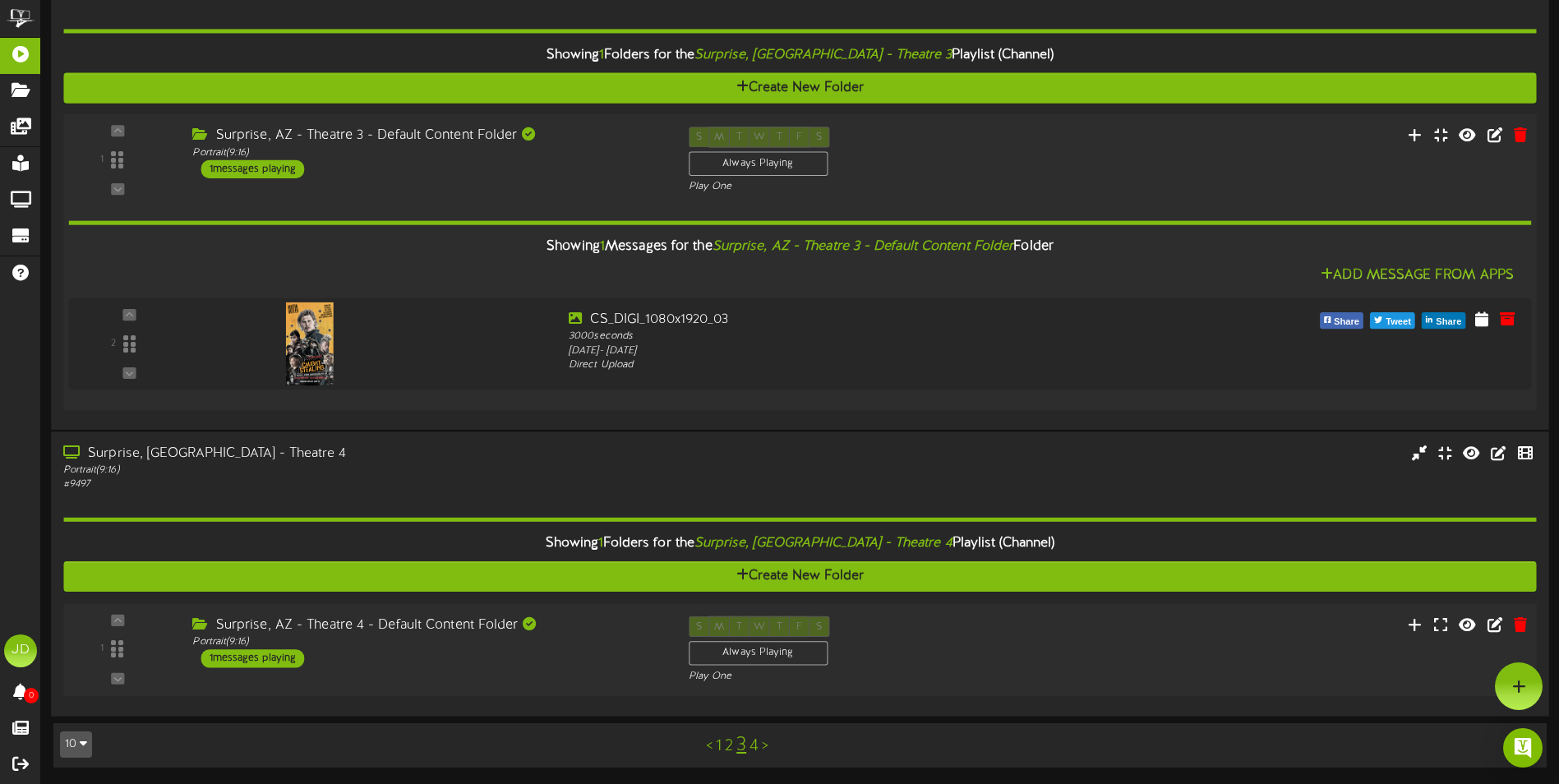
click at [556, 660] on div "Surprise, AZ - Theatre 4 - Default Content Folder Portrait ( 9:16 ) 1 messages …" at bounding box center [427, 643] width 496 height 52
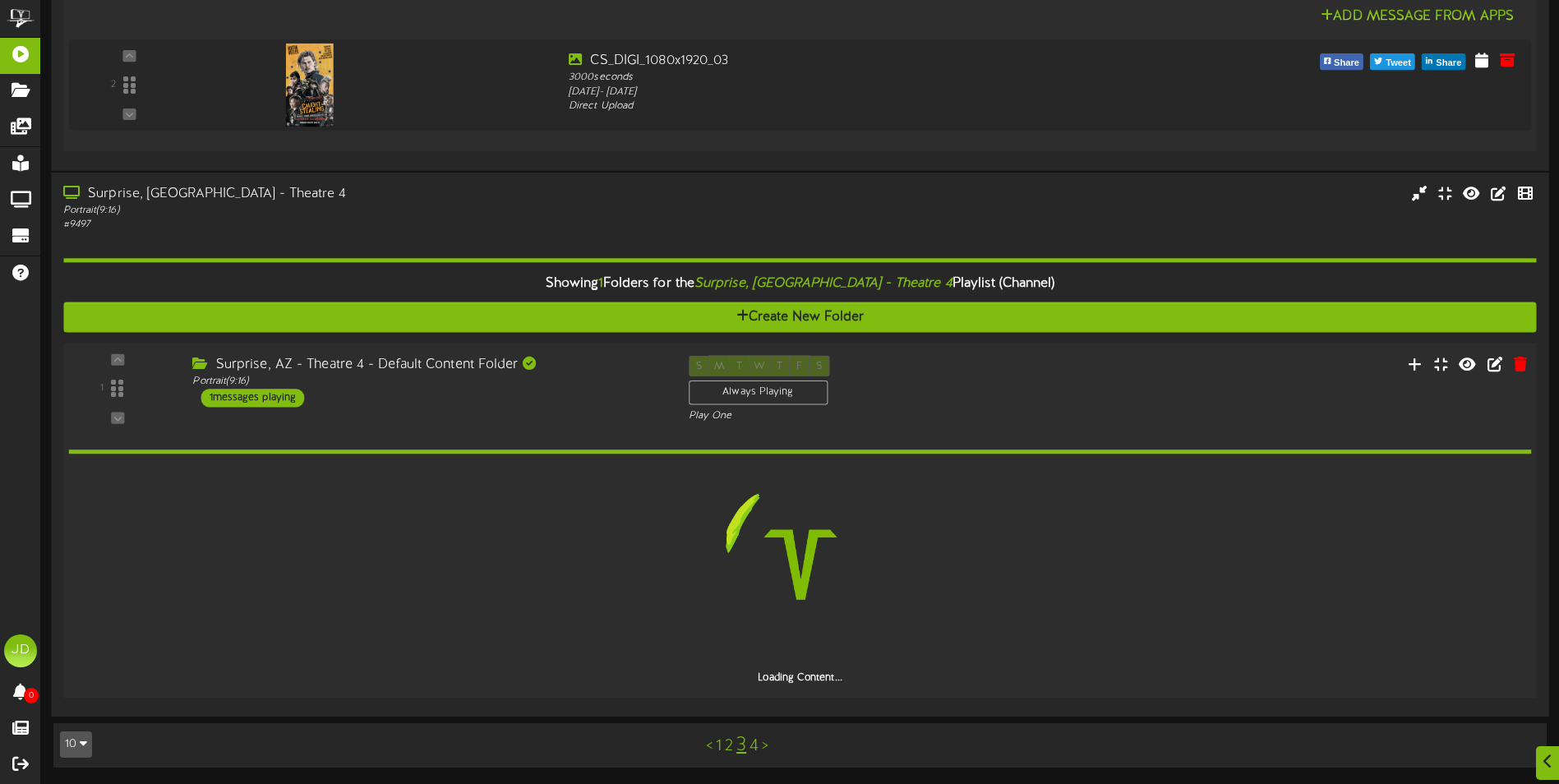
scroll to position [1338, 0]
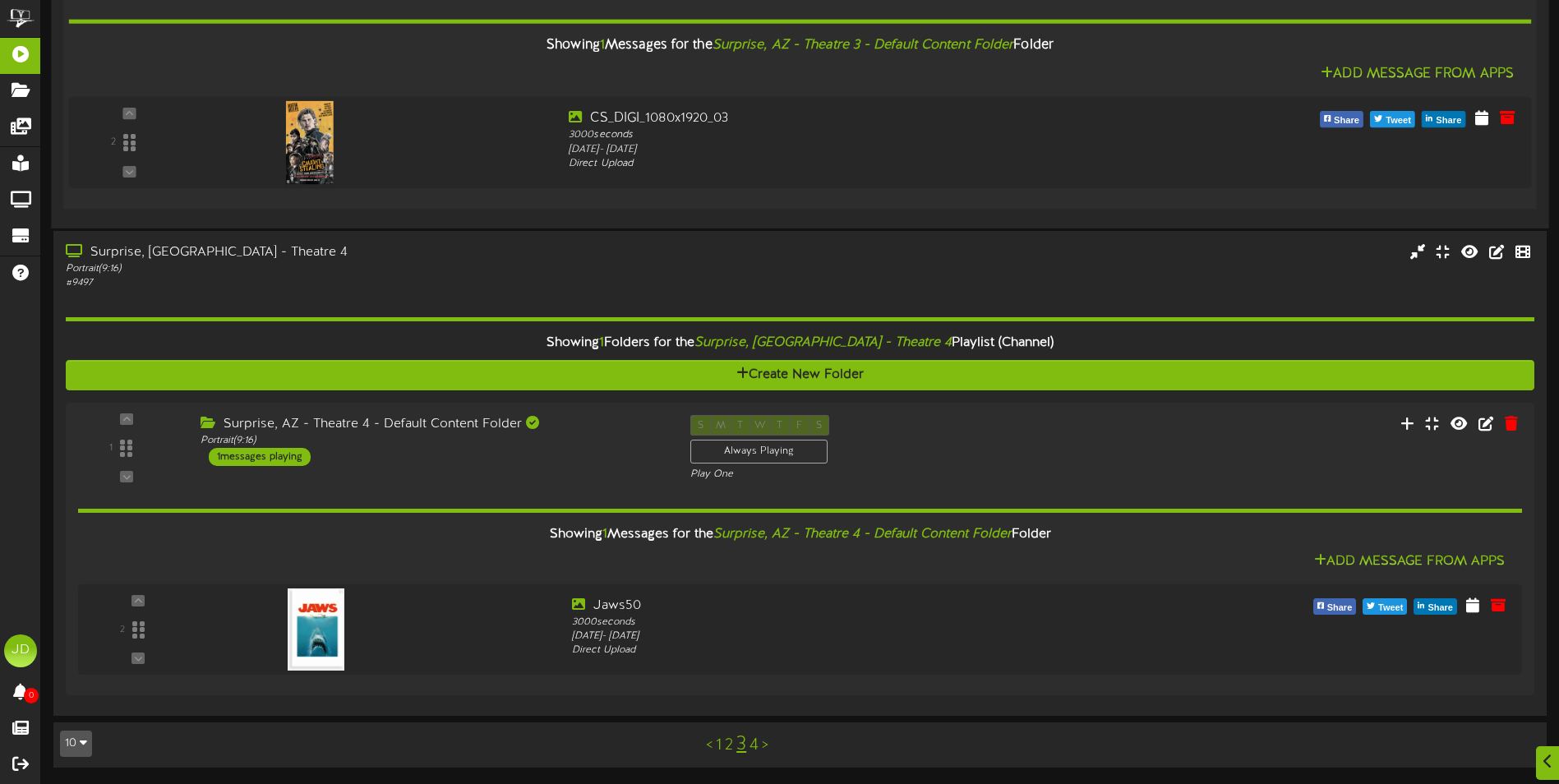
click at [754, 749] on link "4" at bounding box center [754, 744] width 9 height 18
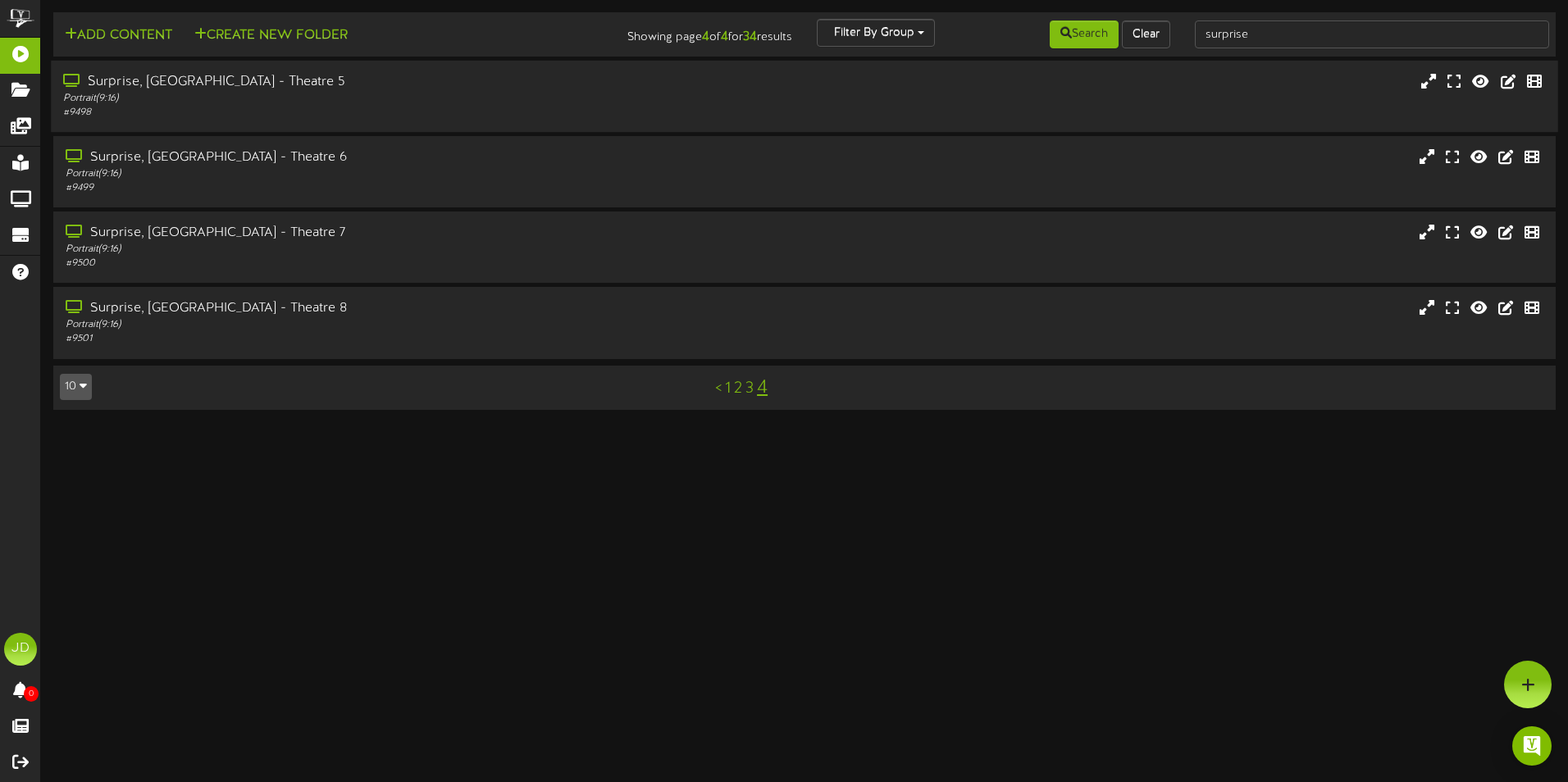
click at [297, 102] on div "Portrait ( 9:16 )" at bounding box center [364, 98] width 604 height 14
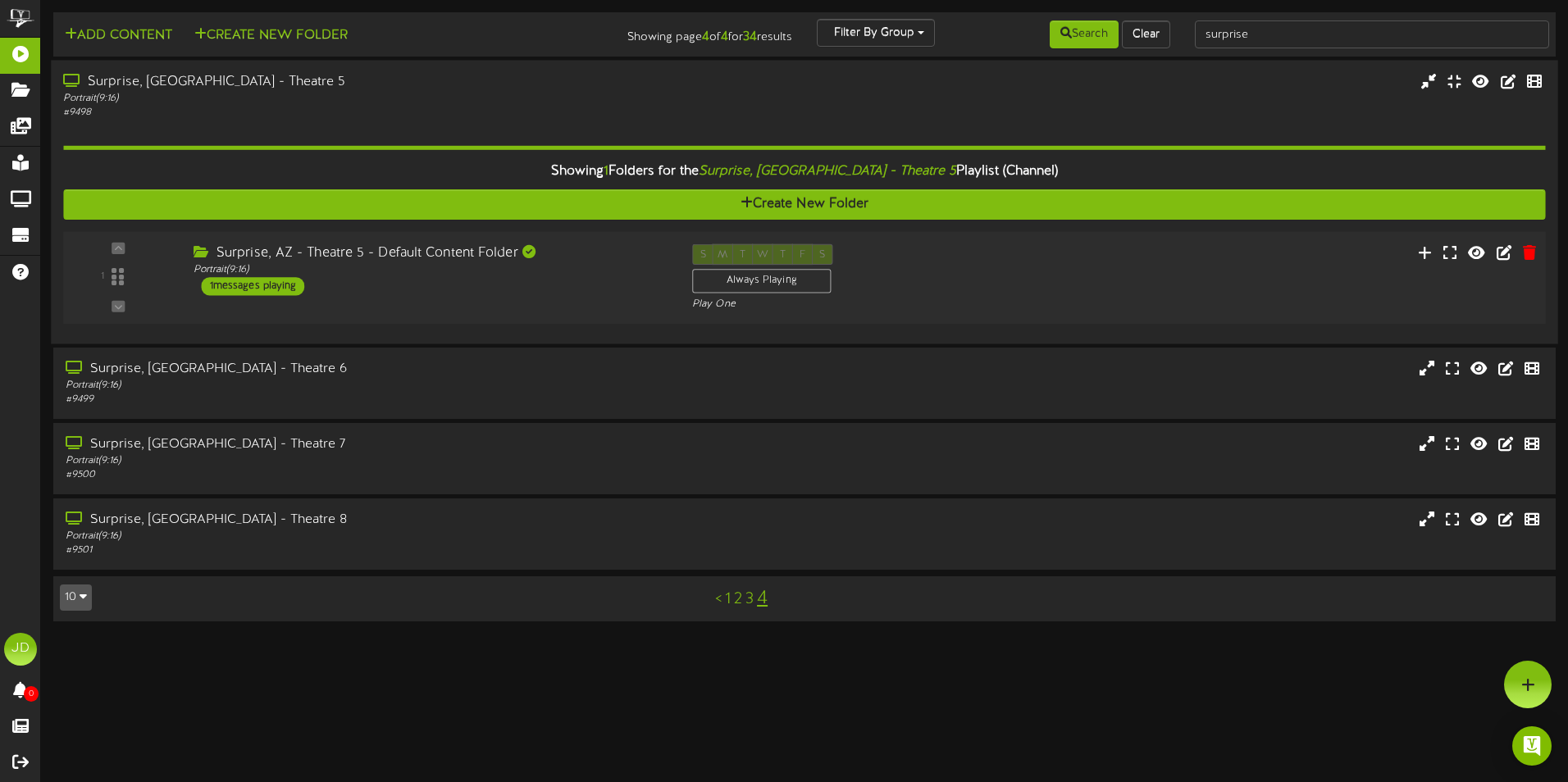
click at [534, 285] on div "Surprise, AZ - Theatre 5 - Default Content Folder Portrait ( 9:16 ) 1 messages …" at bounding box center [430, 270] width 499 height 52
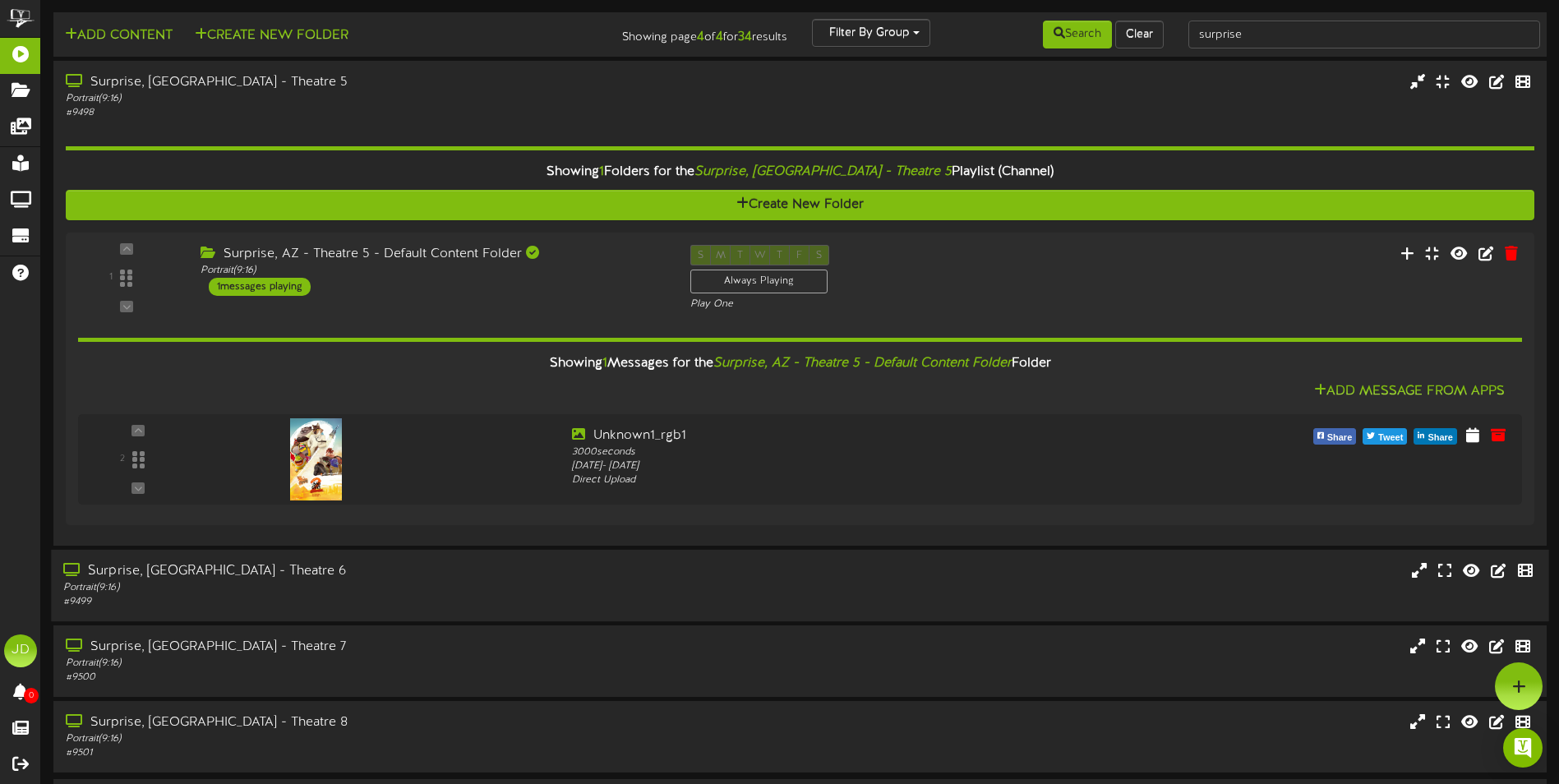
click at [435, 579] on div "Surprise, AZ - Theatre 6" at bounding box center [363, 571] width 599 height 19
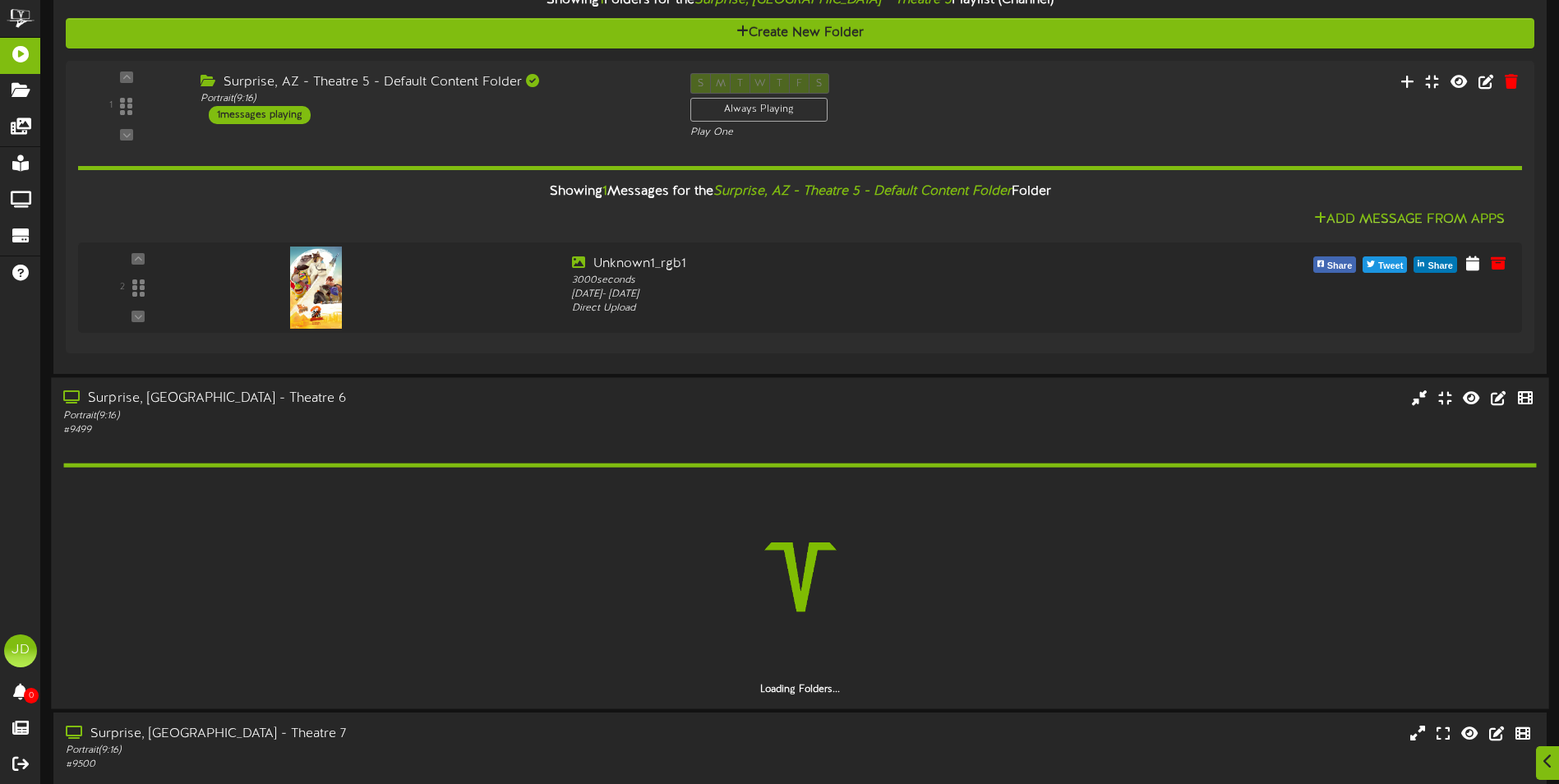
scroll to position [315, 0]
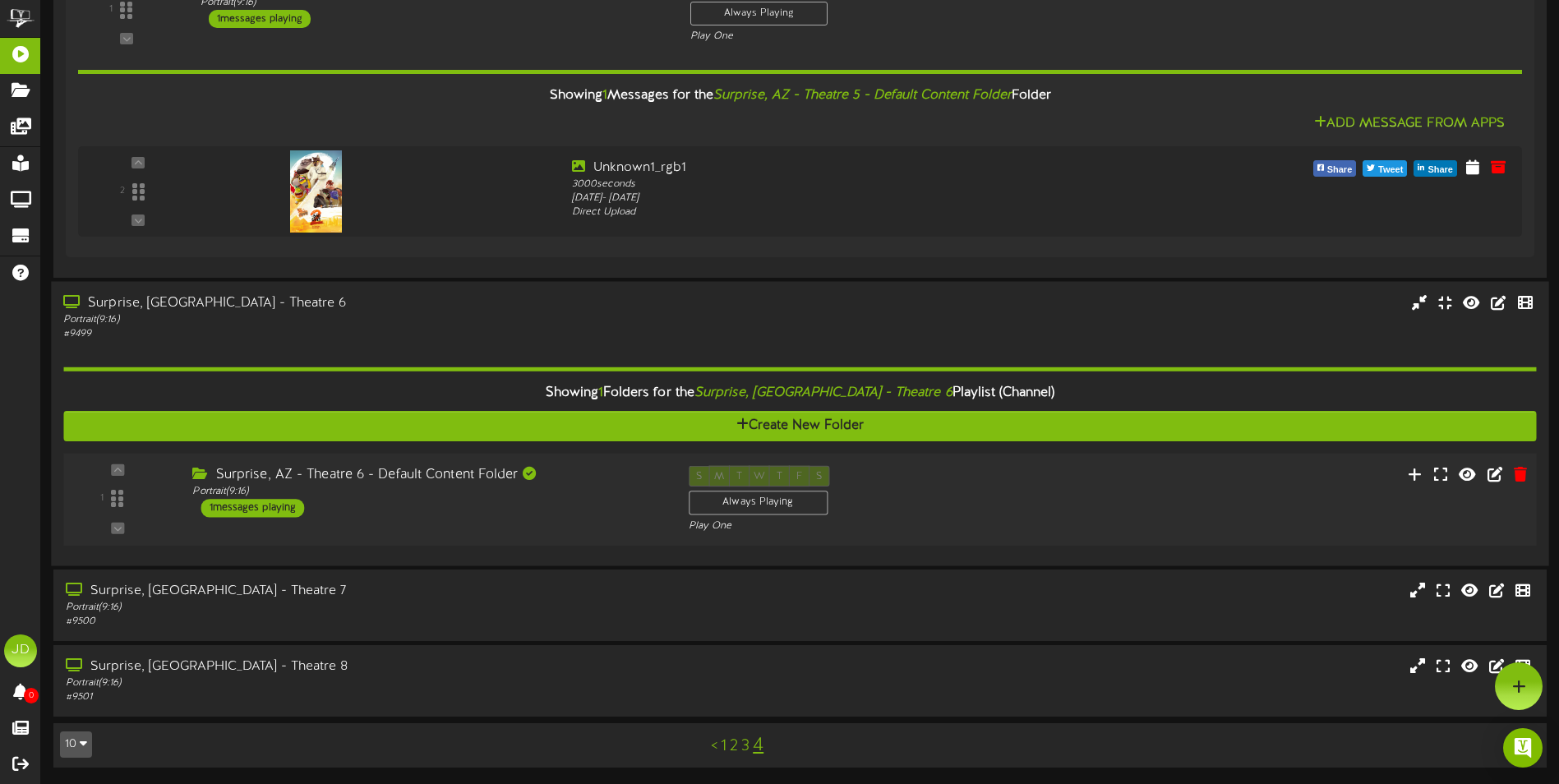
click at [496, 516] on div "Surprise, AZ - Theatre 6 - Default Content Folder Portrait ( 9:16 ) 1 messages …" at bounding box center [427, 491] width 496 height 52
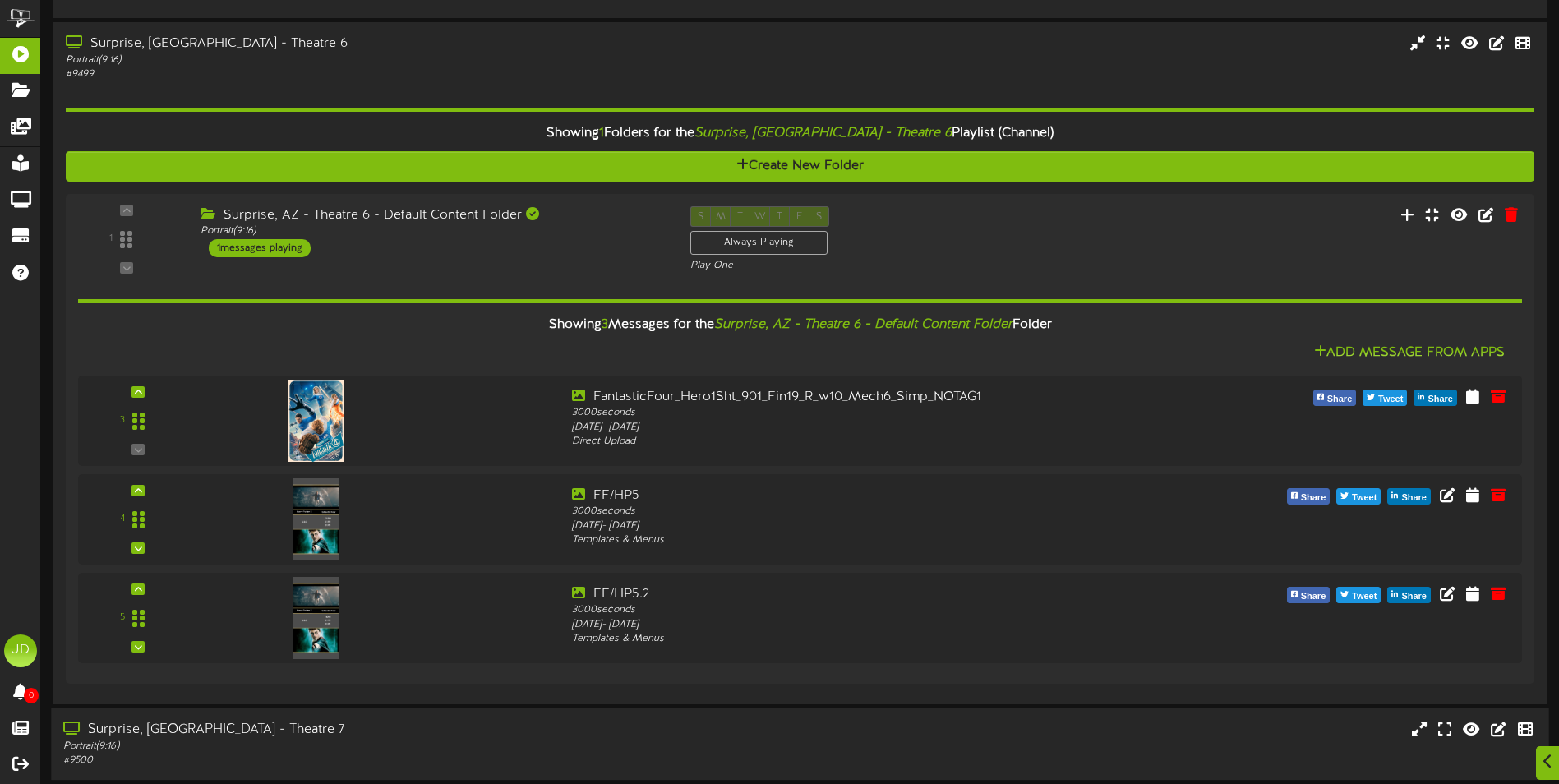
scroll to position [666, 0]
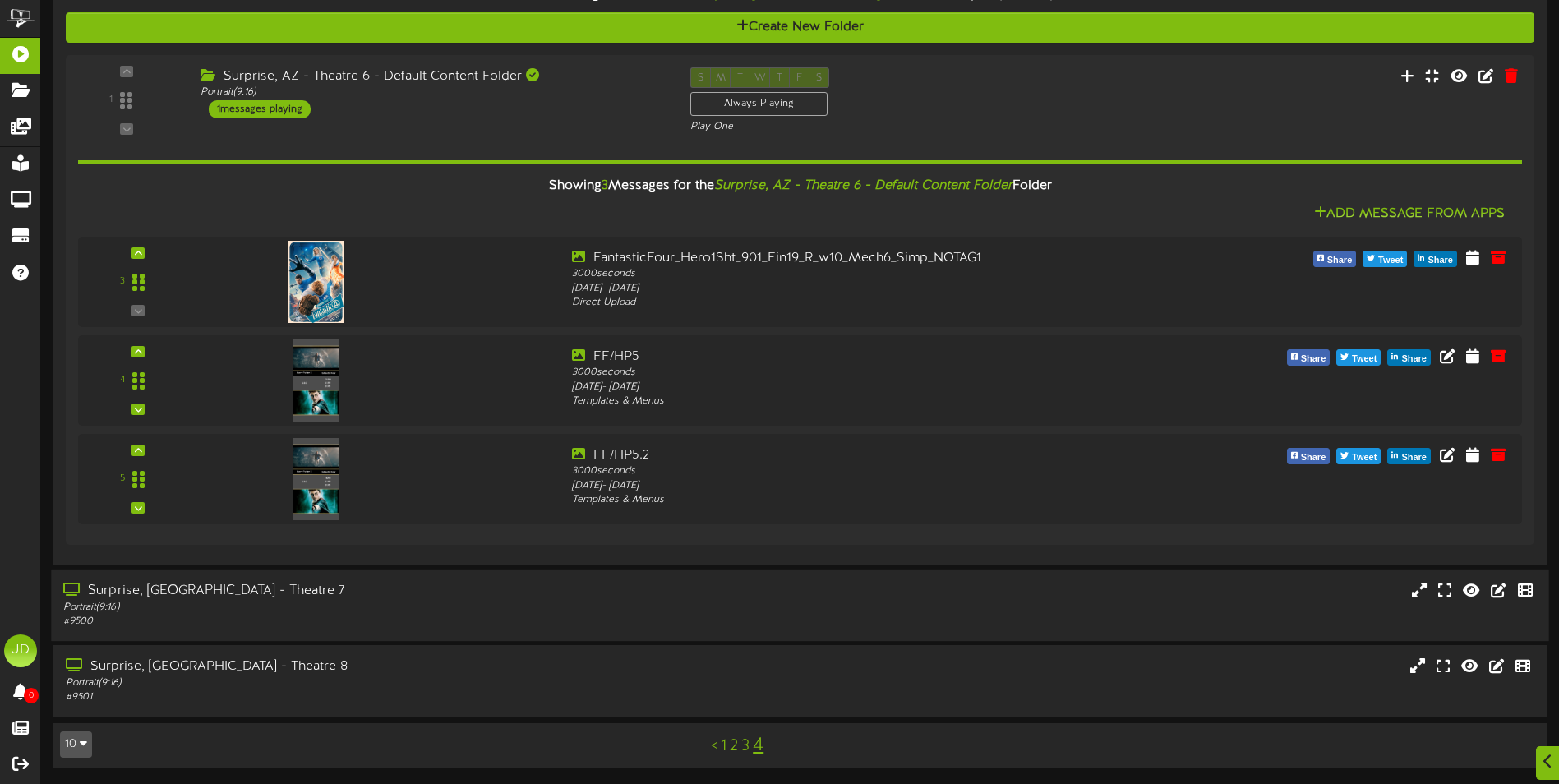
click at [395, 617] on div "# 9500" at bounding box center [363, 622] width 599 height 14
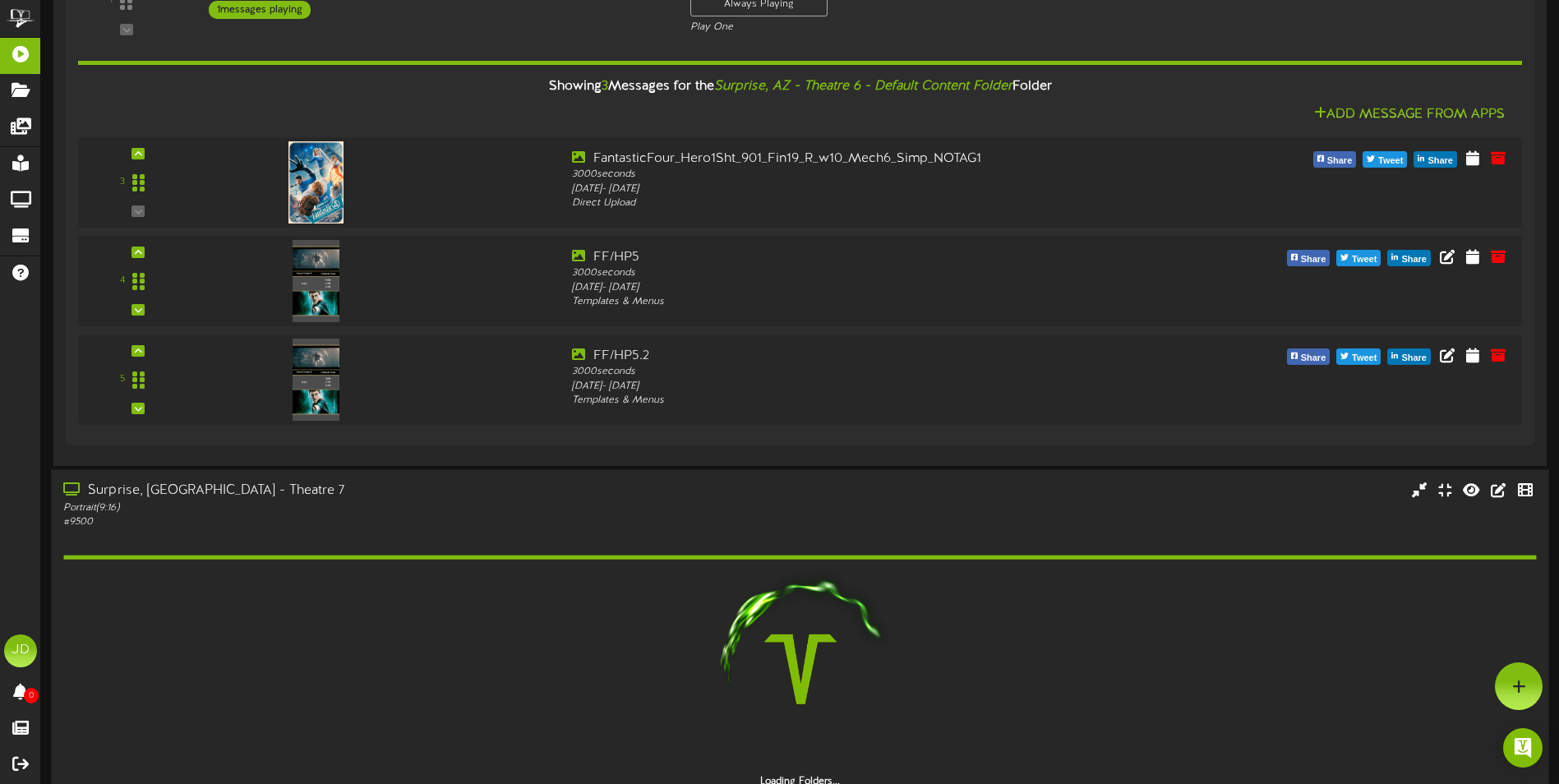
scroll to position [761, 0]
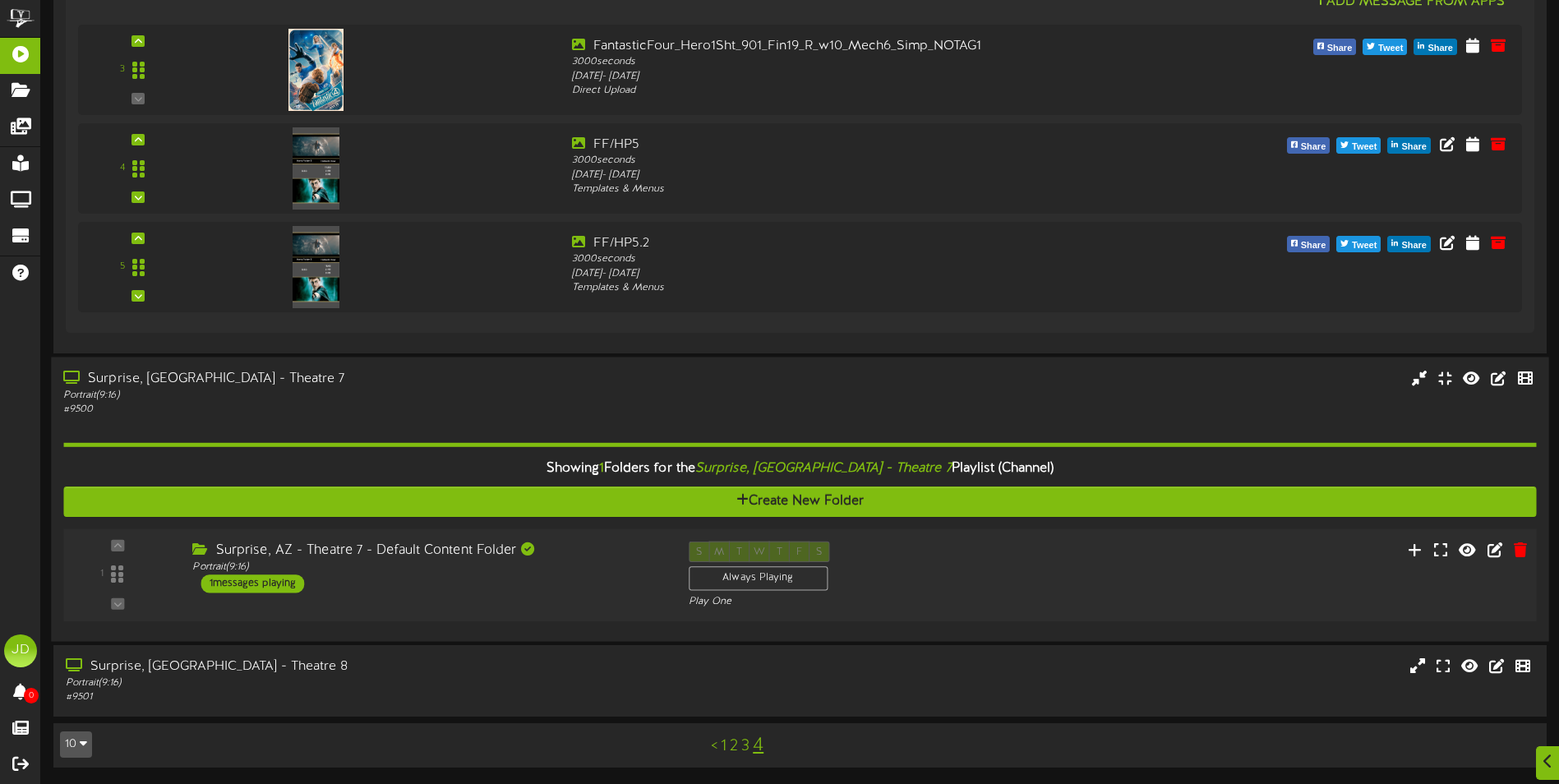
click at [551, 600] on div "1 ( 9:16" at bounding box center [799, 575] width 1487 height 67
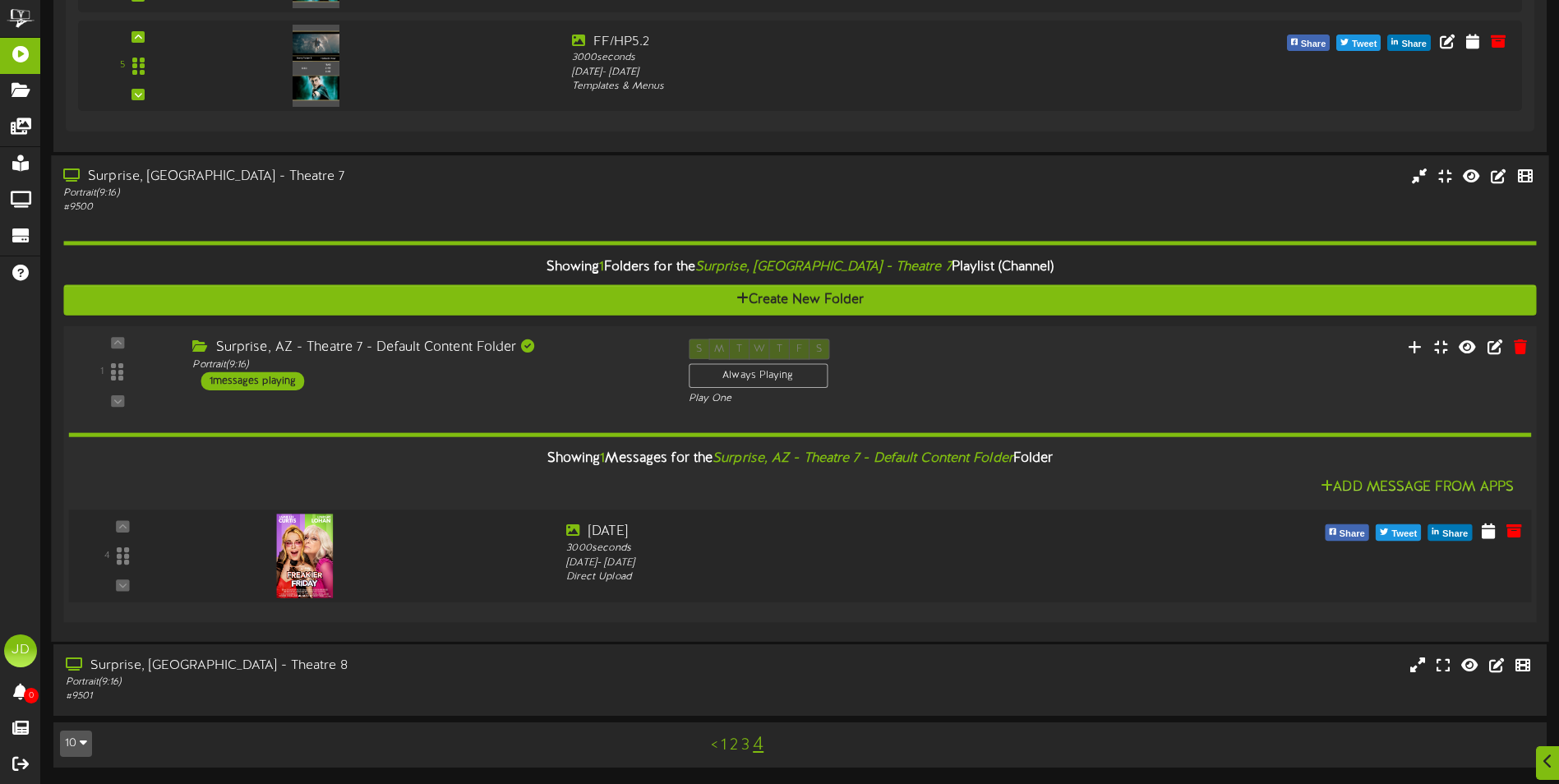
scroll to position [1080, 0]
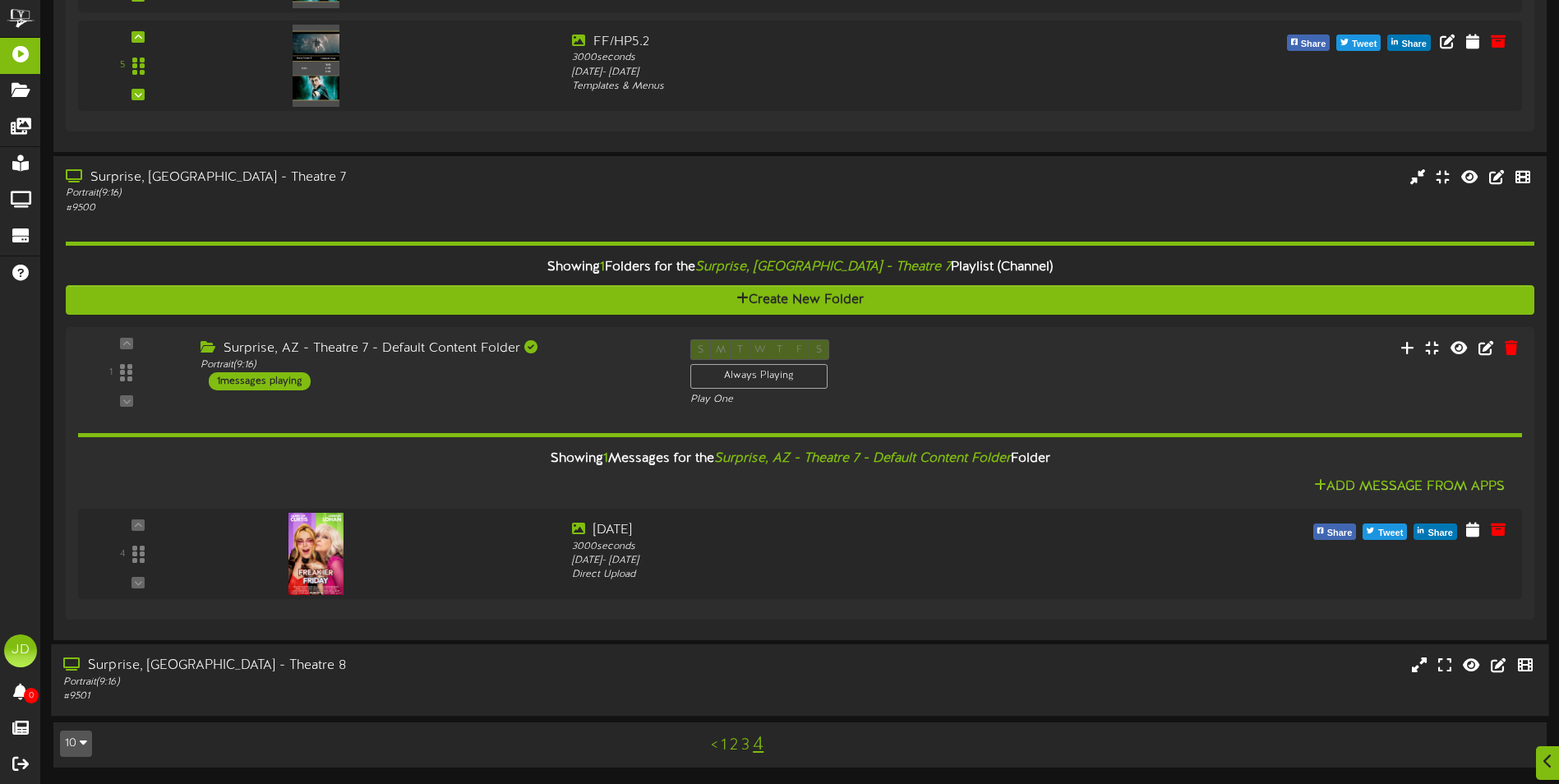
click at [371, 677] on div "Portrait ( 9:16 )" at bounding box center [363, 682] width 599 height 14
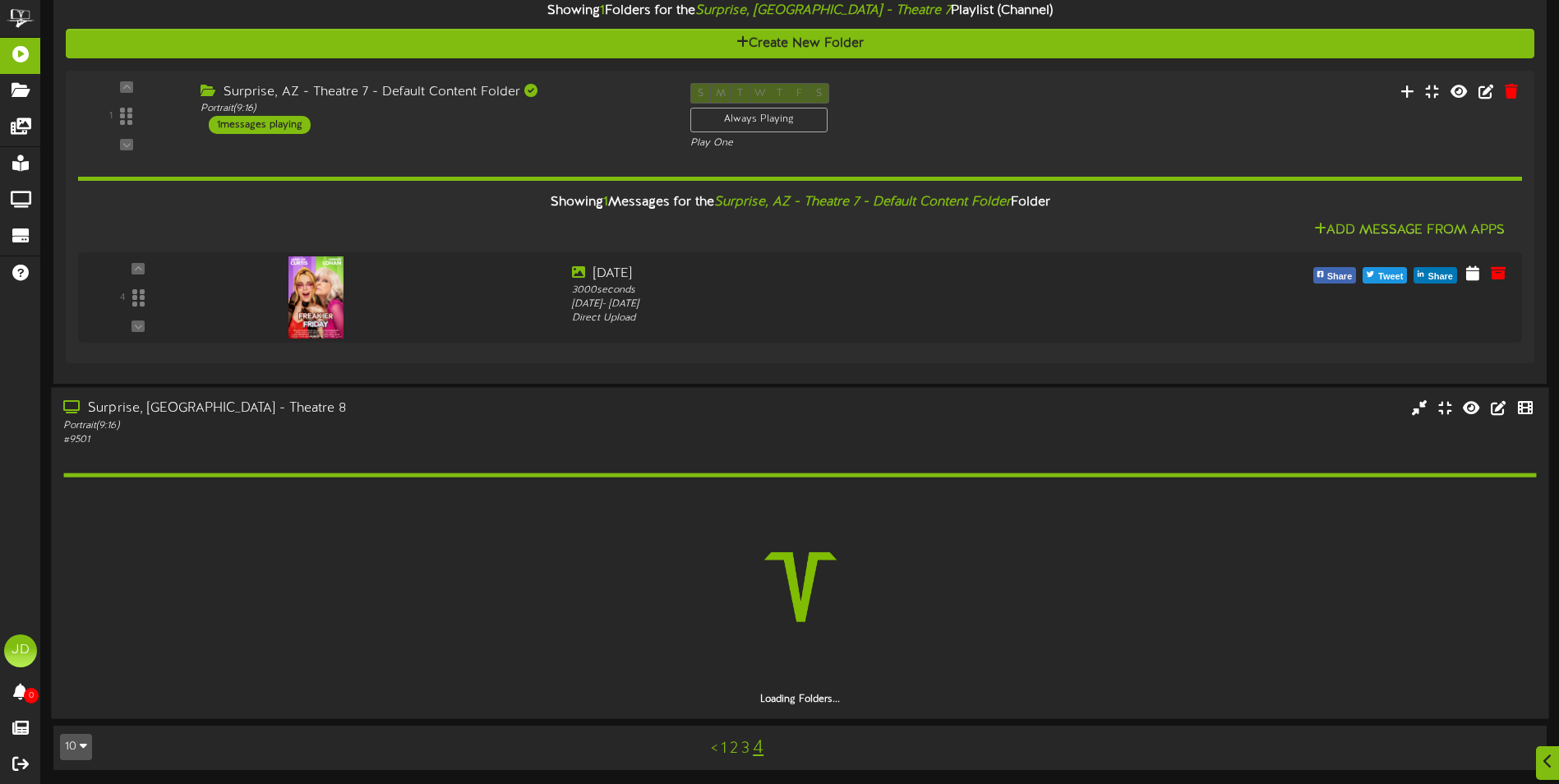
scroll to position [1338, 0]
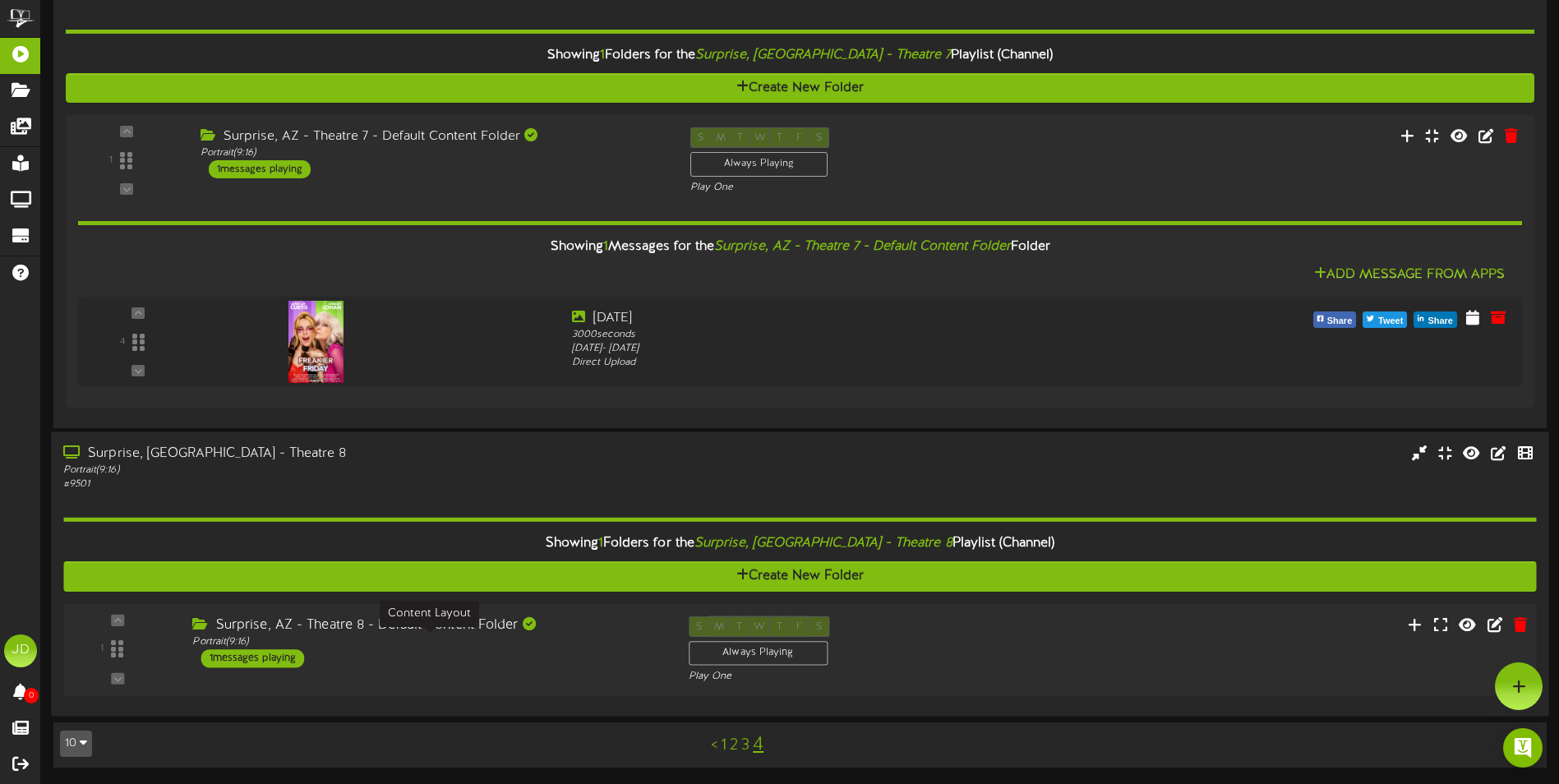
click at [570, 647] on div "Portrait ( 9:16 )" at bounding box center [428, 642] width 471 height 14
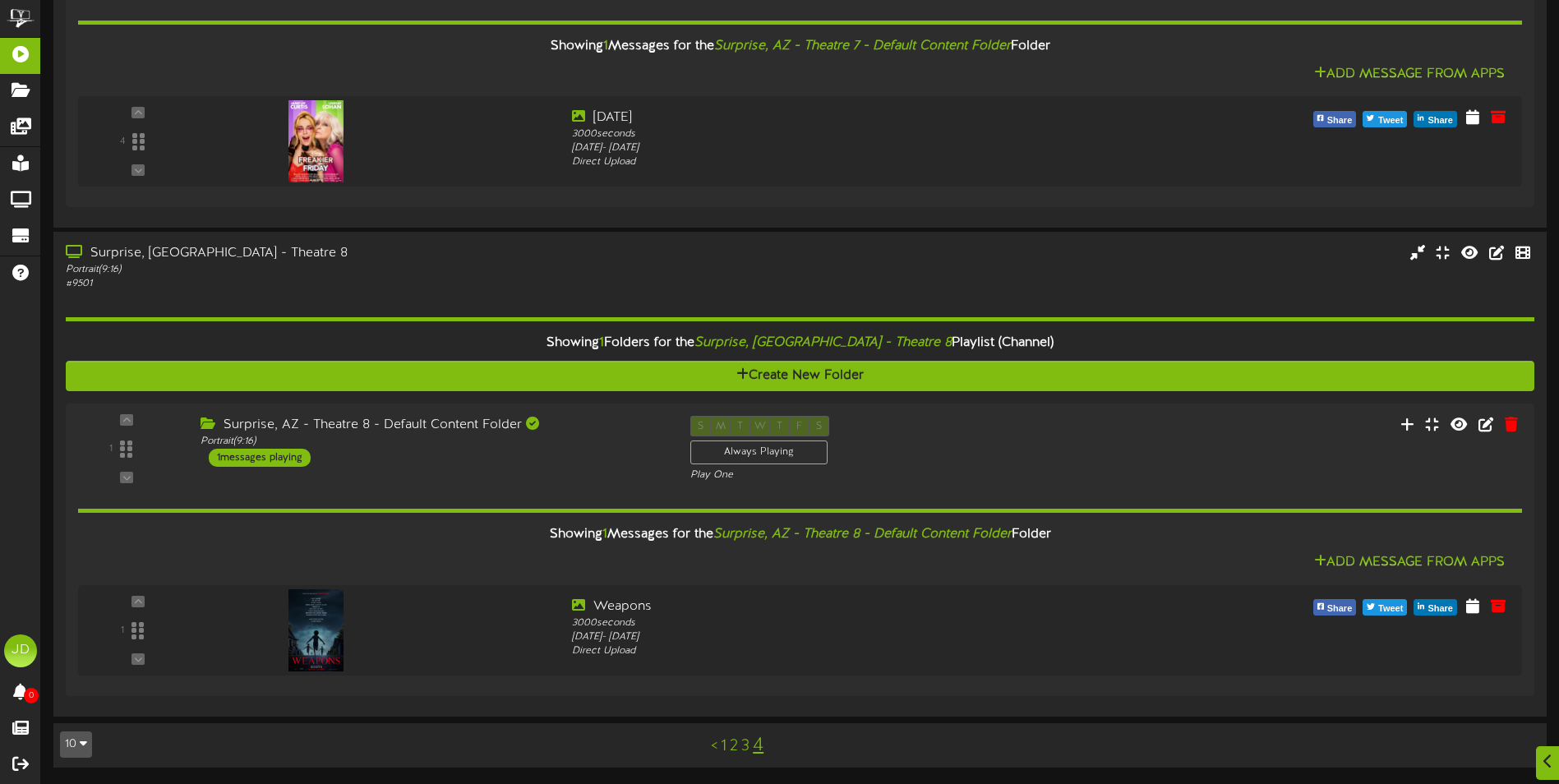
scroll to position [1492, 0]
